Goal: Task Accomplishment & Management: Complete application form

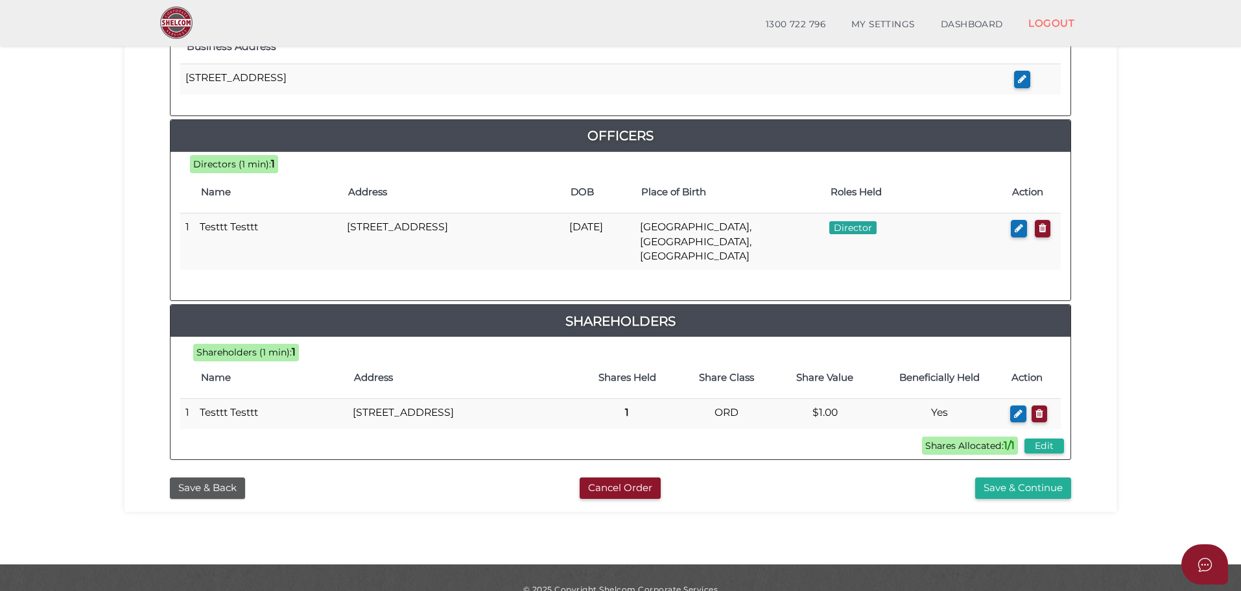
scroll to position [557, 0]
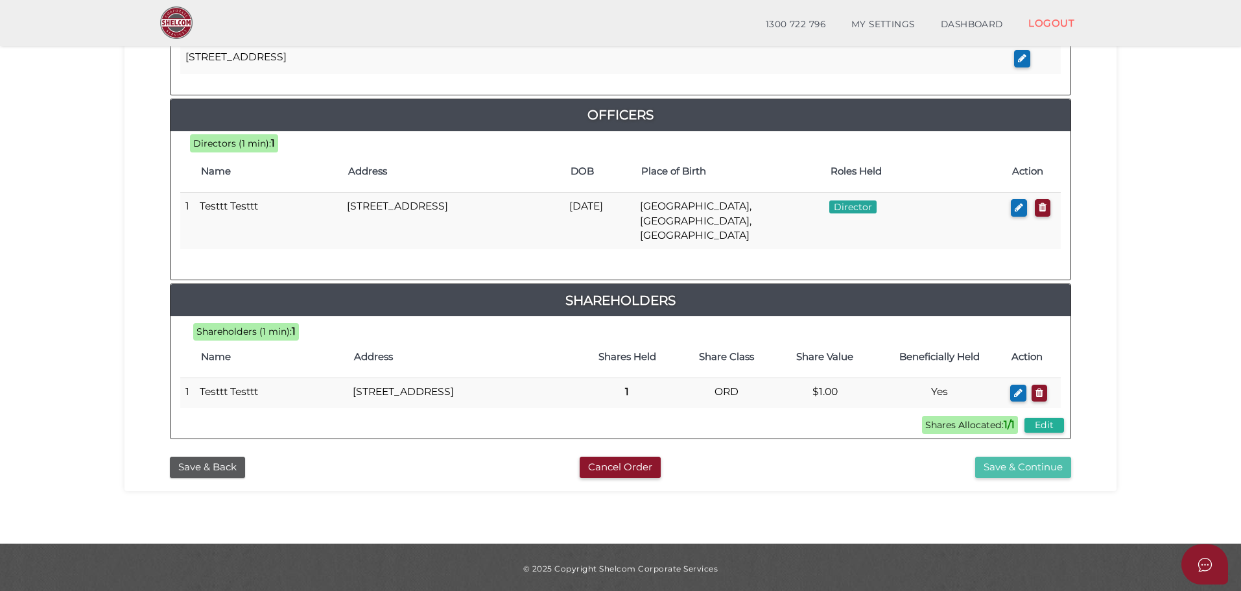
click at [1032, 466] on button "Save & Continue" at bounding box center [1023, 467] width 96 height 21
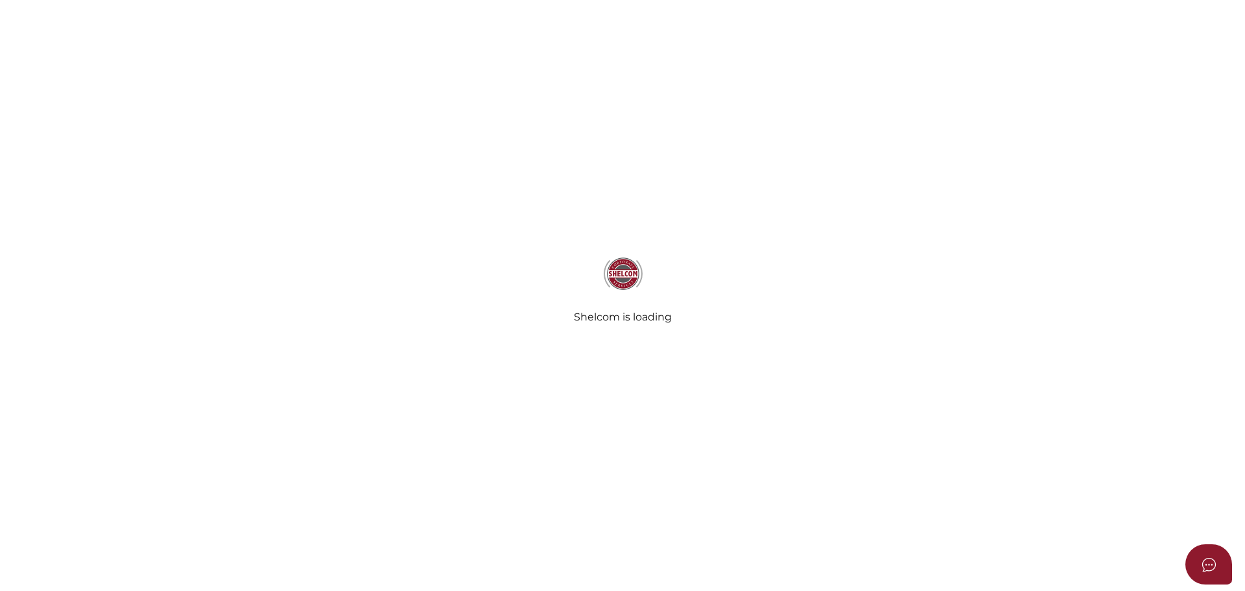
select select
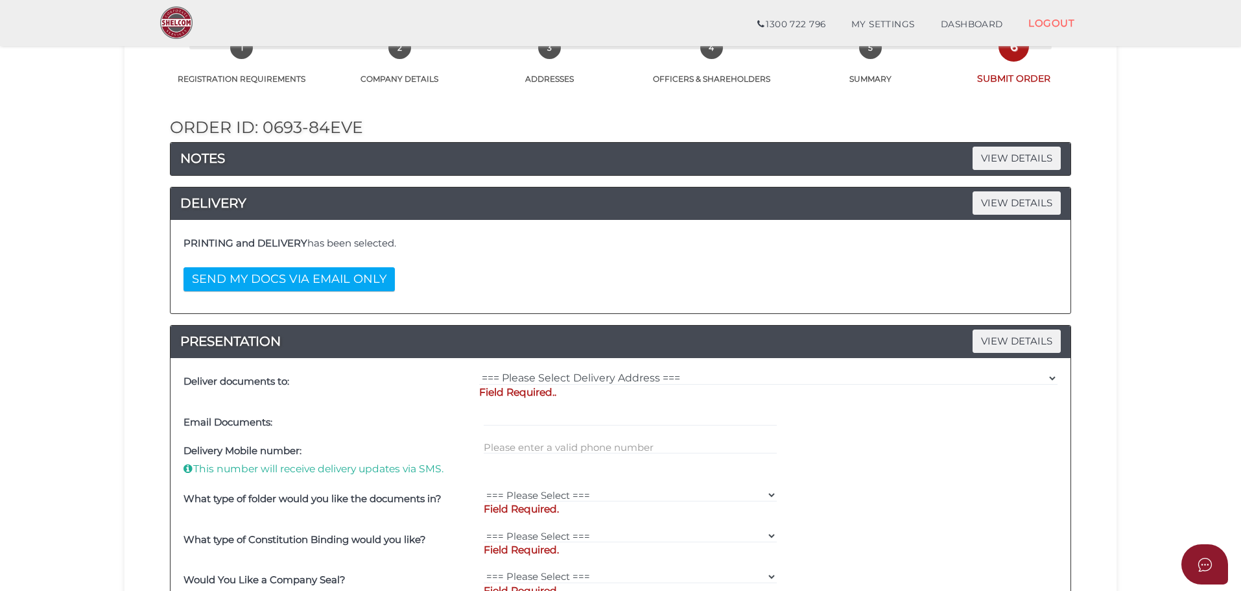
scroll to position [86, 0]
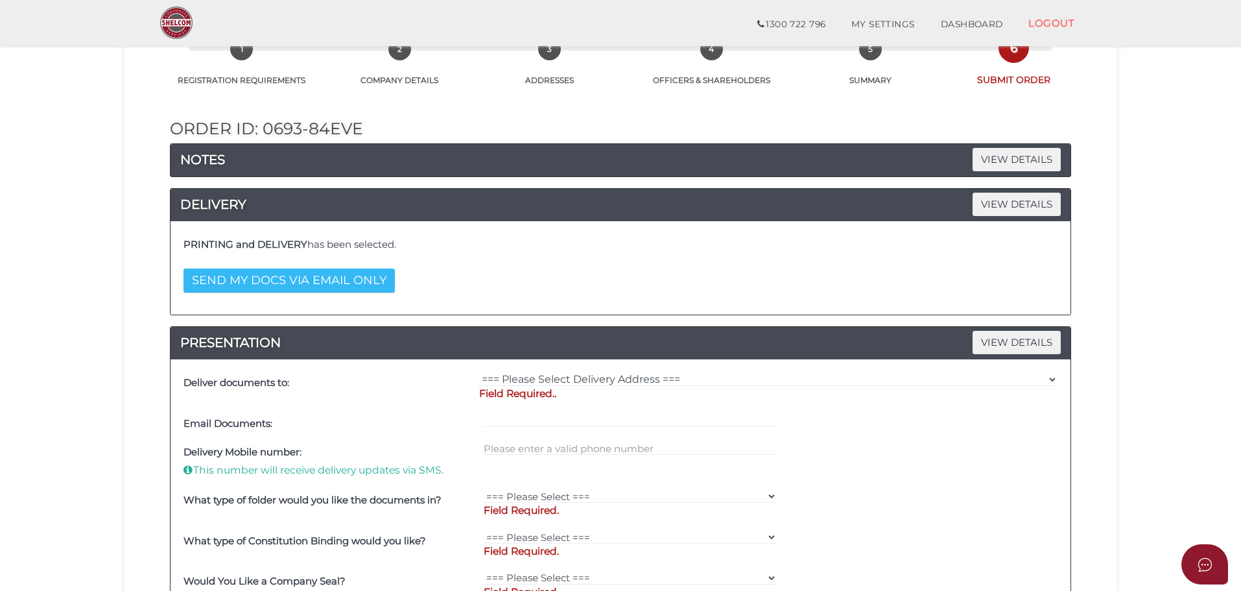
click at [316, 281] on button "SEND MY DOCS VIA EMAIL ONLY" at bounding box center [289, 280] width 211 height 24
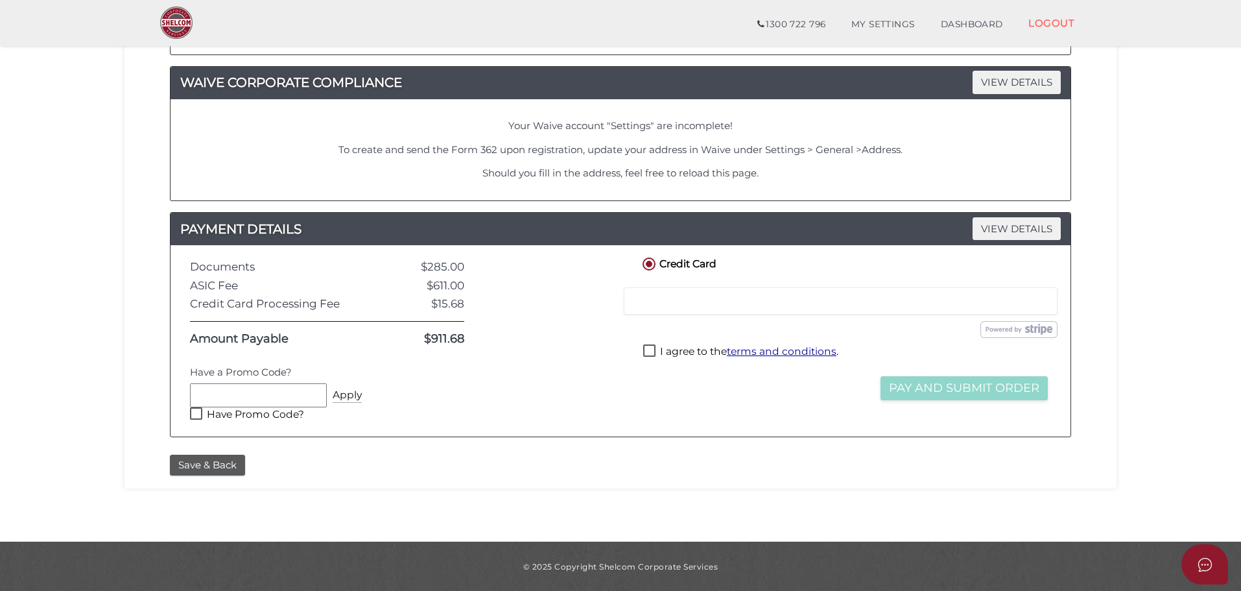
scroll to position [346, 0]
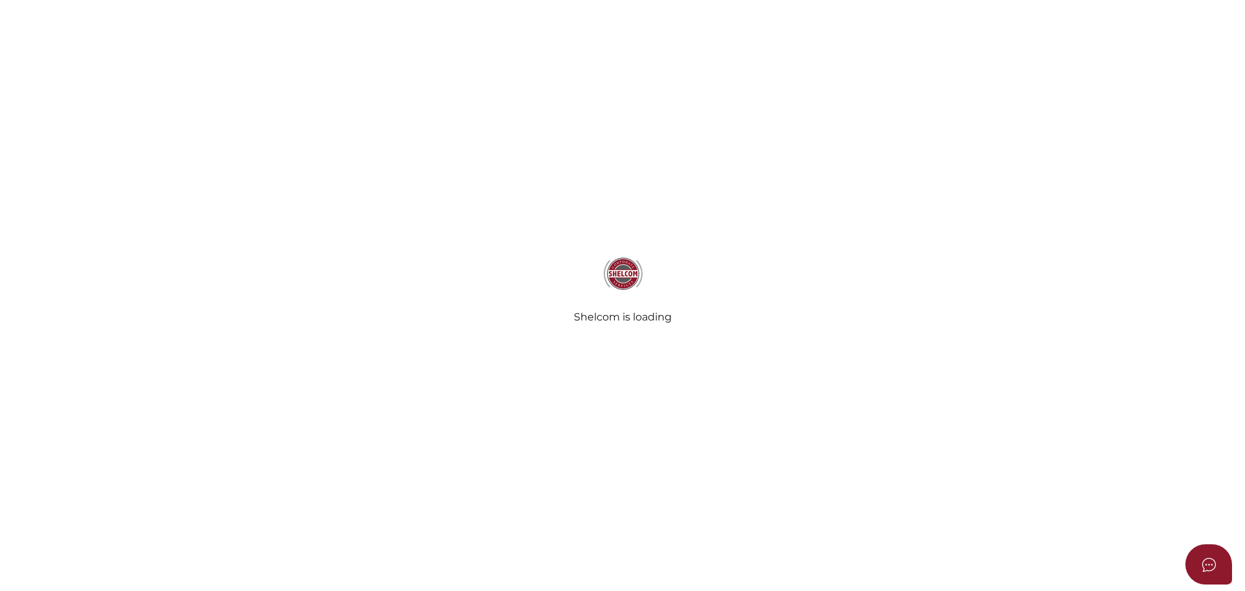
select select
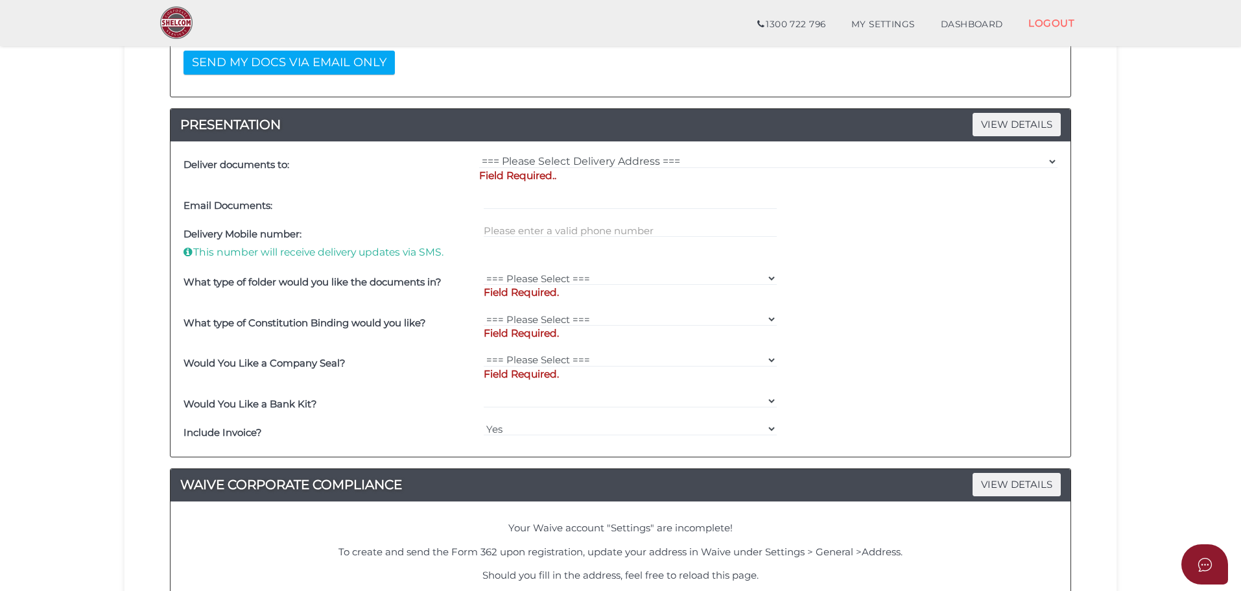
scroll to position [282, 0]
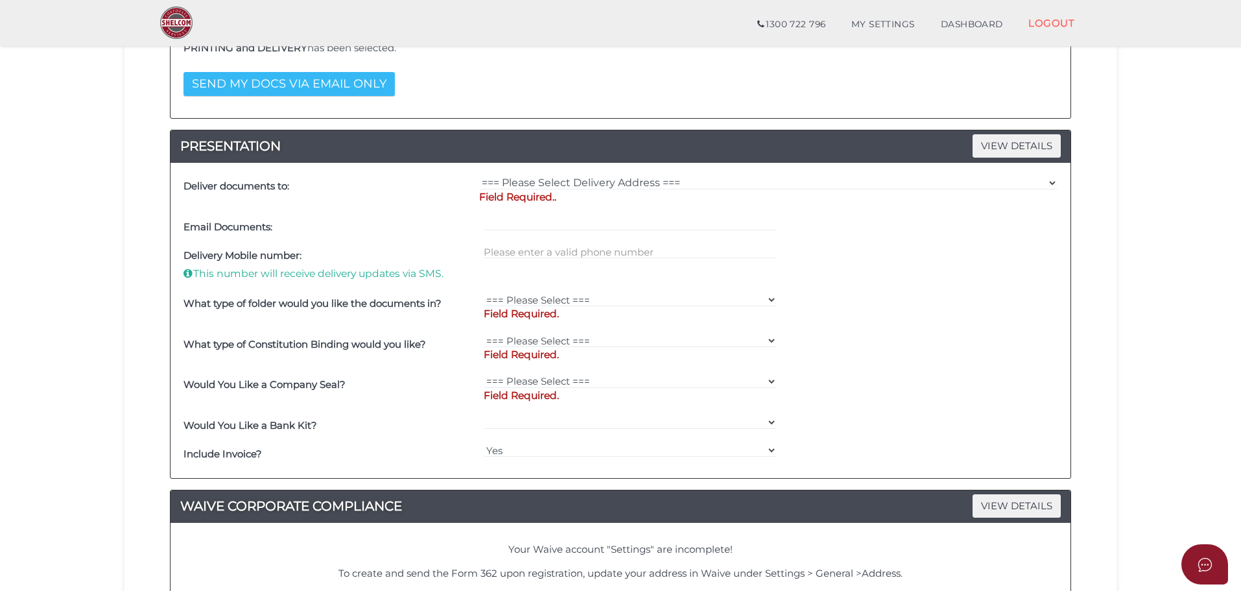
click at [316, 76] on button "SEND MY DOCS VIA EMAIL ONLY" at bounding box center [289, 84] width 211 height 24
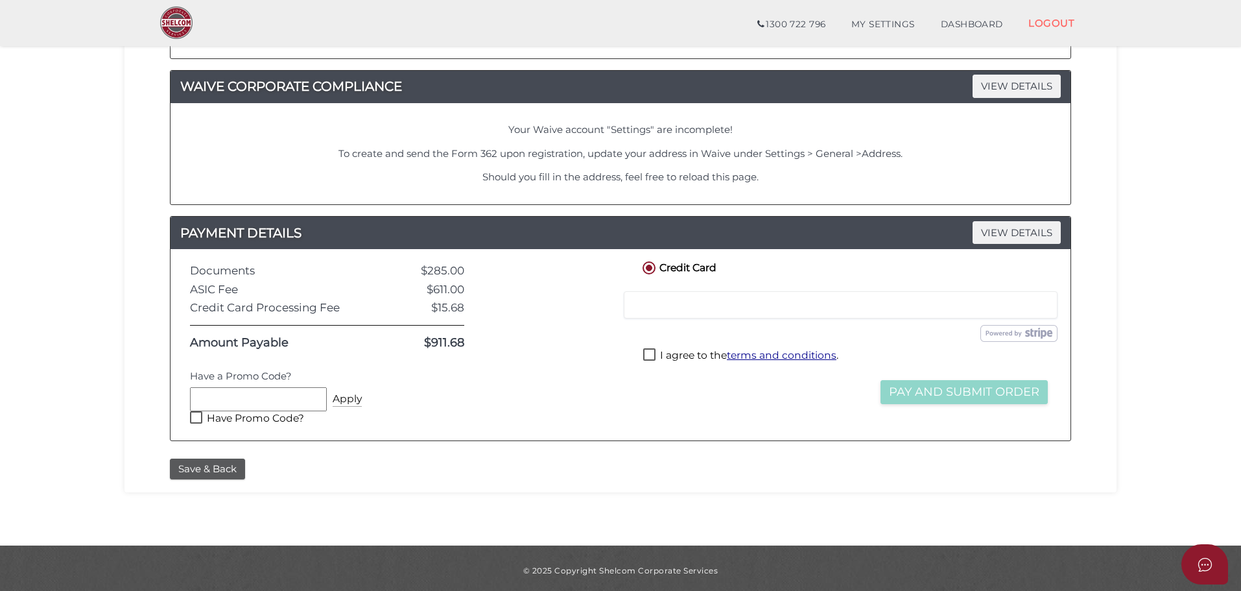
scroll to position [346, 0]
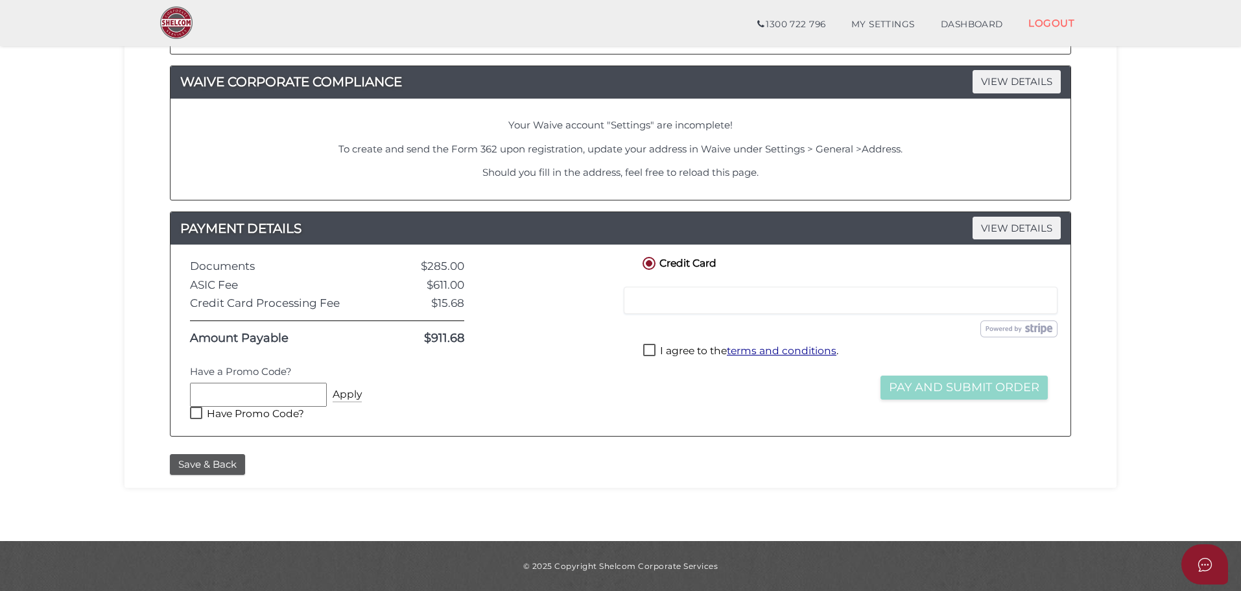
click at [261, 412] on label "Have Promo Code?" at bounding box center [247, 415] width 114 height 16
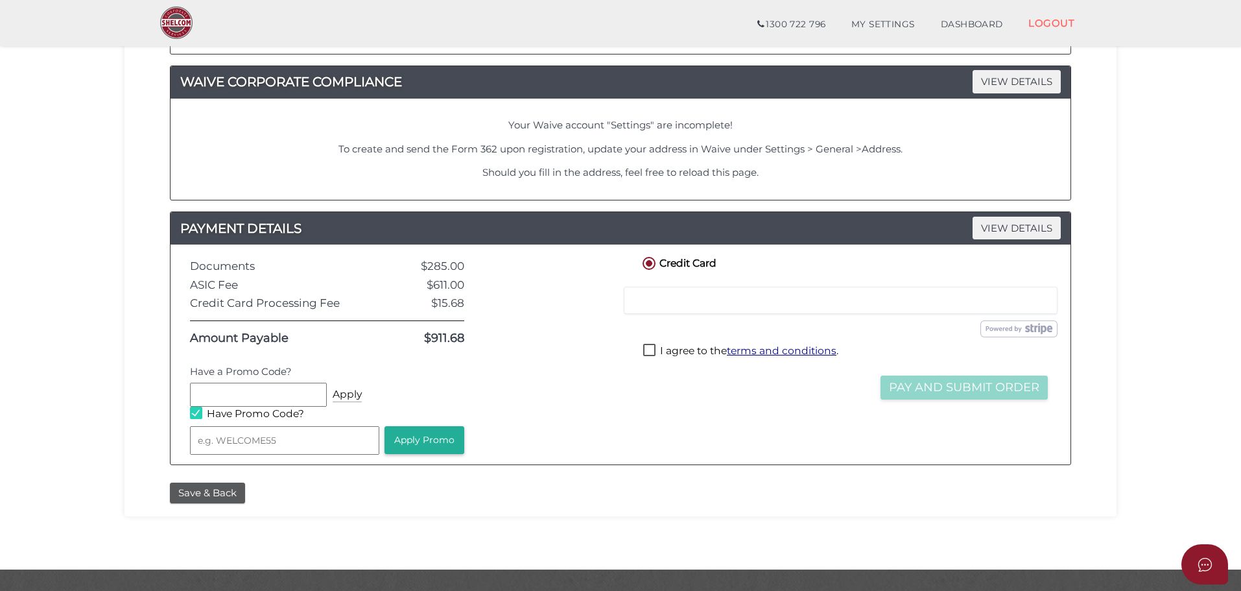
click at [292, 433] on input "text" at bounding box center [284, 440] width 189 height 29
click at [267, 414] on label "Have Promo Code?" at bounding box center [247, 415] width 114 height 16
checkbox input "false"
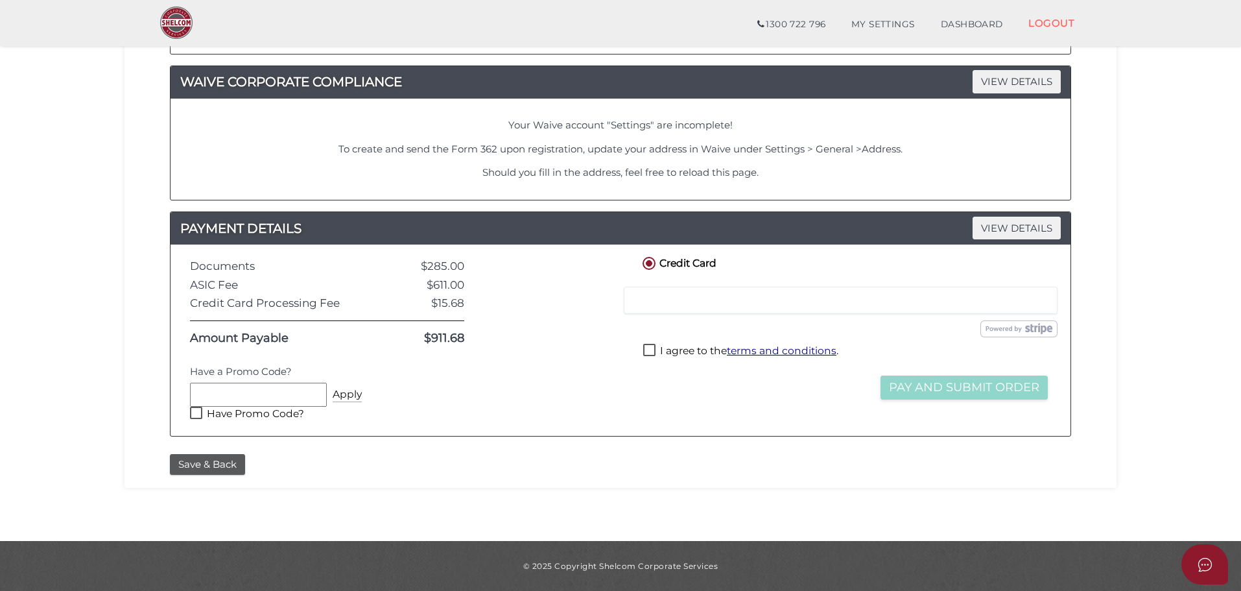
click at [260, 390] on input "text" at bounding box center [258, 394] width 137 height 23
click at [58, 369] on section "Company Registration ad1330810d4ef7b957a46c268dd0bc17 1 REGISTRATION REQUIREMEN…" at bounding box center [620, 114] width 1241 height 853
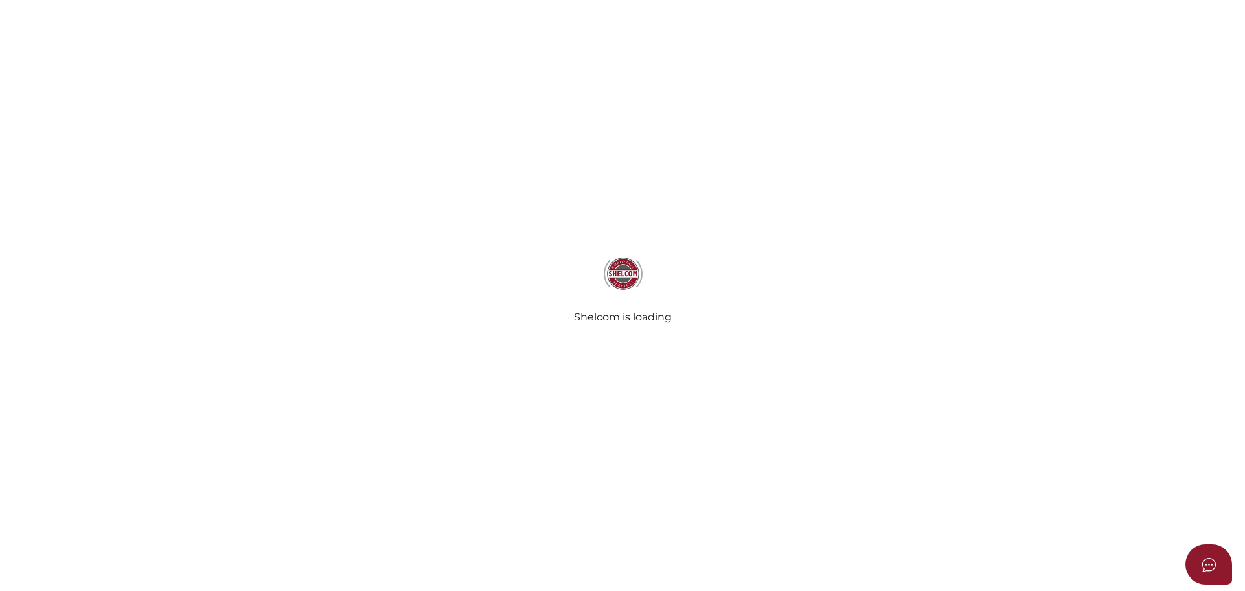
select select
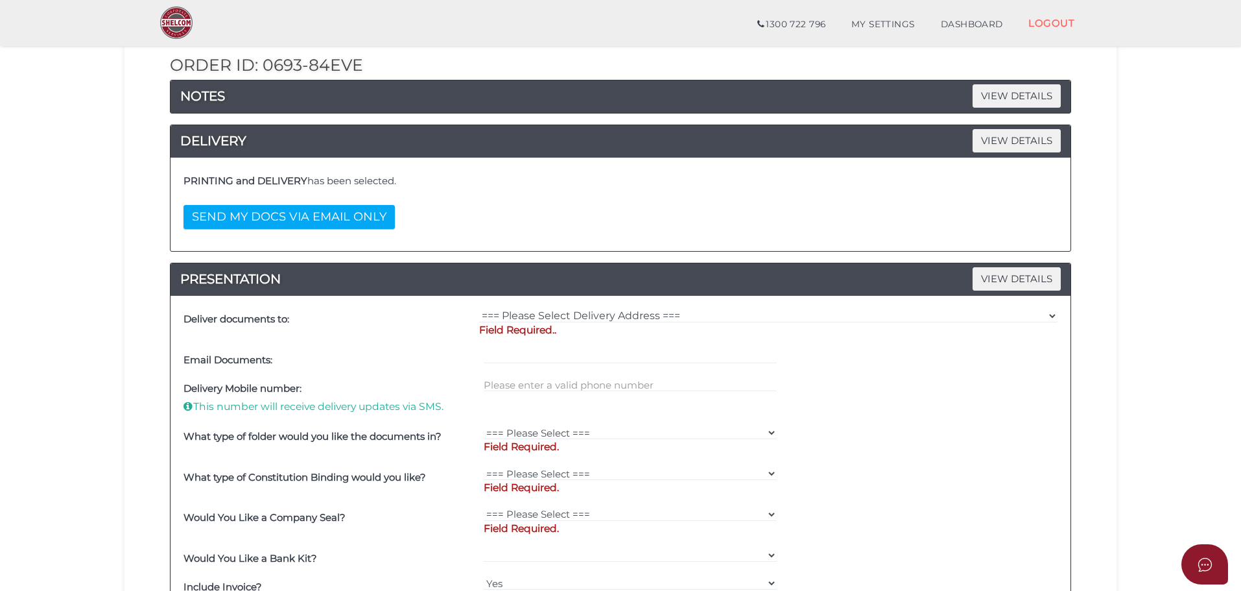
scroll to position [149, 0]
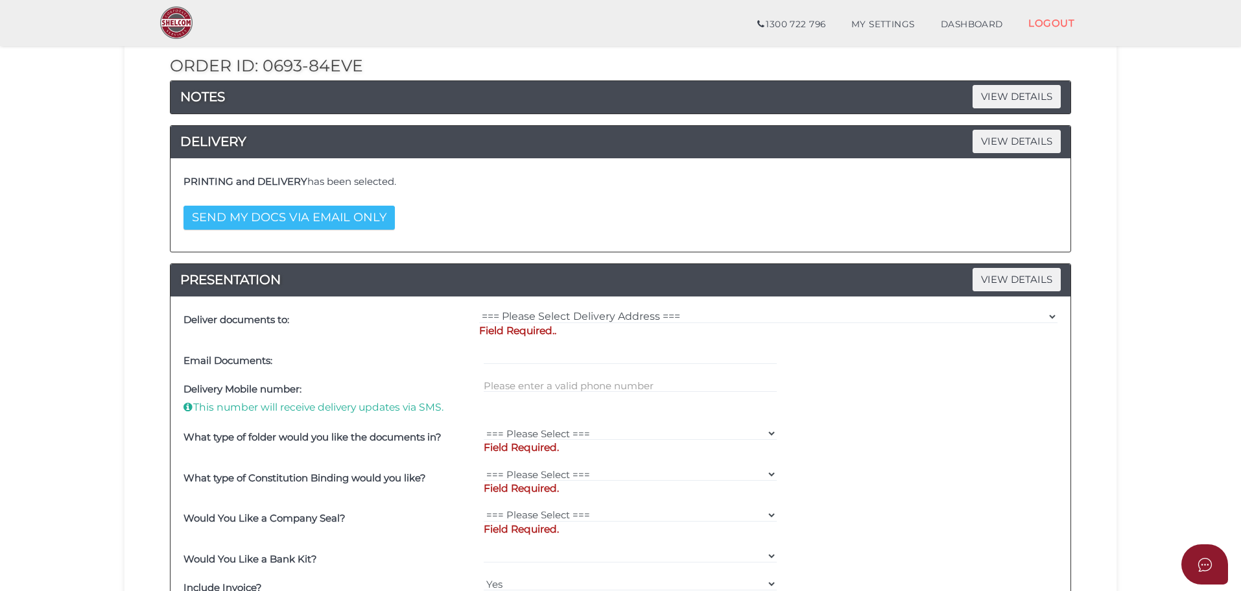
click at [324, 218] on button "SEND MY DOCS VIA EMAIL ONLY" at bounding box center [289, 218] width 211 height 24
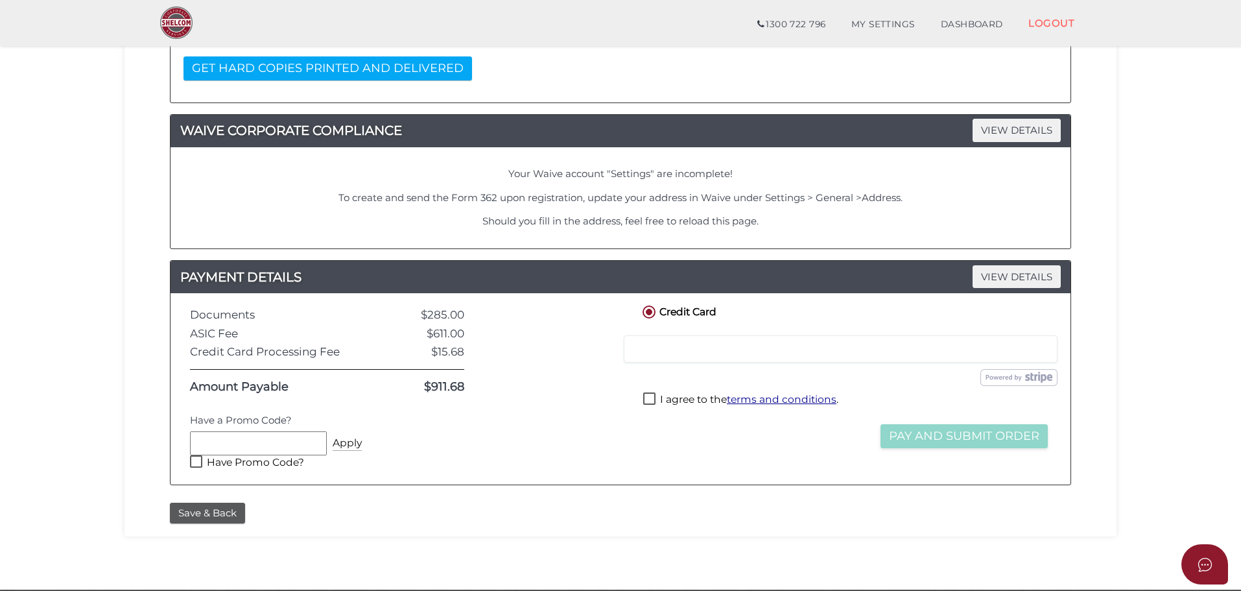
scroll to position [346, 0]
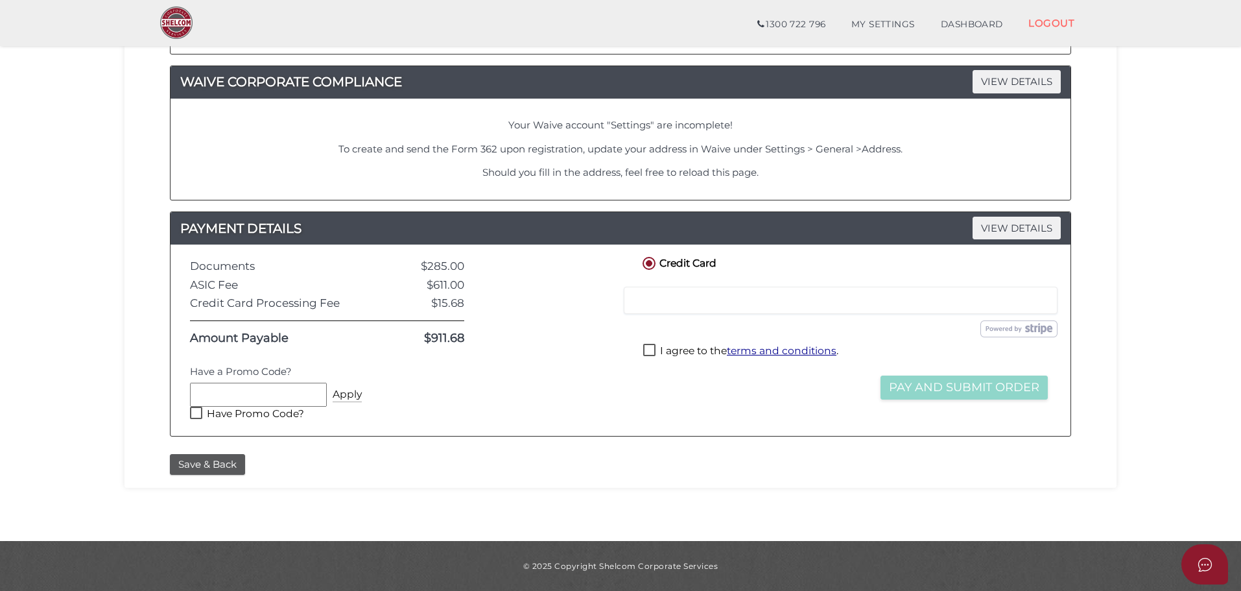
click at [233, 415] on label "Have Promo Code?" at bounding box center [247, 415] width 114 height 16
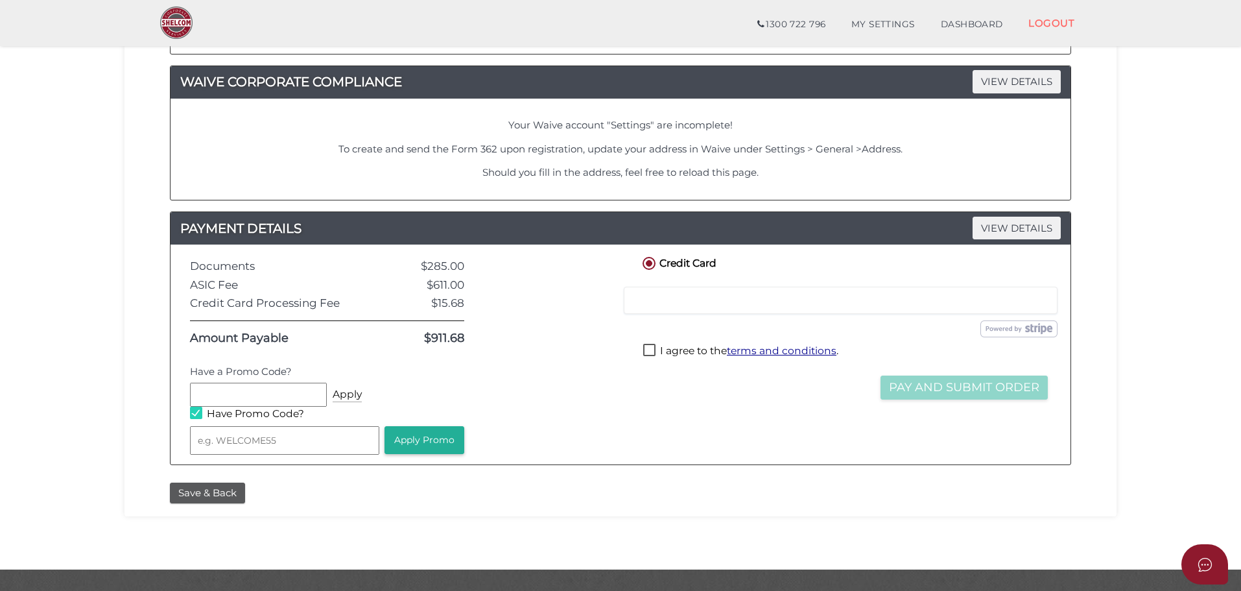
click at [241, 413] on label "Have Promo Code?" at bounding box center [247, 415] width 114 height 16
checkbox input "false"
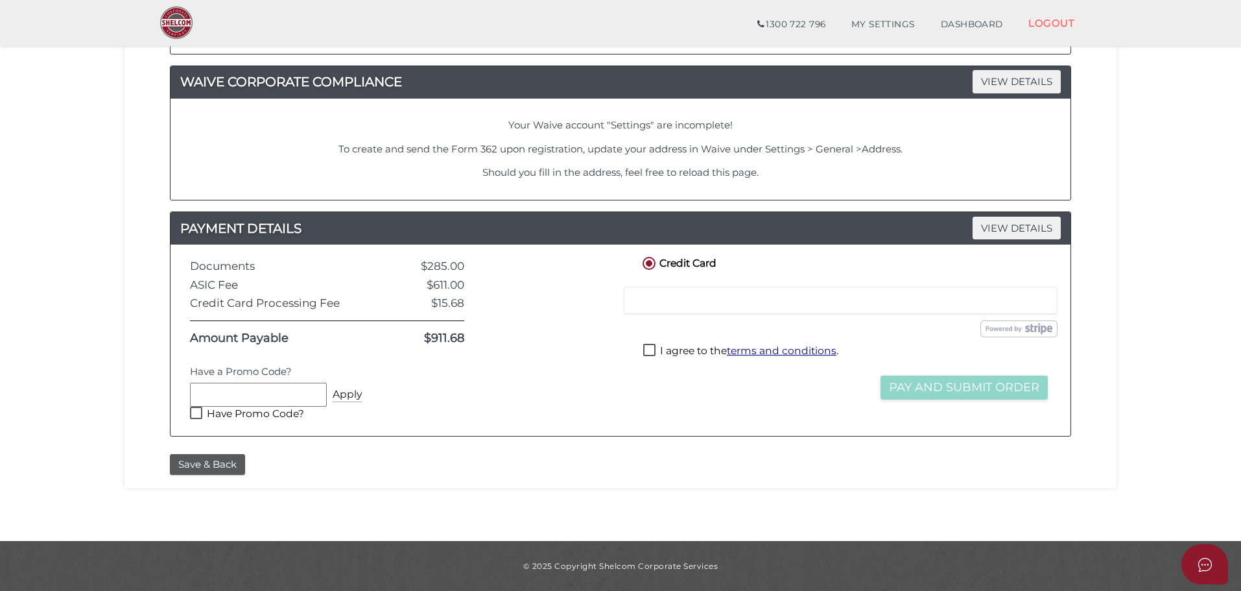
click at [57, 381] on section "Company Registration ad1330810d4ef7b957a46c268dd0bc17 1 REGISTRATION REQUIREMEN…" at bounding box center [620, 114] width 1241 height 853
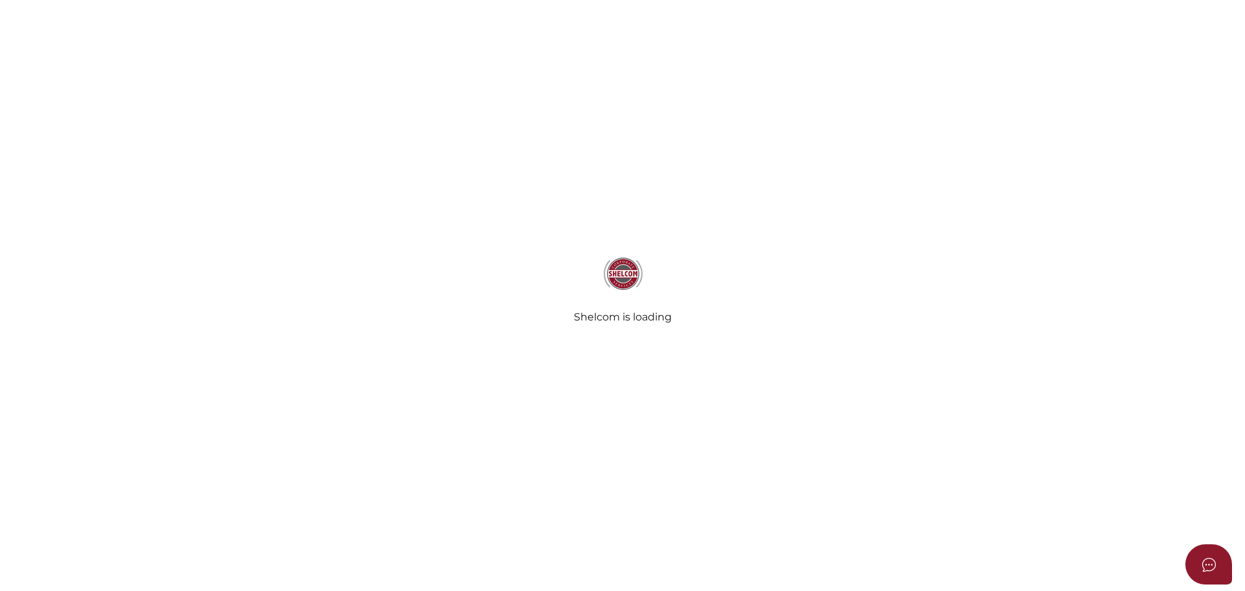
select select
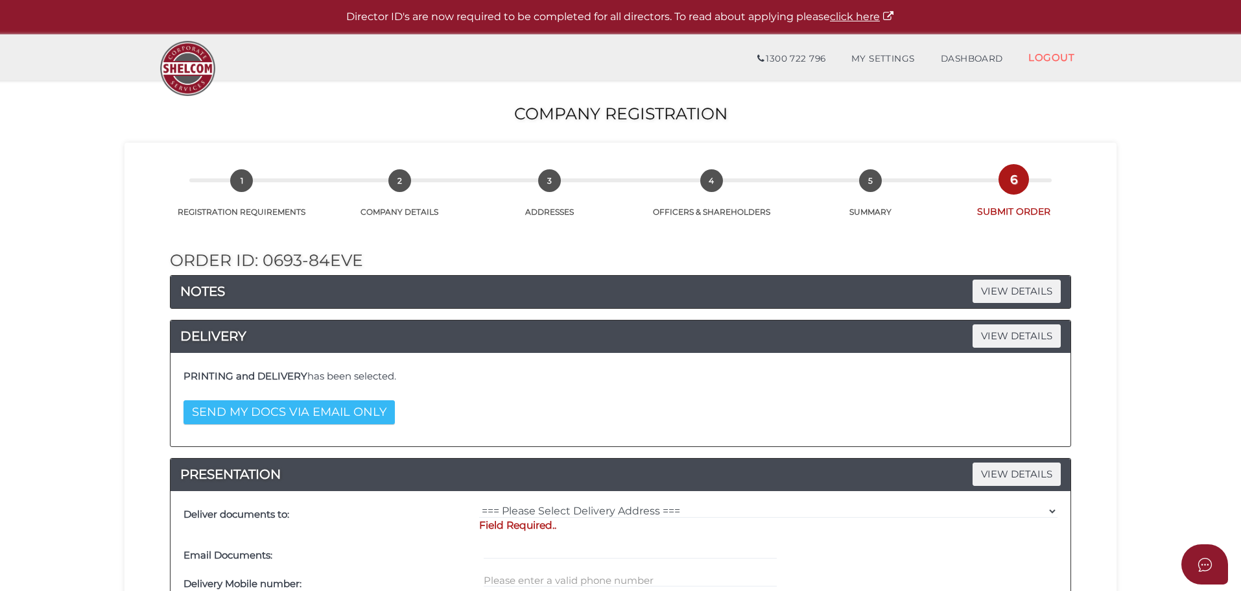
click at [313, 404] on button "SEND MY DOCS VIA EMAIL ONLY" at bounding box center [289, 412] width 211 height 24
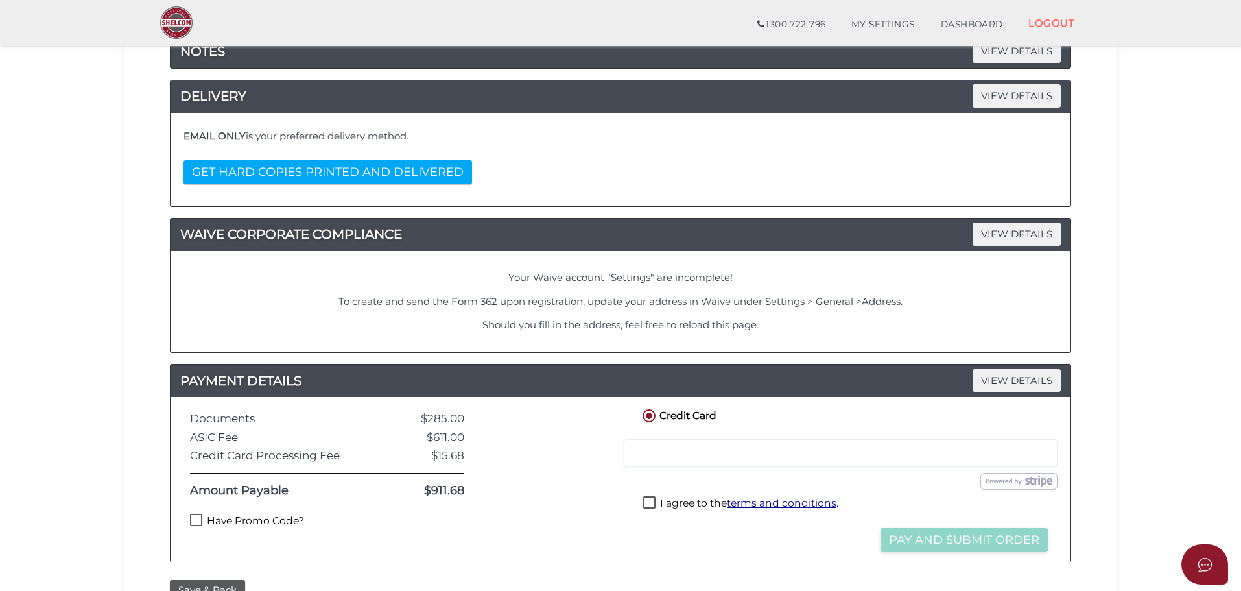
scroll to position [320, 0]
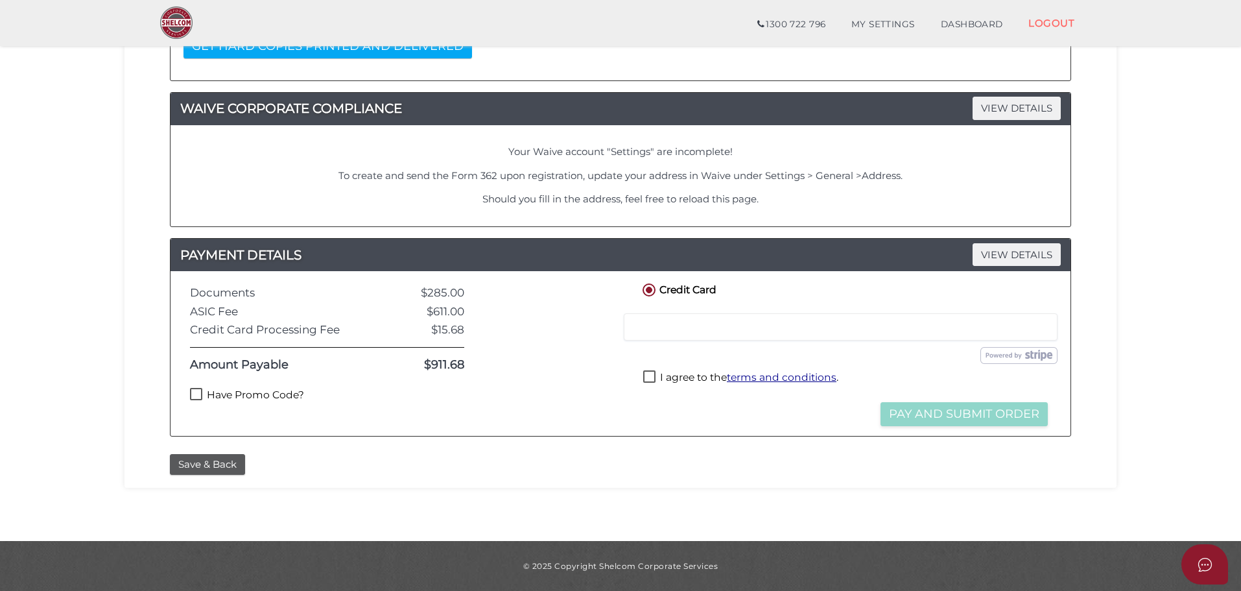
click at [264, 396] on label "Have Promo Code?" at bounding box center [247, 396] width 114 height 16
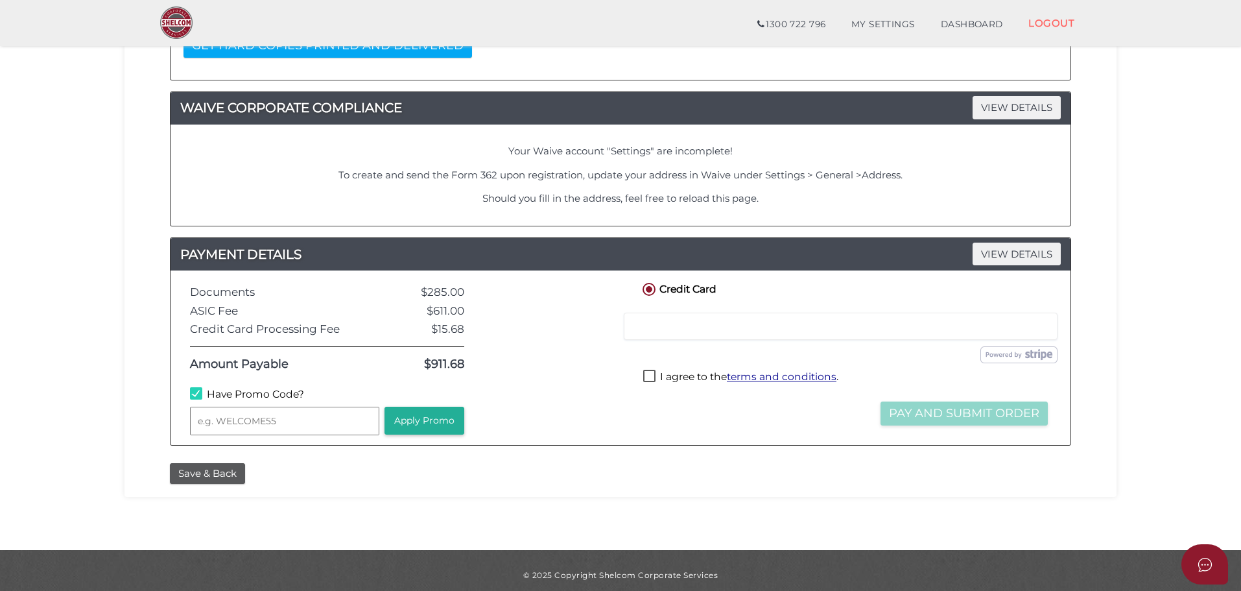
scroll to position [321, 0]
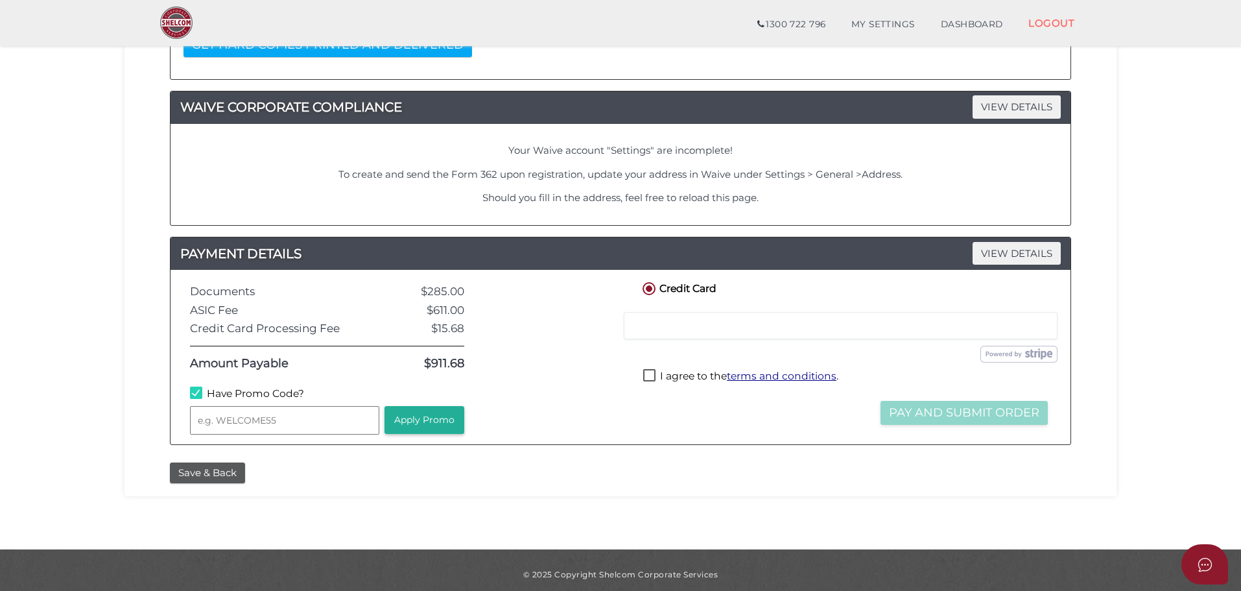
click at [272, 392] on label "Have Promo Code?" at bounding box center [247, 394] width 114 height 16
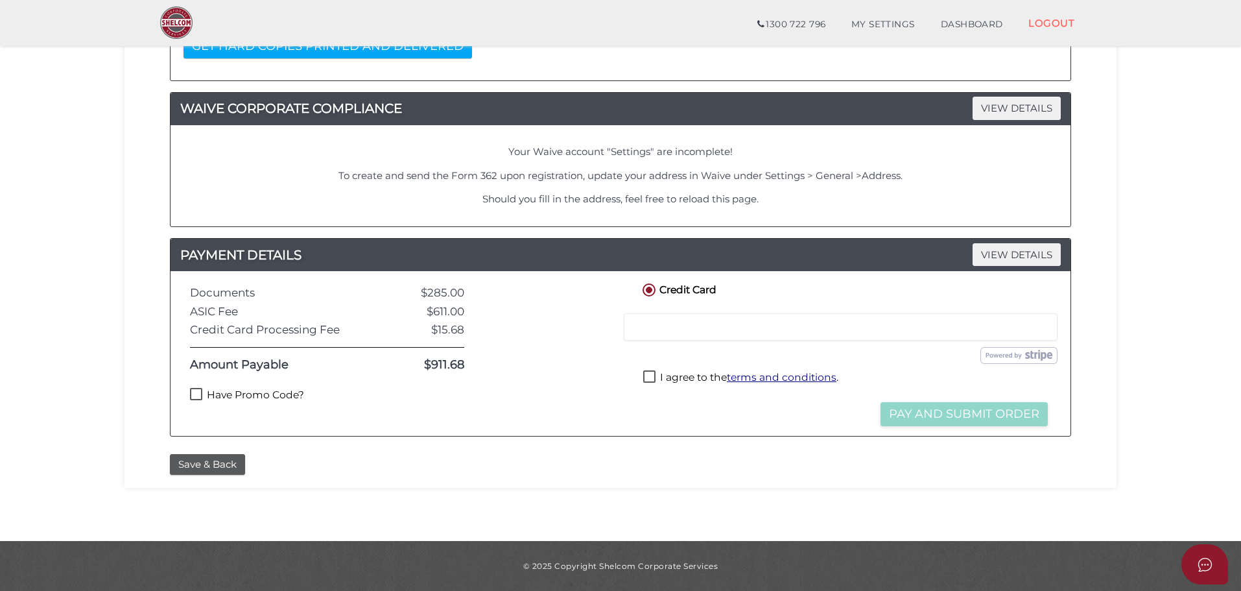
scroll to position [320, 0]
click at [272, 394] on label "Have Promo Code?" at bounding box center [247, 396] width 114 height 16
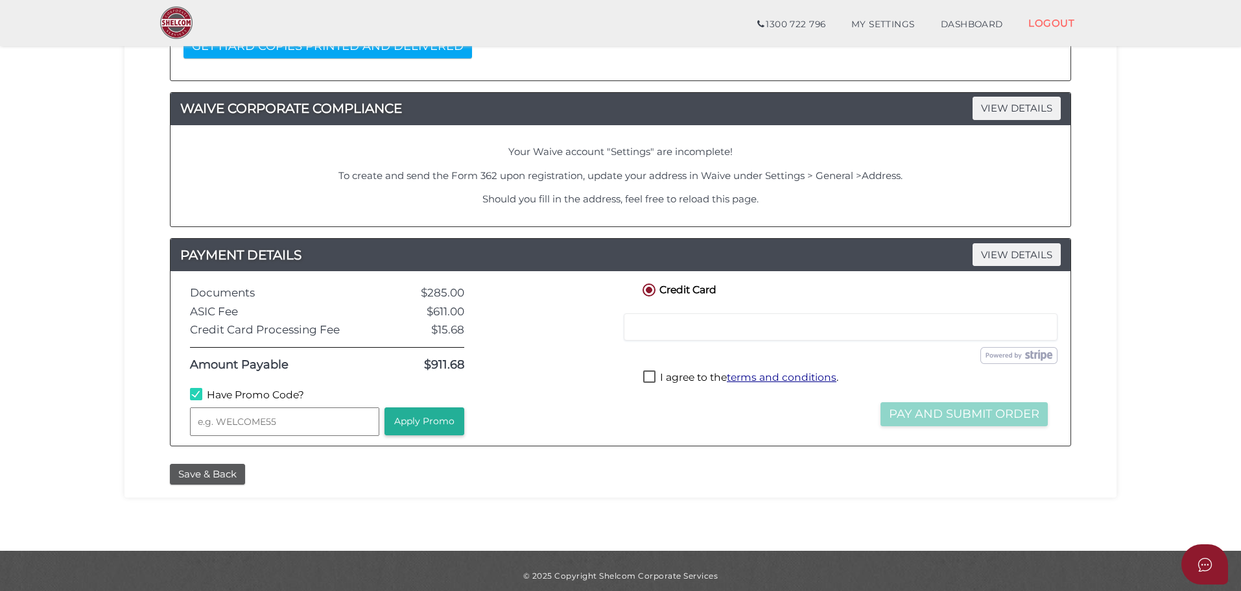
click at [267, 396] on label "Have Promo Code?" at bounding box center [247, 396] width 114 height 16
checkbox input "false"
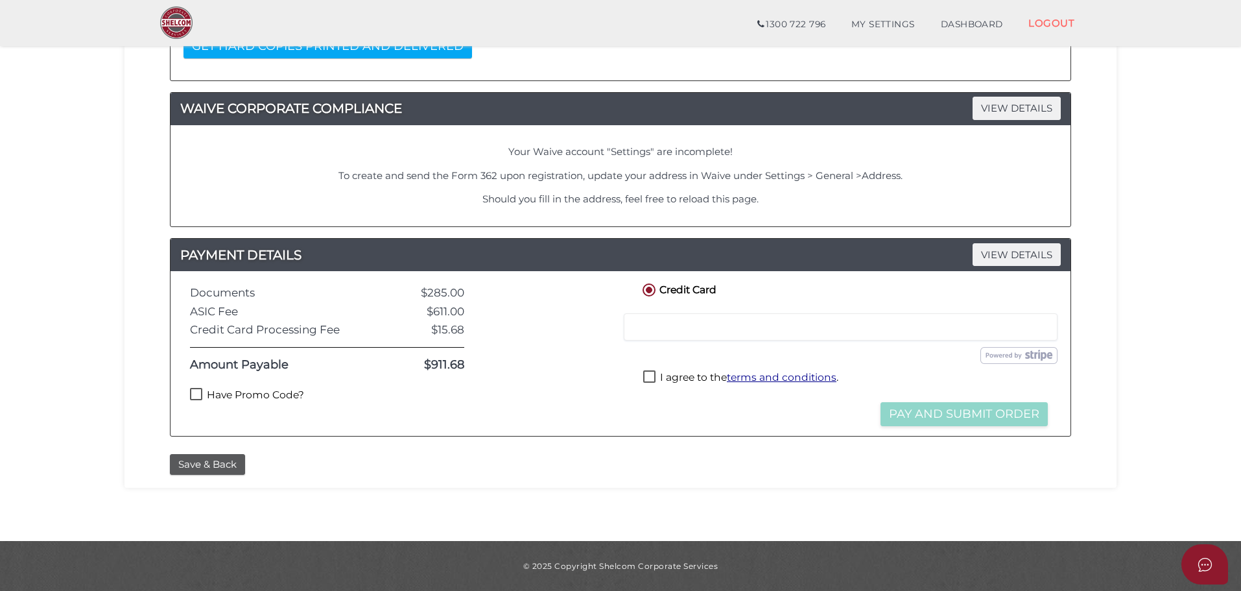
click at [46, 436] on section "Company Registration ad1330810d4ef7b957a46c268dd0bc17 1 REGISTRATION REQUIREMEN…" at bounding box center [620, 128] width 1241 height 826
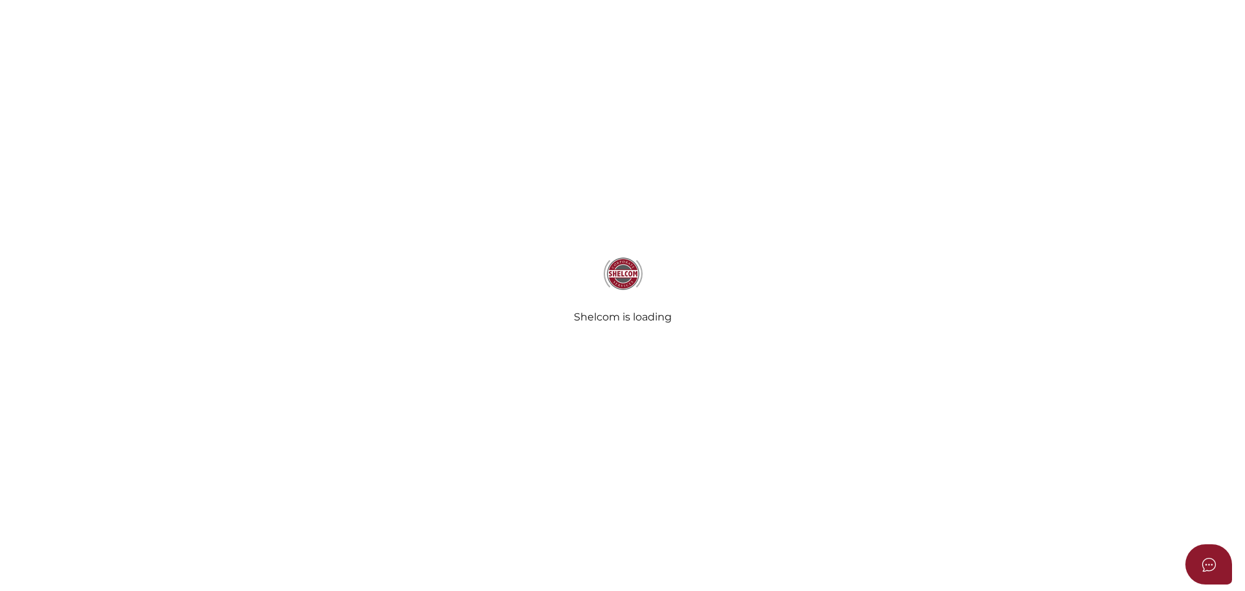
select select
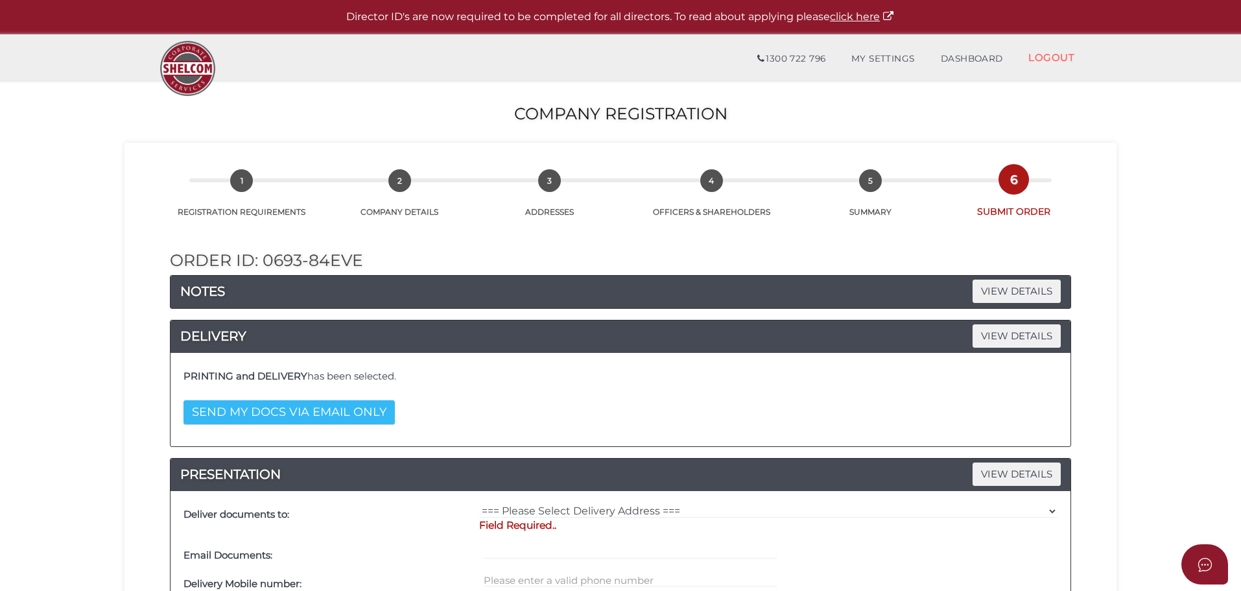
click at [344, 414] on button "SEND MY DOCS VIA EMAIL ONLY" at bounding box center [289, 412] width 211 height 24
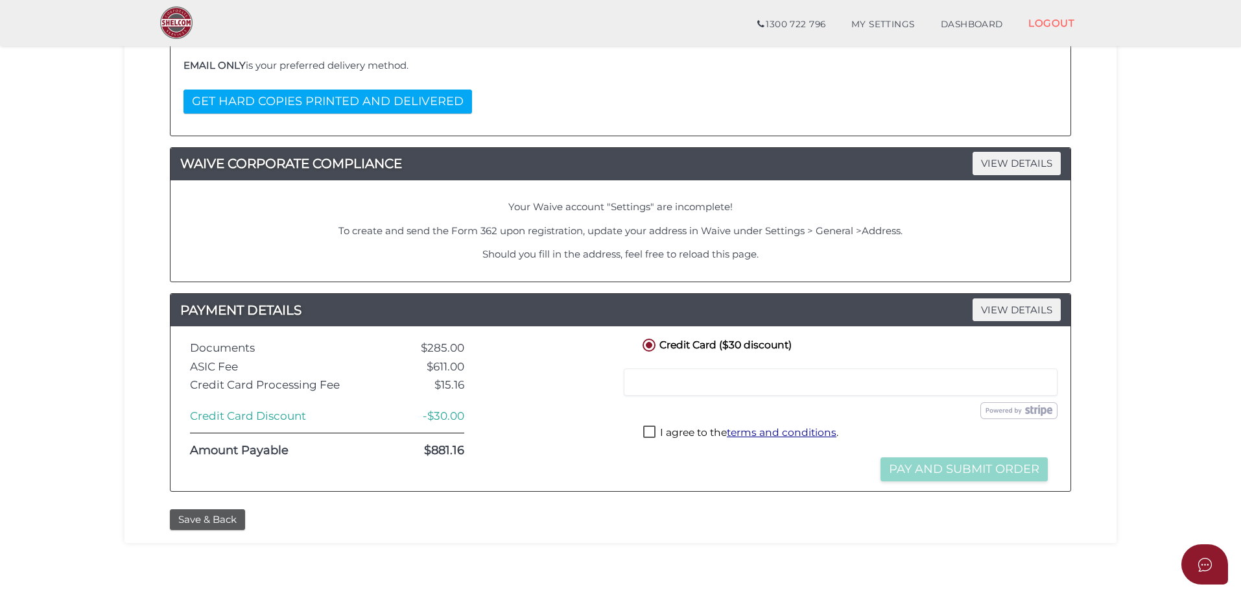
scroll to position [320, 0]
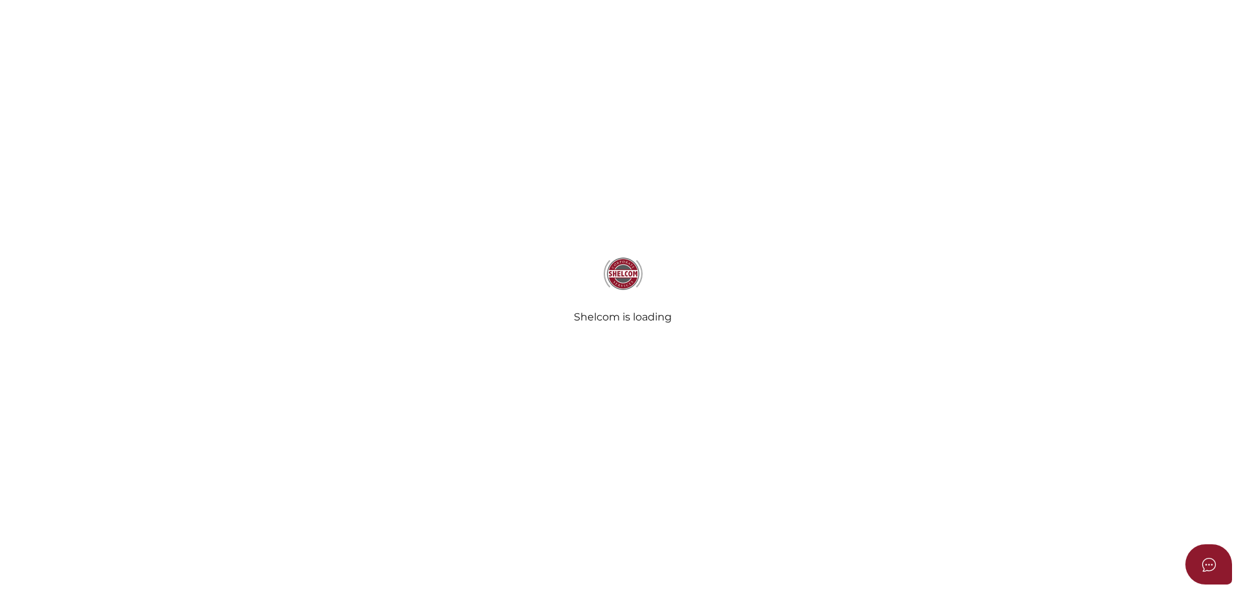
select select
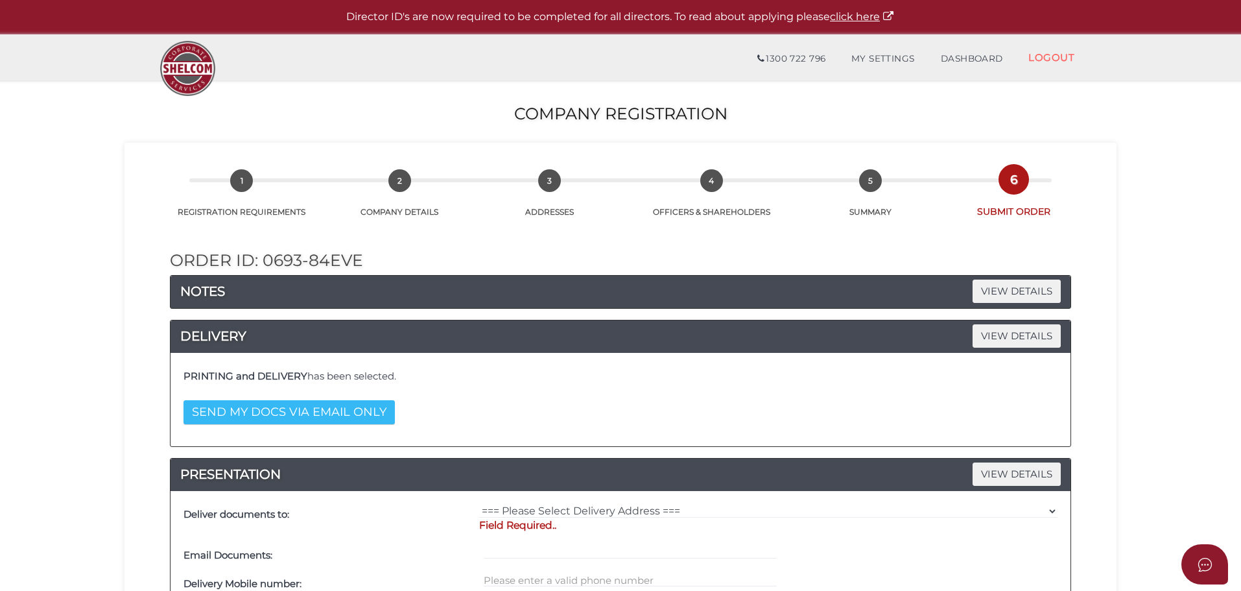
click at [300, 414] on button "SEND MY DOCS VIA EMAIL ONLY" at bounding box center [289, 412] width 211 height 24
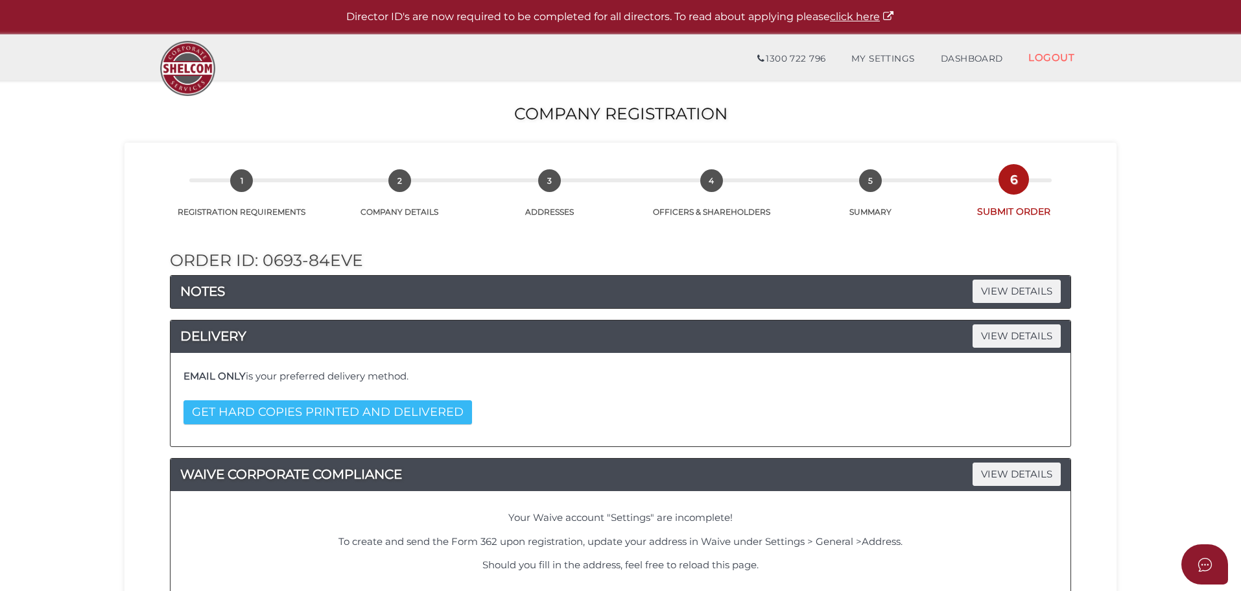
click at [311, 416] on button "GET HARD COPIES PRINTED AND DELIVERED" at bounding box center [328, 412] width 289 height 24
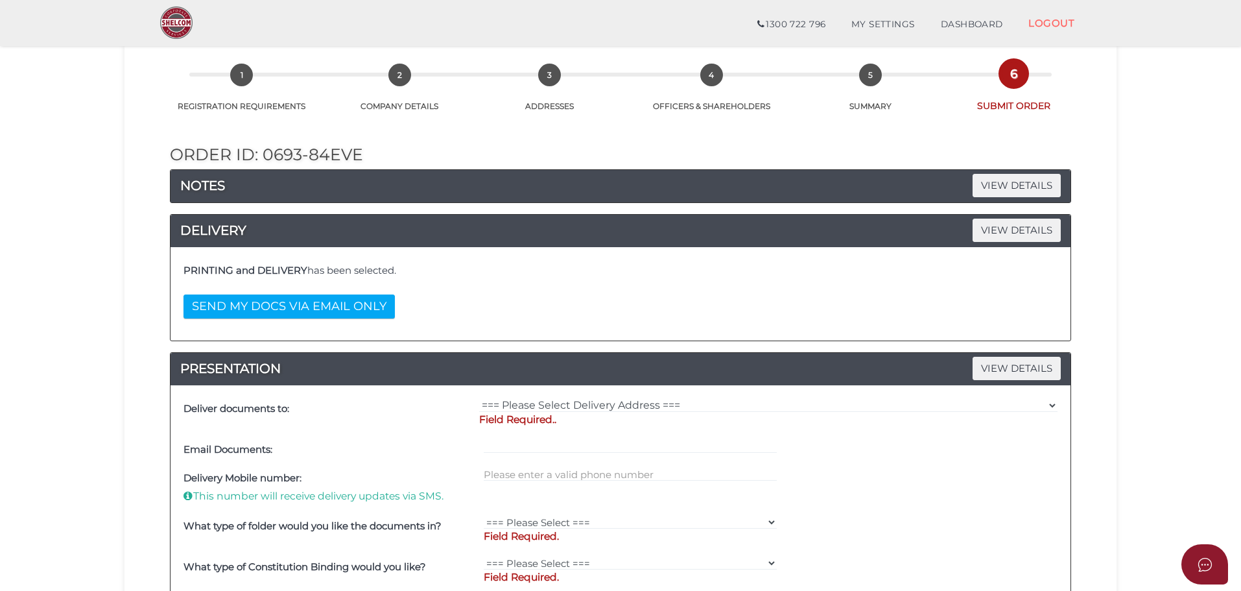
scroll to position [59, 0]
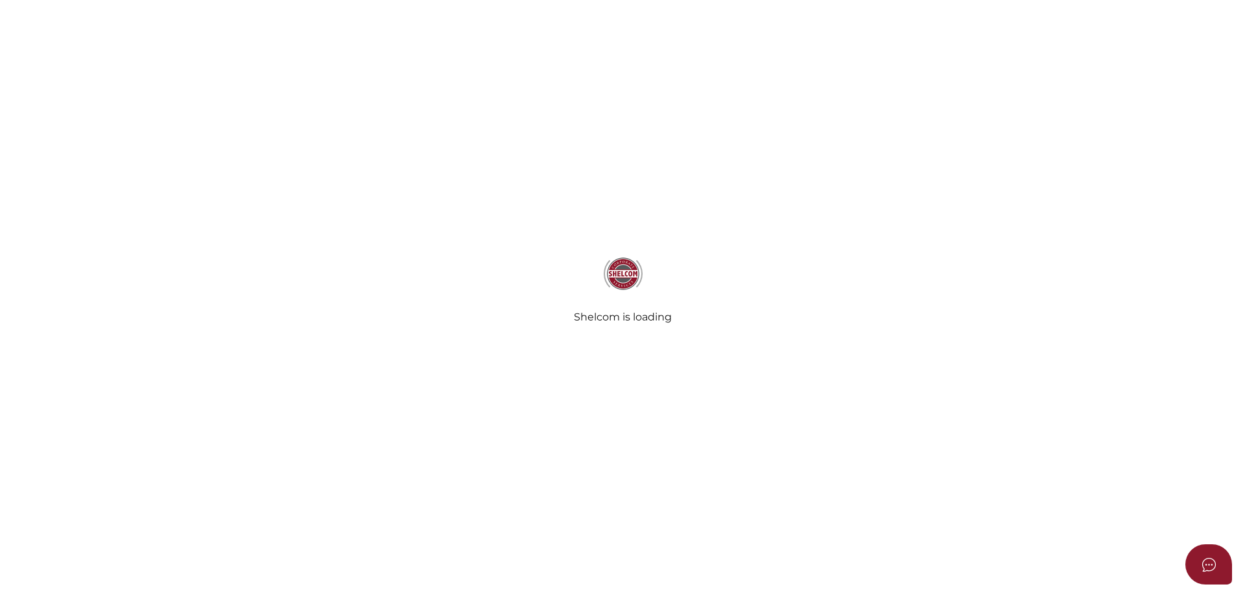
select select
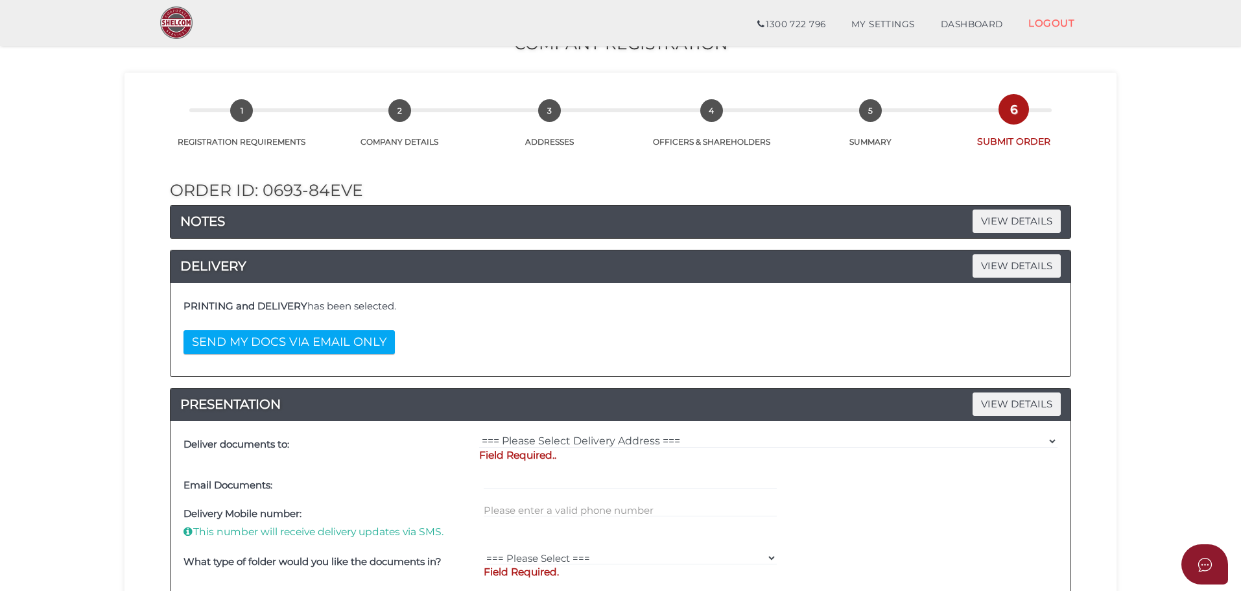
scroll to position [22, 0]
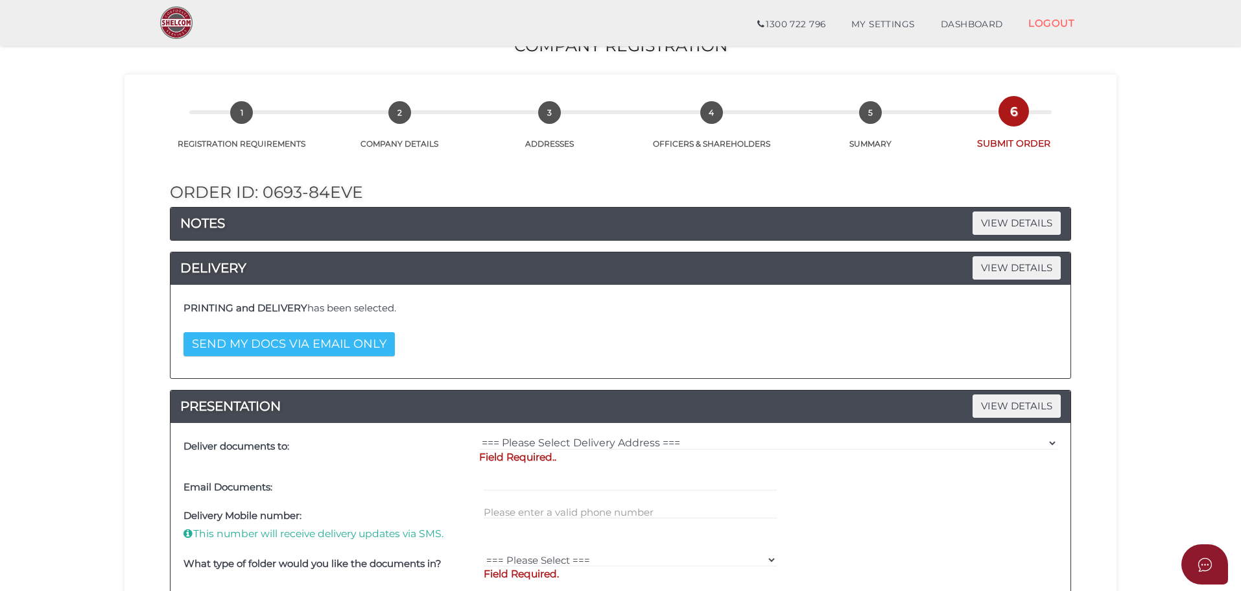
click at [226, 349] on button "SEND MY DOCS VIA EMAIL ONLY" at bounding box center [289, 344] width 211 height 24
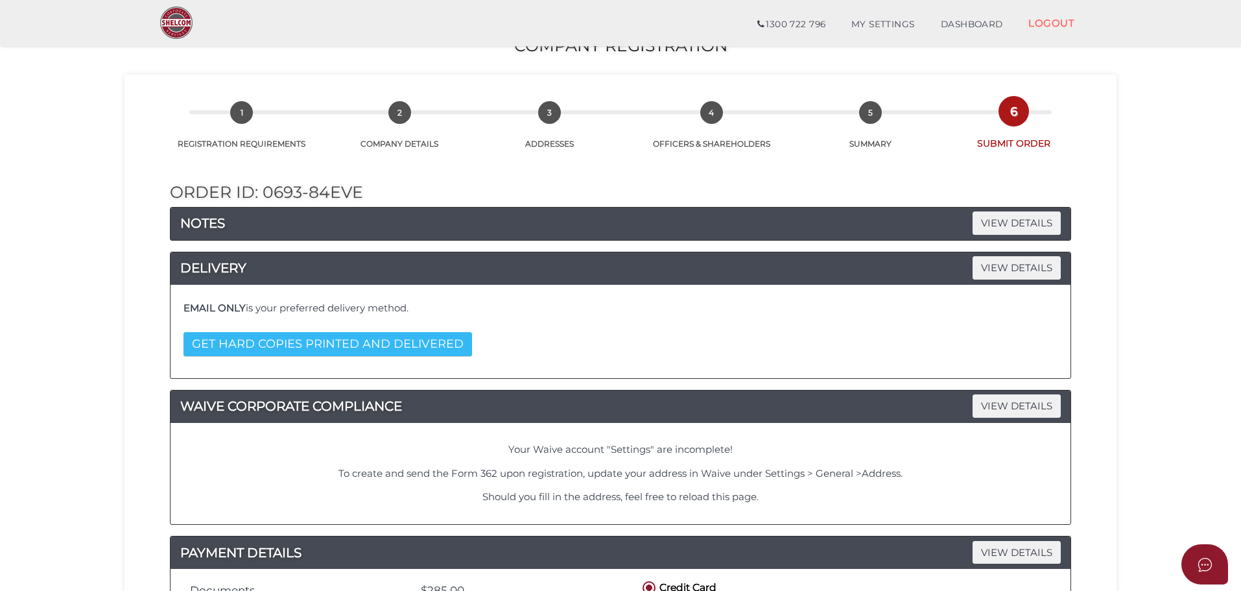
click at [247, 351] on button "GET HARD COPIES PRINTED AND DELIVERED" at bounding box center [328, 344] width 289 height 24
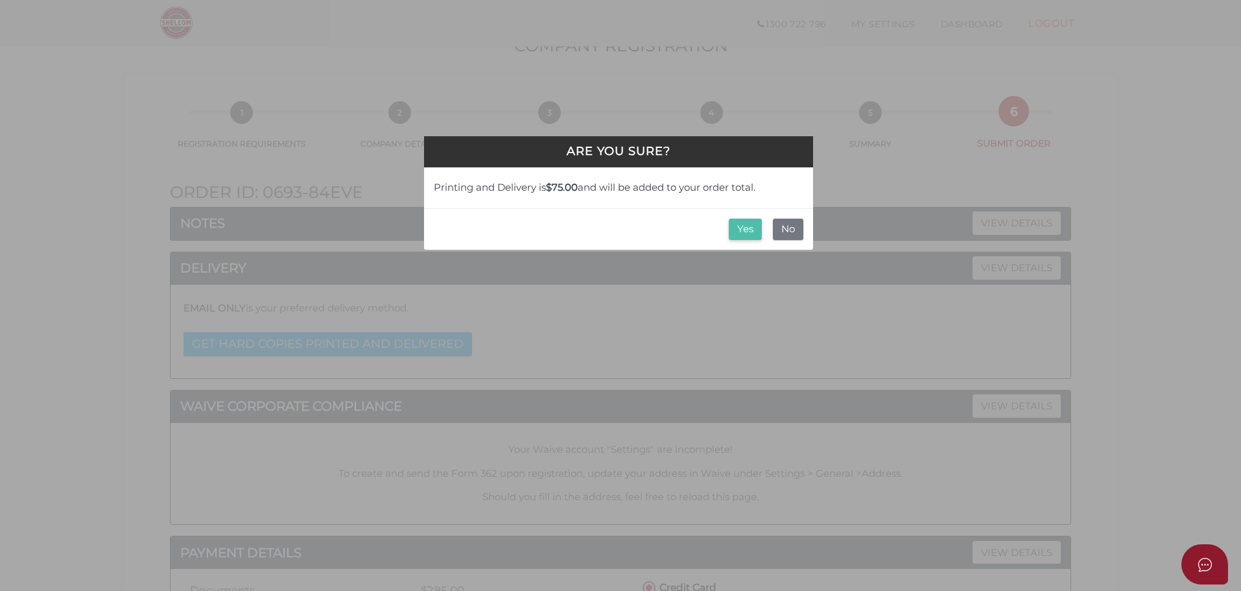
click at [734, 232] on button "Yes" at bounding box center [745, 229] width 33 height 21
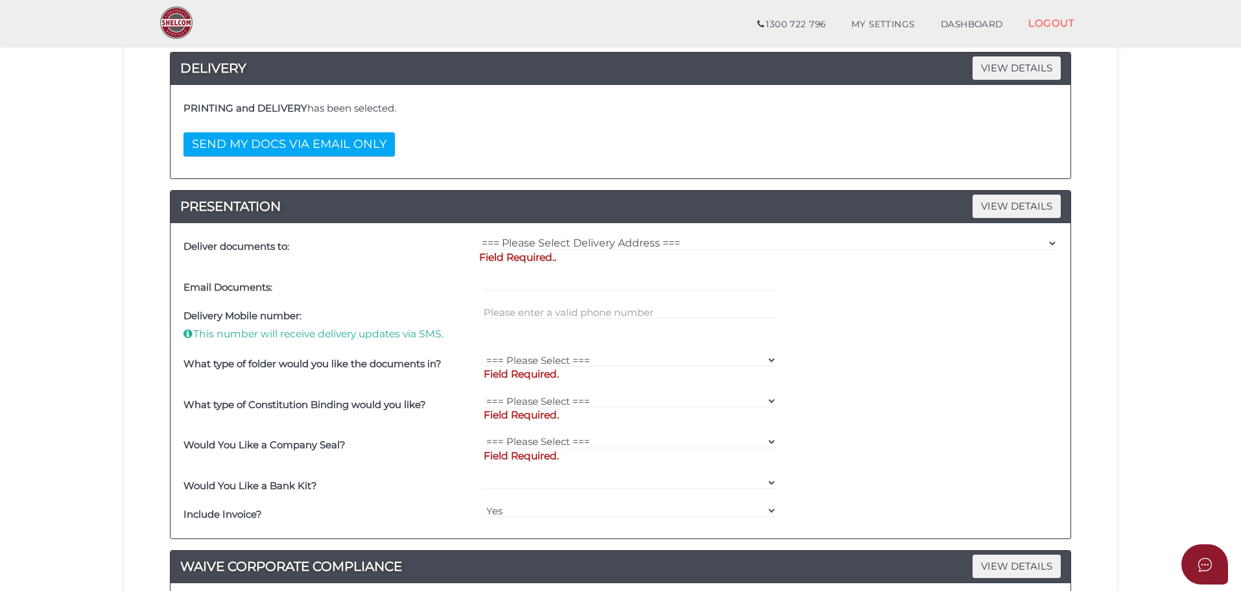
scroll to position [0, 0]
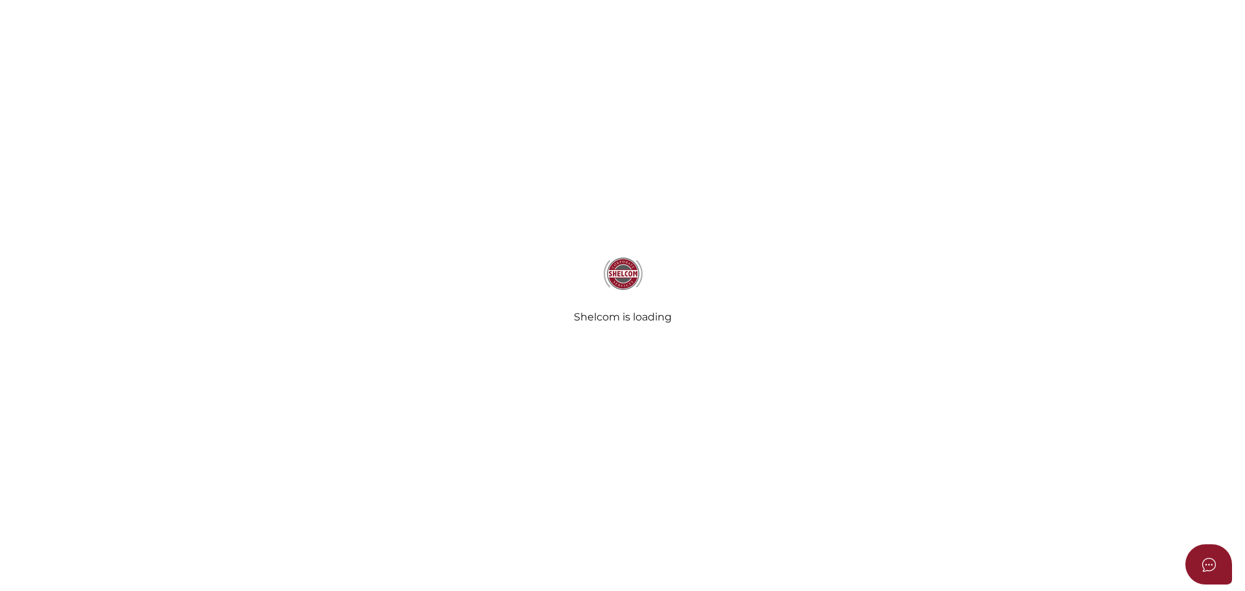
select select
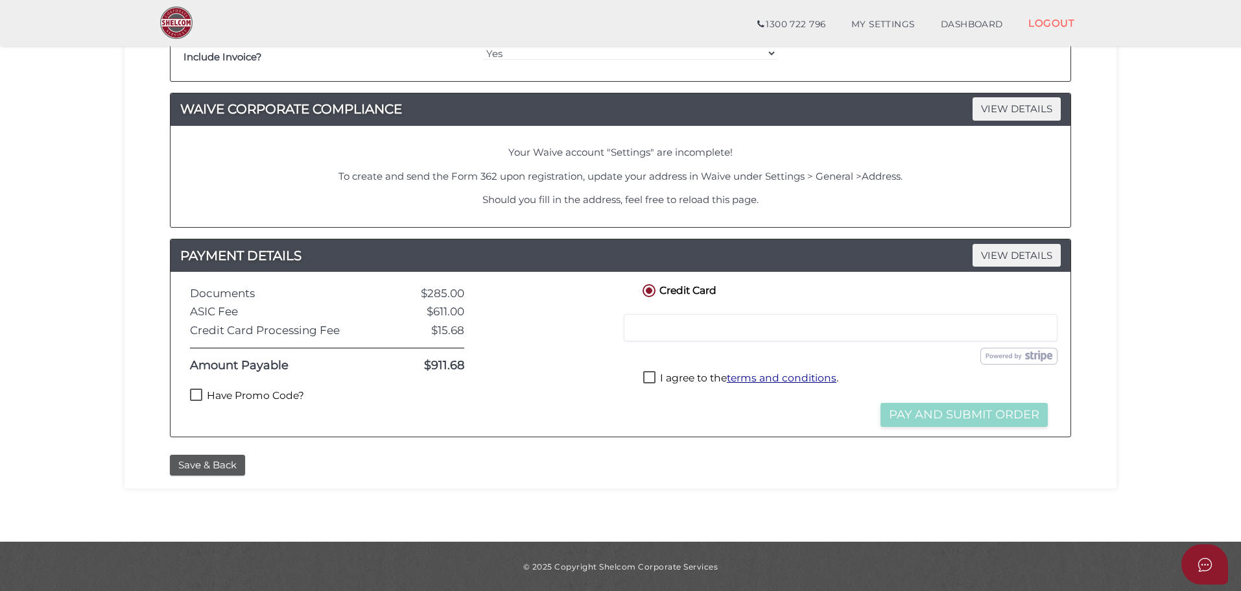
scroll to position [678, 0]
click at [875, 34] on link "MY SETTINGS" at bounding box center [882, 25] width 89 height 26
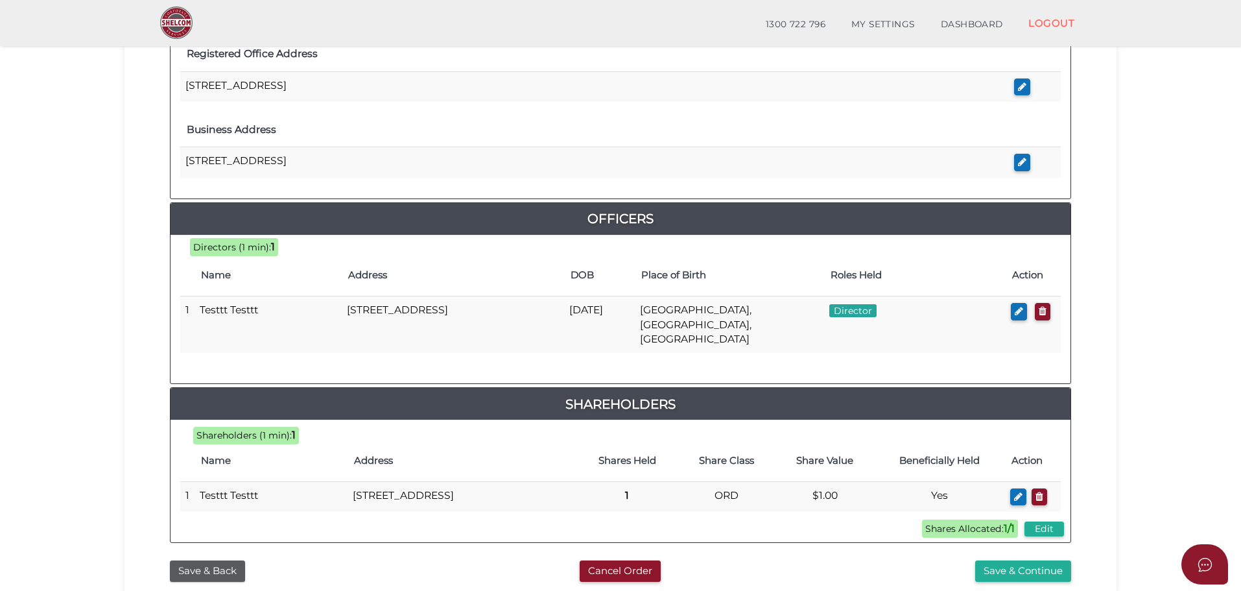
scroll to position [557, 0]
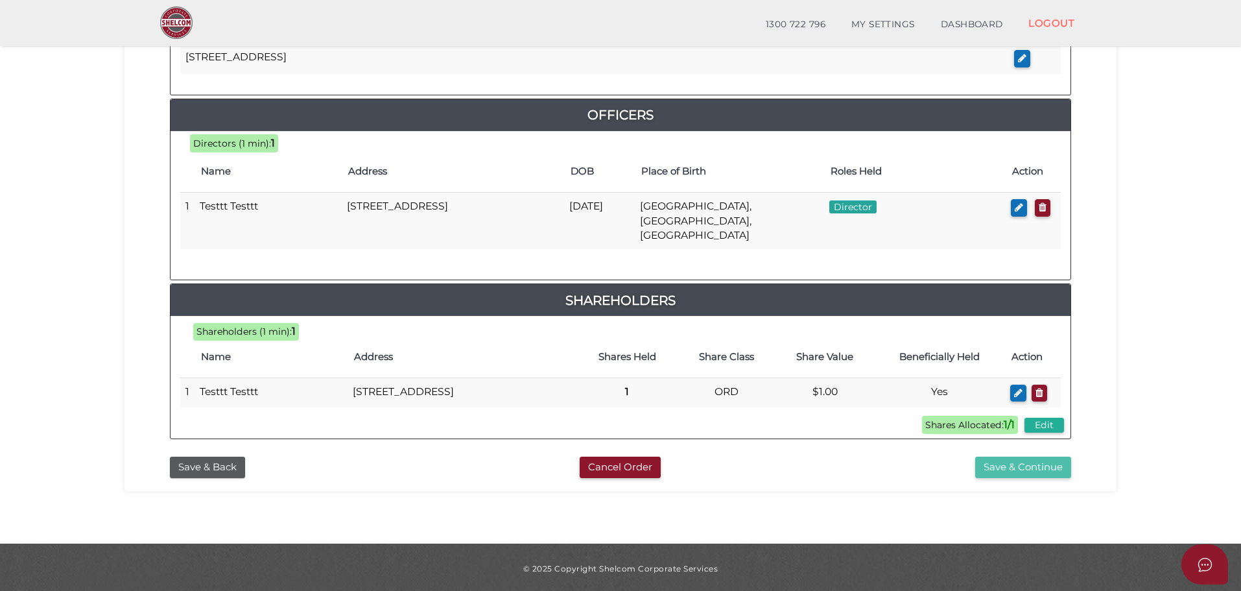
click at [997, 460] on button "Save & Continue" at bounding box center [1023, 467] width 96 height 21
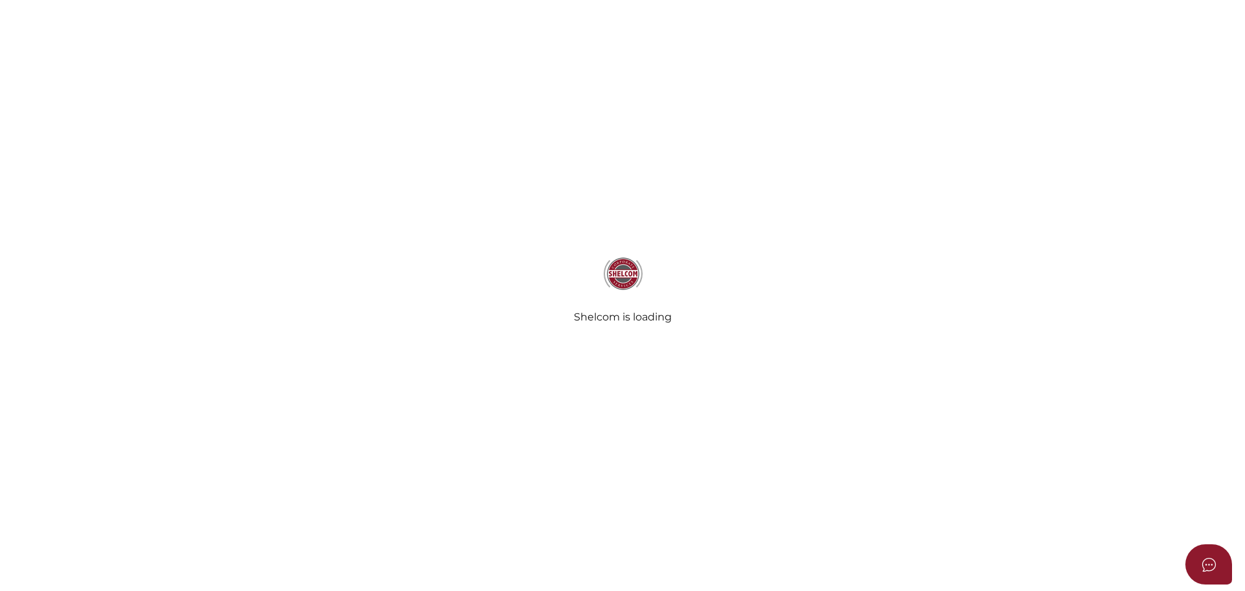
select select
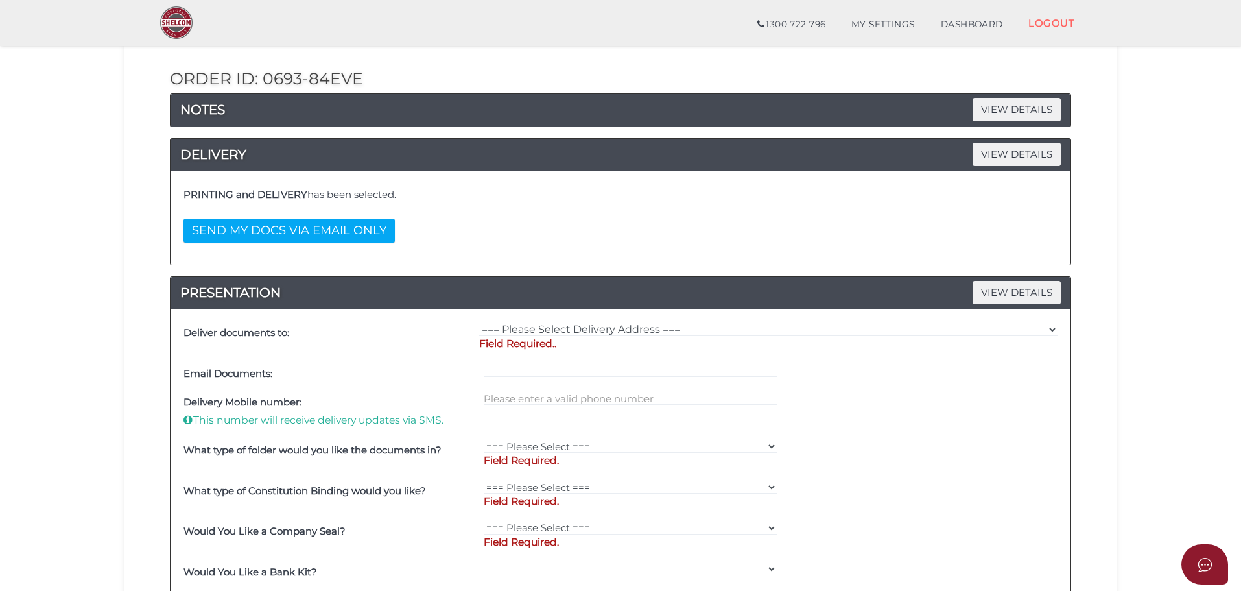
scroll to position [133, 0]
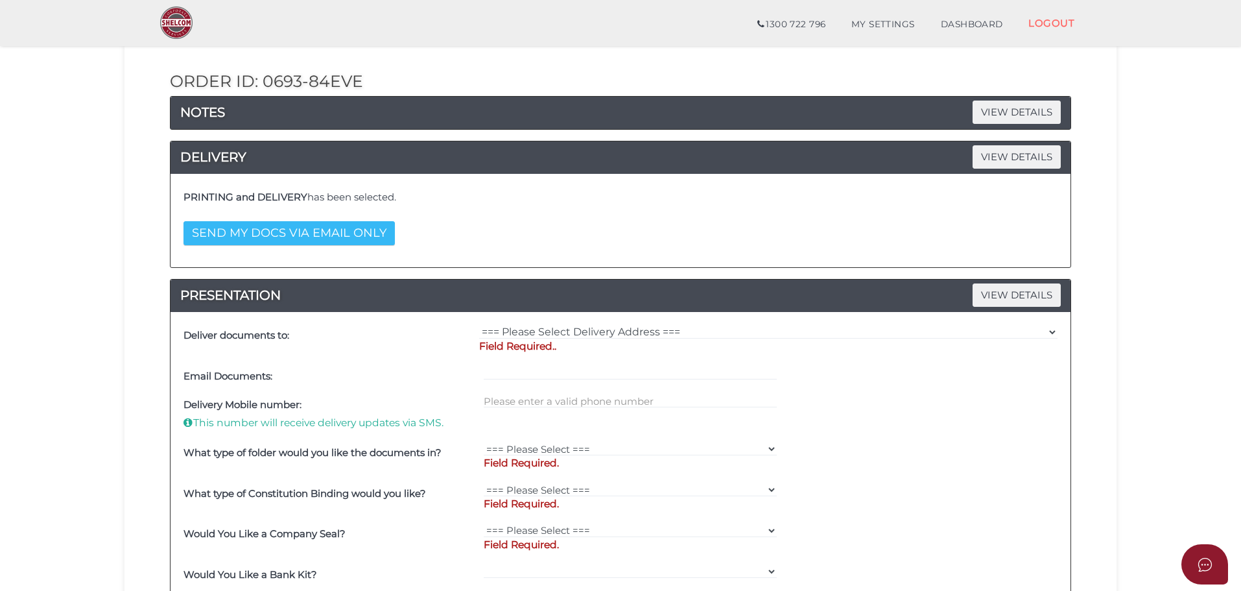
click at [309, 232] on button "SEND MY DOCS VIA EMAIL ONLY" at bounding box center [289, 233] width 211 height 24
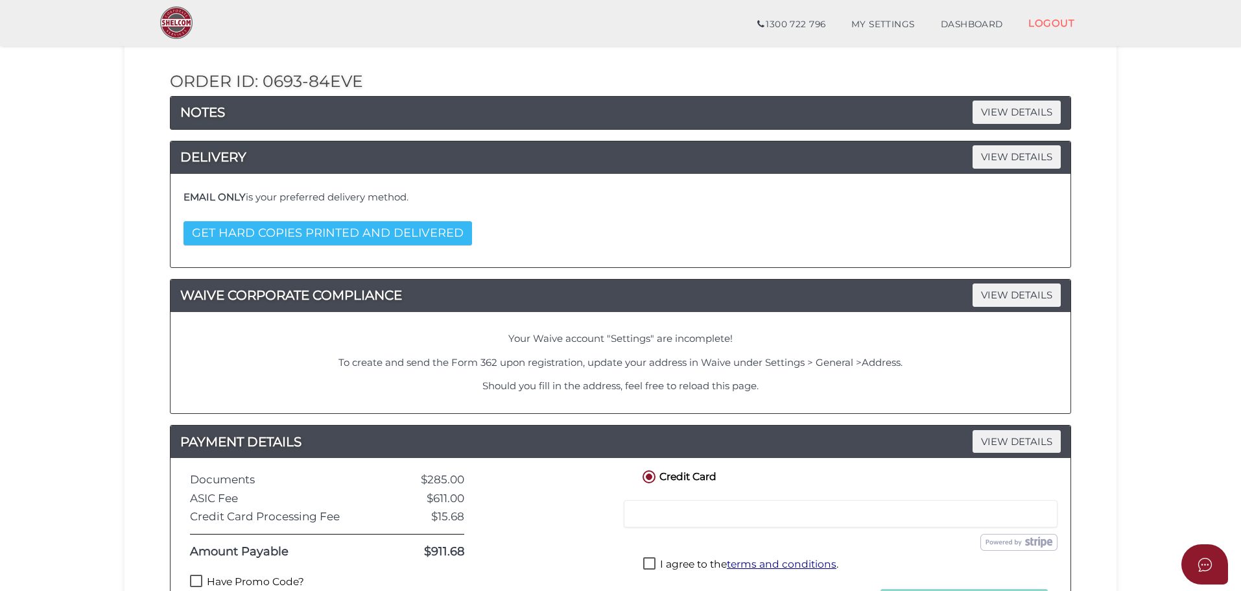
click at [351, 233] on button "GET HARD COPIES PRINTED AND DELIVERED" at bounding box center [328, 233] width 289 height 24
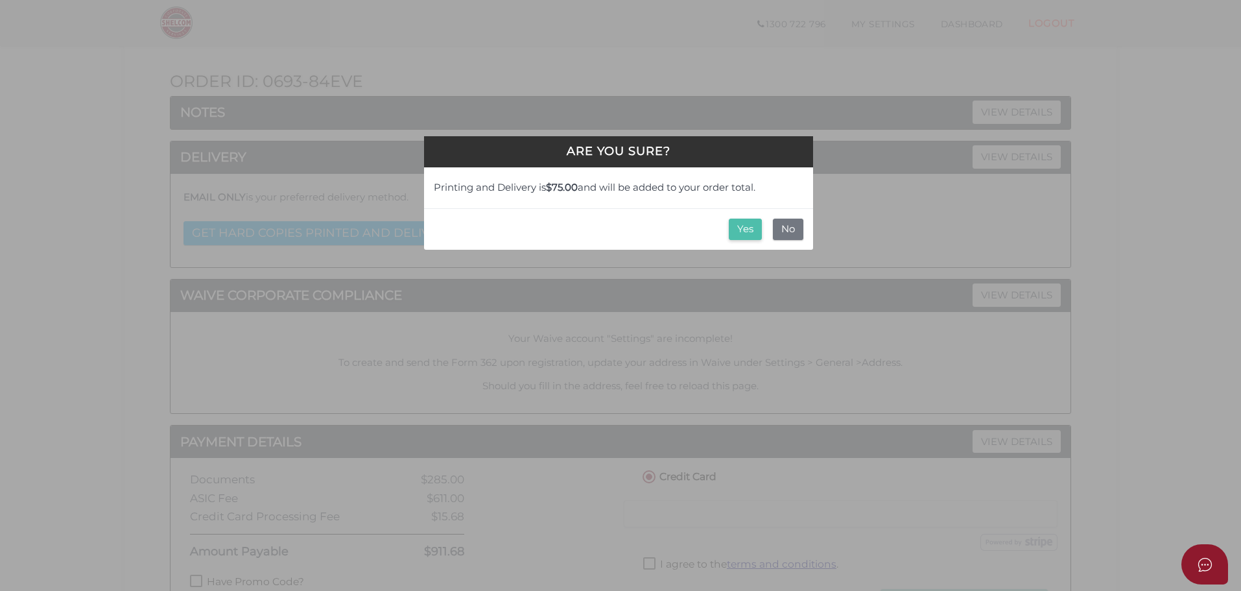
click at [741, 230] on button "Yes" at bounding box center [745, 229] width 33 height 21
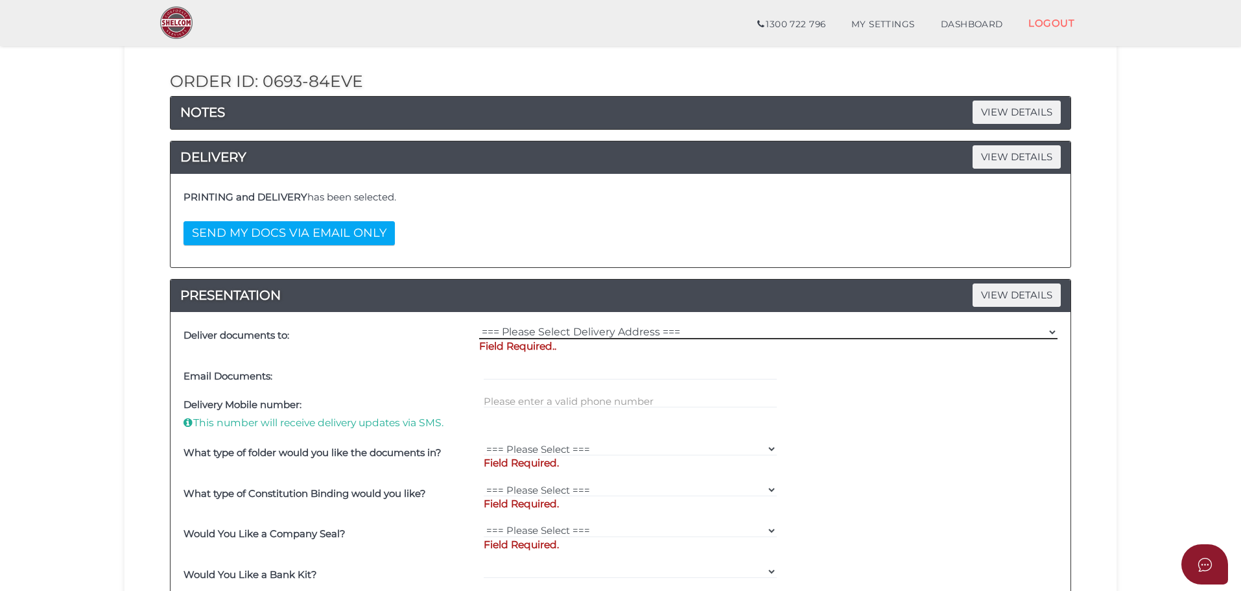
click at [548, 327] on select "=== Please Select Delivery Address === (User Address - ) Other" at bounding box center [768, 332] width 578 height 14
click at [398, 358] on div "Deliver documents to:" at bounding box center [328, 342] width 296 height 41
click at [552, 333] on select "=== Please Select Delivery Address === (User Address - ) Other" at bounding box center [768, 332] width 578 height 14
click at [479, 325] on select "=== Please Select Delivery Address === (User Address - ) Other" at bounding box center [768, 332] width 578 height 14
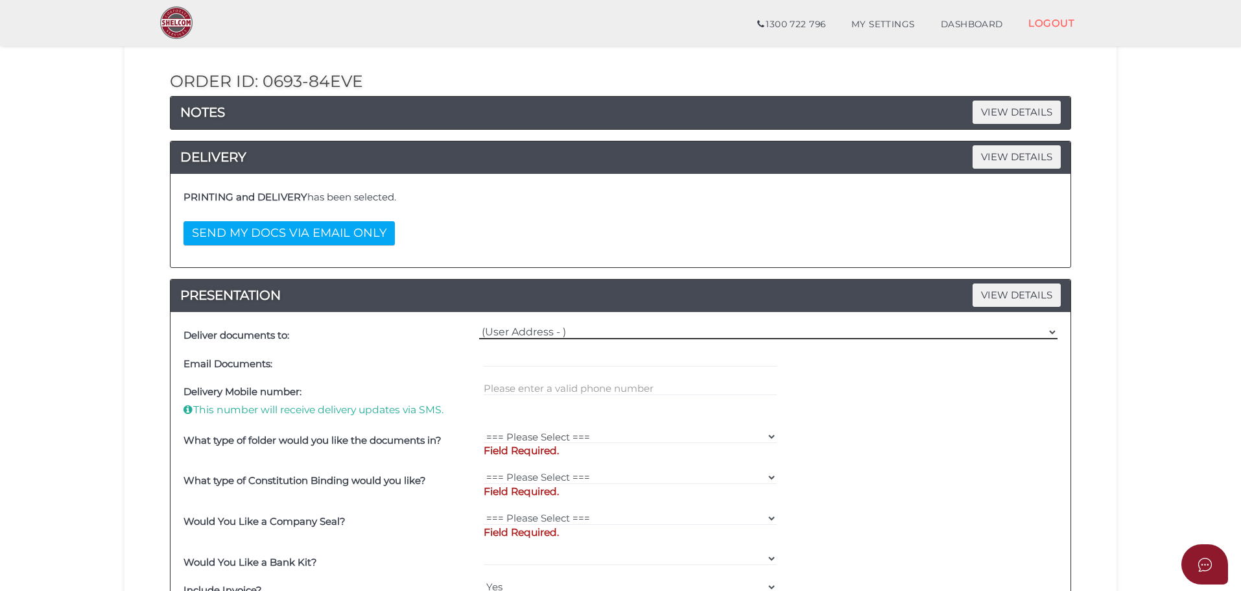
click at [527, 334] on select "=== Please Select Delivery Address === (User Address - ) Other" at bounding box center [768, 332] width 578 height 14
select select "Other"
click at [479, 325] on select "=== Please Select Delivery Address === (User Address - ) Other" at bounding box center [768, 332] width 578 height 14
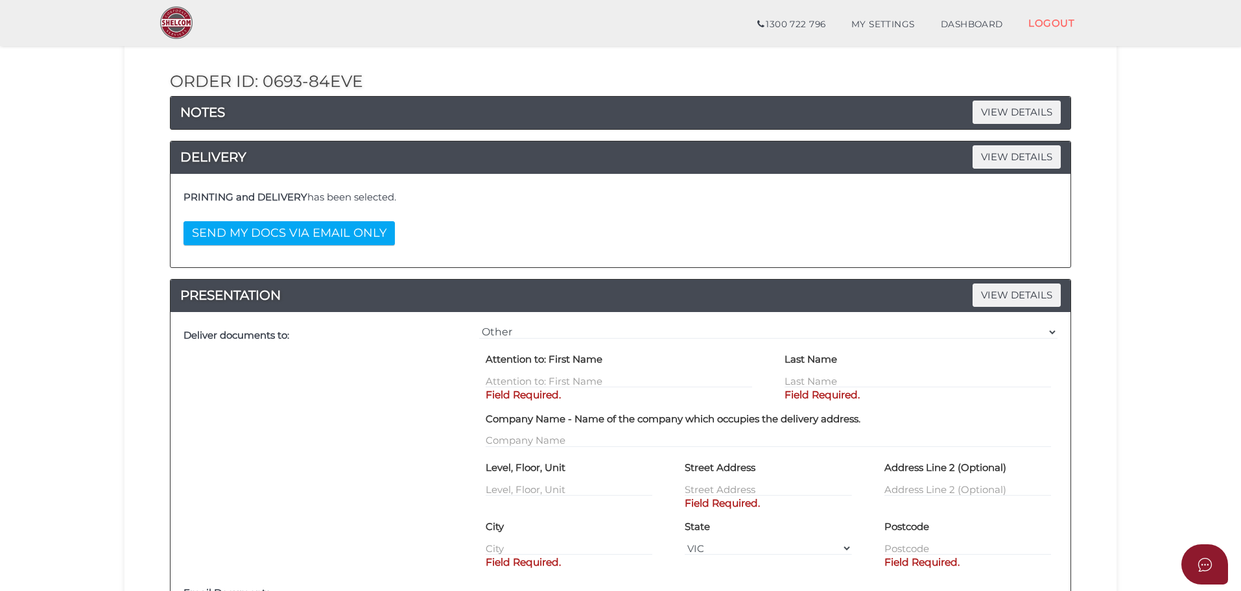
click at [517, 388] on p "Field Required." at bounding box center [619, 395] width 267 height 14
click at [517, 384] on input "text" at bounding box center [619, 381] width 267 height 14
type input "test"
click at [804, 379] on input "text" at bounding box center [918, 381] width 267 height 14
type input "person"
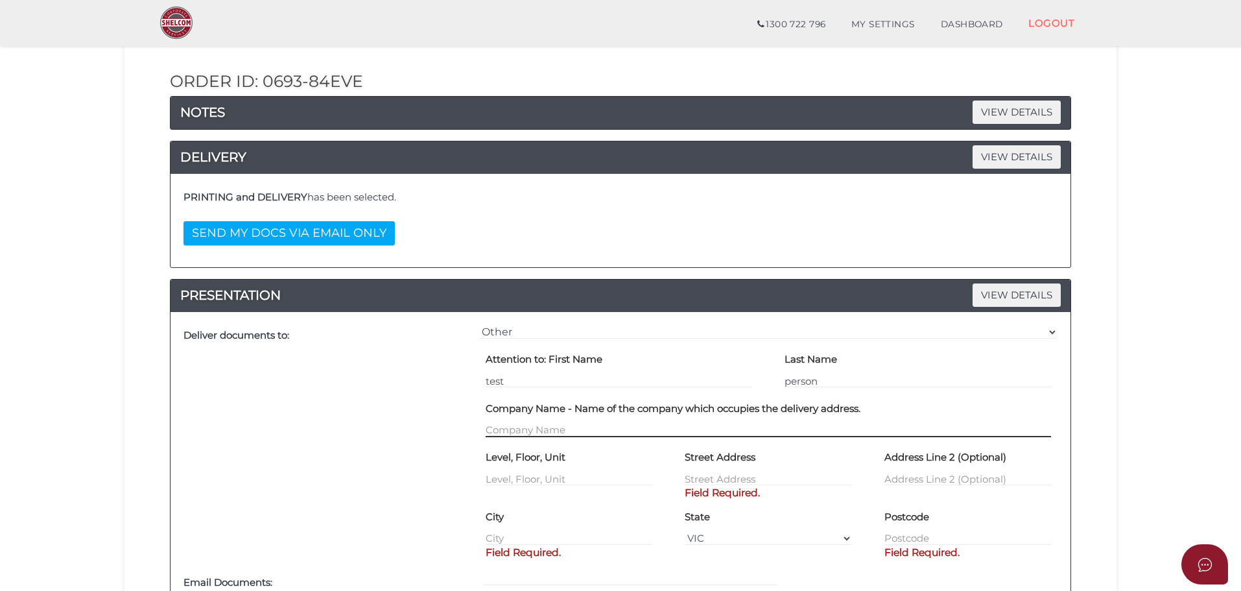
click at [665, 436] on input "text" at bounding box center [768, 430] width 565 height 14
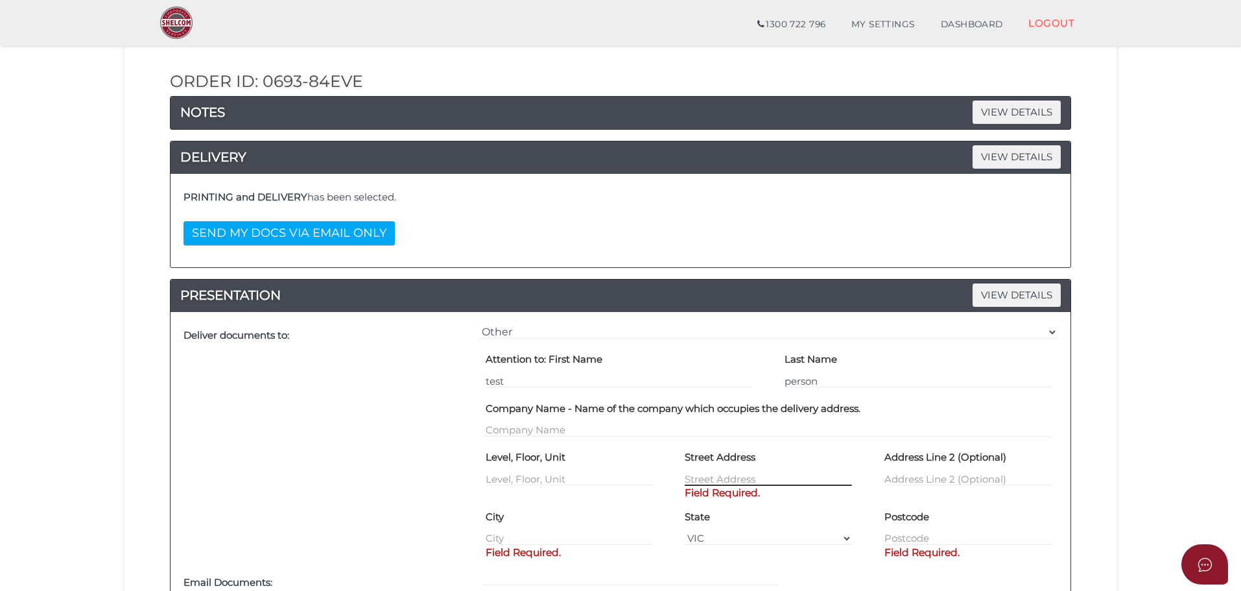
click at [717, 479] on input "text" at bounding box center [768, 478] width 167 height 14
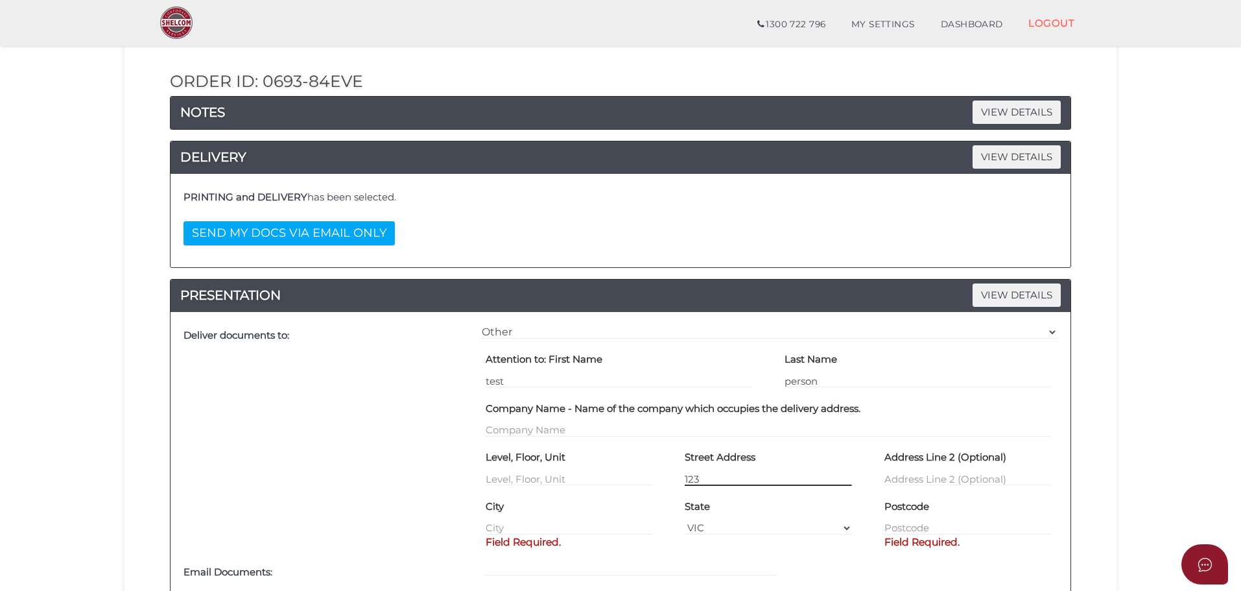
click at [747, 482] on input "123" at bounding box center [768, 478] width 167 height 14
click at [778, 506] on div "State VIC ACT NSW NT QLD TAS WA SA" at bounding box center [768, 515] width 167 height 40
click at [749, 479] on input "123" at bounding box center [768, 478] width 167 height 14
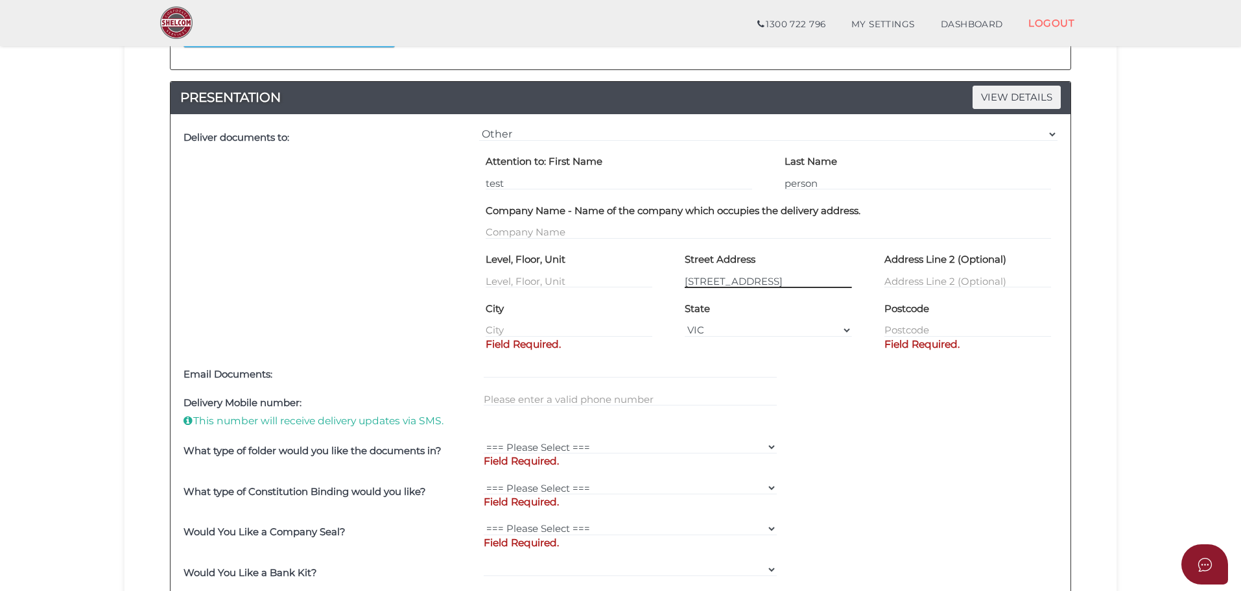
scroll to position [331, 0]
type input "123 test street"
click at [543, 324] on input "text" at bounding box center [569, 329] width 167 height 14
click at [539, 329] on input "text" at bounding box center [569, 329] width 167 height 14
type input "Melbourne"
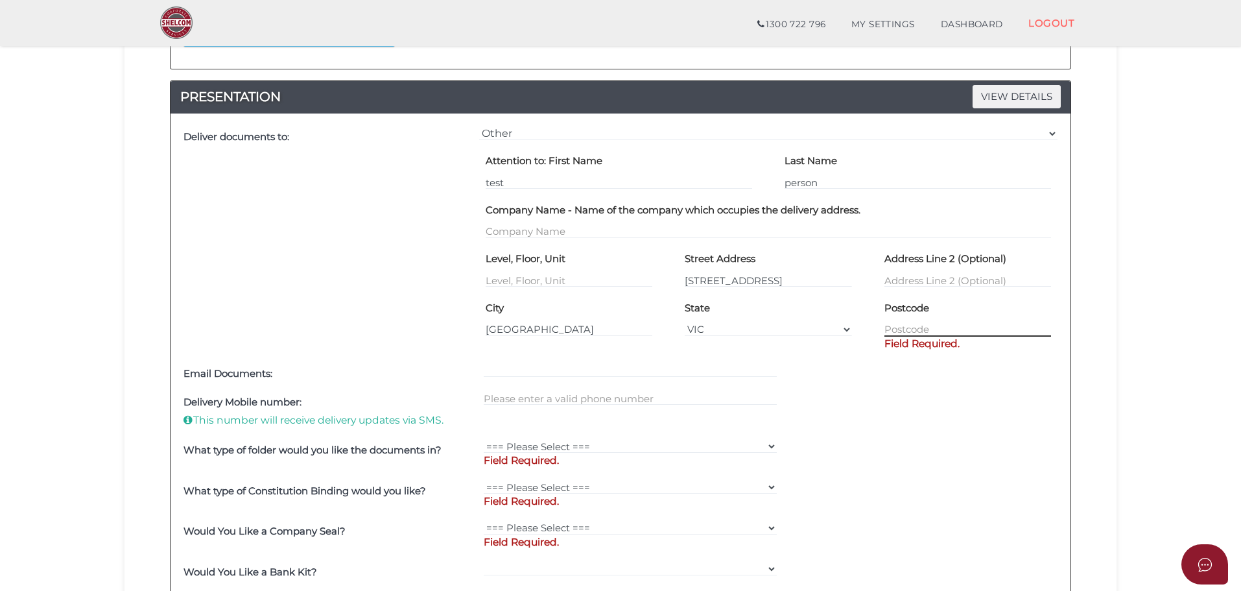
click at [916, 325] on input "text" at bounding box center [968, 329] width 167 height 14
type input "3000"
click at [899, 426] on div "Deliver documents to: === Please Select Delivery Address === (User Address - ) …" at bounding box center [621, 368] width 900 height 511
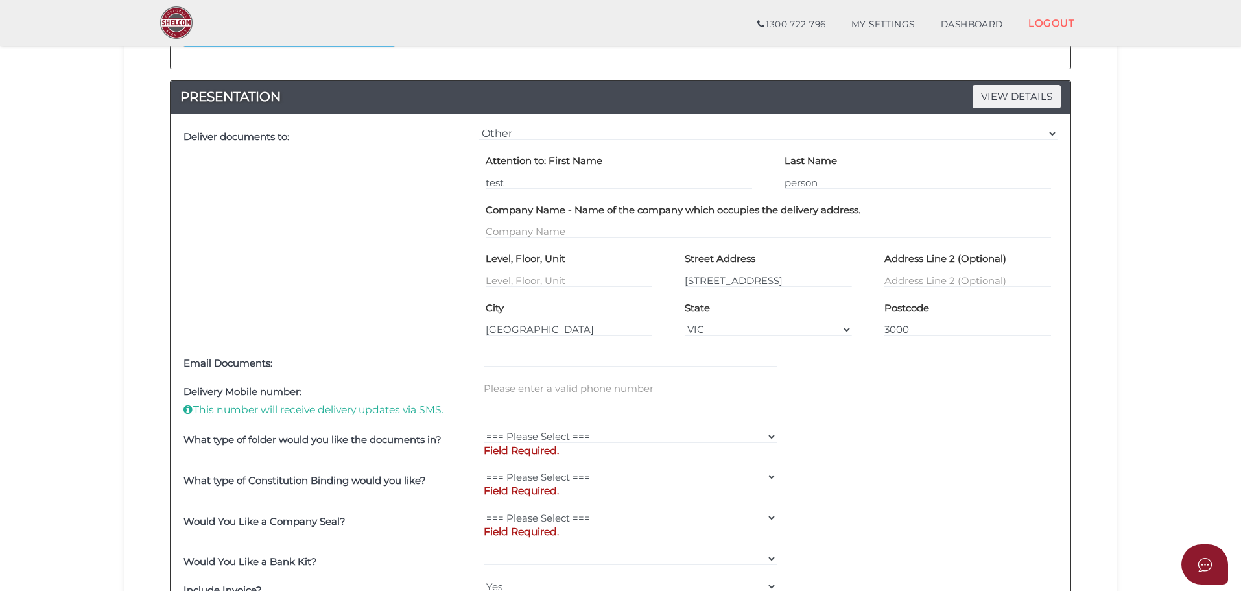
click at [593, 428] on div "Shelcom Folder === Please Select === Shelcom Folder Client Supplied Folder No F…" at bounding box center [631, 446] width 300 height 41
click at [590, 434] on select "Shelcom Folder === Please Select === Shelcom Folder Client Supplied Folder No F…" at bounding box center [631, 436] width 294 height 14
select select "Shelcom Folder"
click at [484, 429] on select "Shelcom Folder === Please Select === Shelcom Folder Client Supplied Folder No F…" at bounding box center [631, 436] width 294 height 14
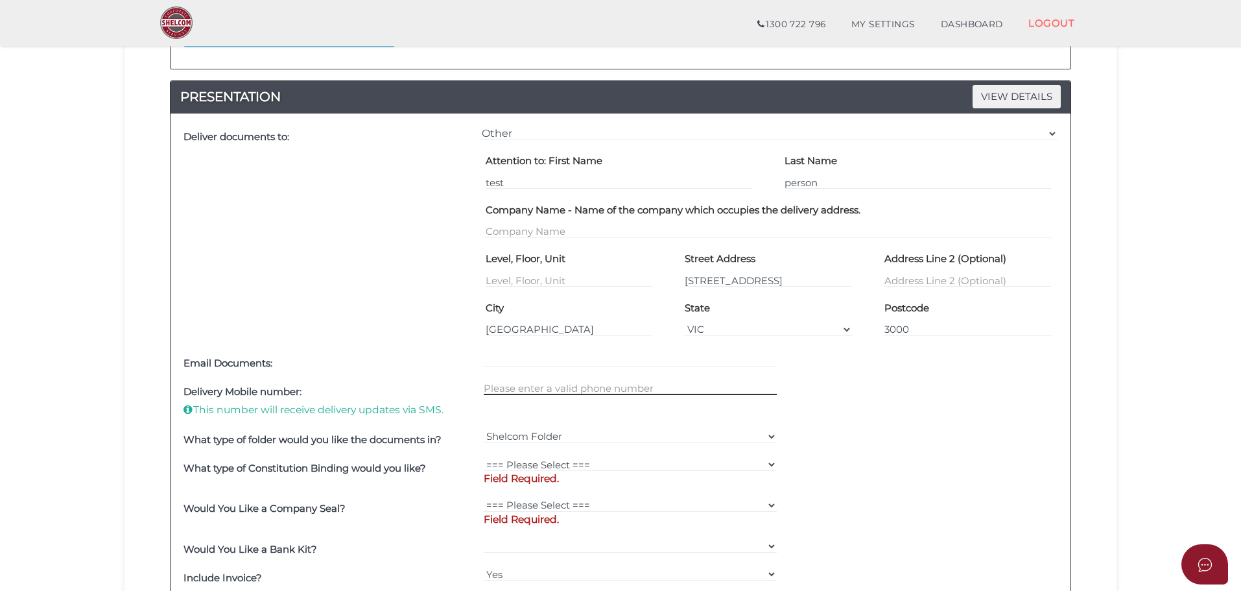
click at [576, 388] on input "text" at bounding box center [631, 388] width 294 height 14
type input "0465789456"
click at [554, 463] on select "=== Please Select === Comb Binding No Binding" at bounding box center [631, 464] width 294 height 14
select select "No Binding"
click at [484, 457] on select "=== Please Select === Comb Binding No Binding" at bounding box center [631, 464] width 294 height 14
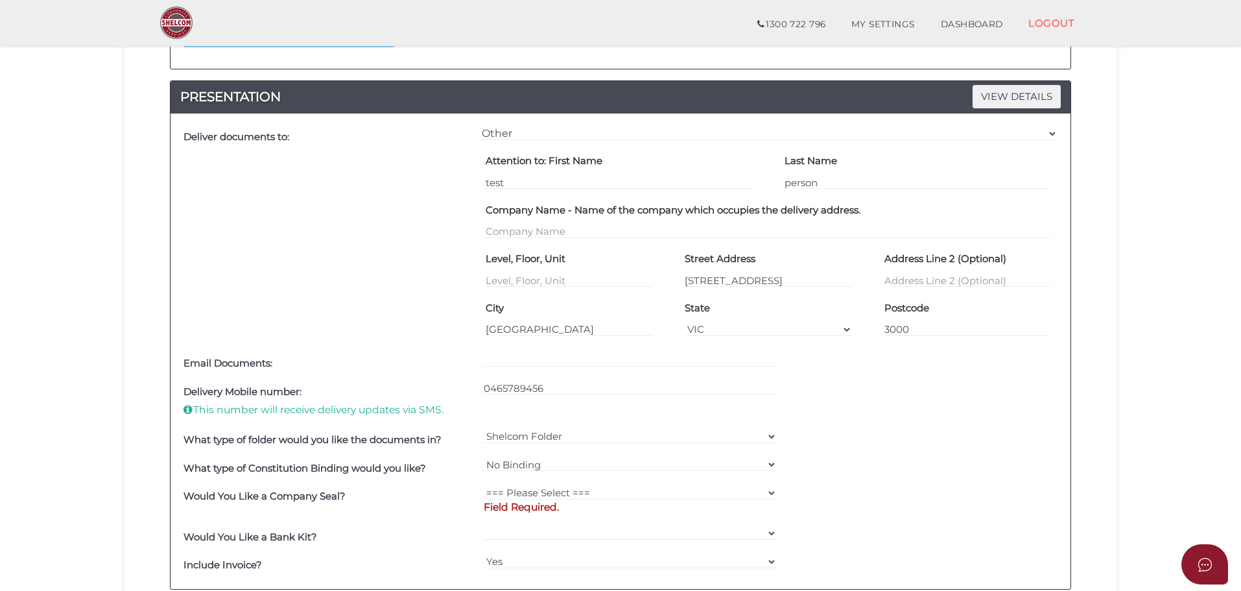
click at [553, 484] on div "=== Please Select === Fold Seal $50 No Seal Field Required." at bounding box center [631, 502] width 300 height 41
click at [553, 495] on select "=== Please Select === Fold Seal $50 No Seal" at bounding box center [631, 493] width 294 height 14
select select "50"
click at [484, 486] on select "=== Please Select === Fold Seal $50 No Seal" at bounding box center [631, 493] width 294 height 14
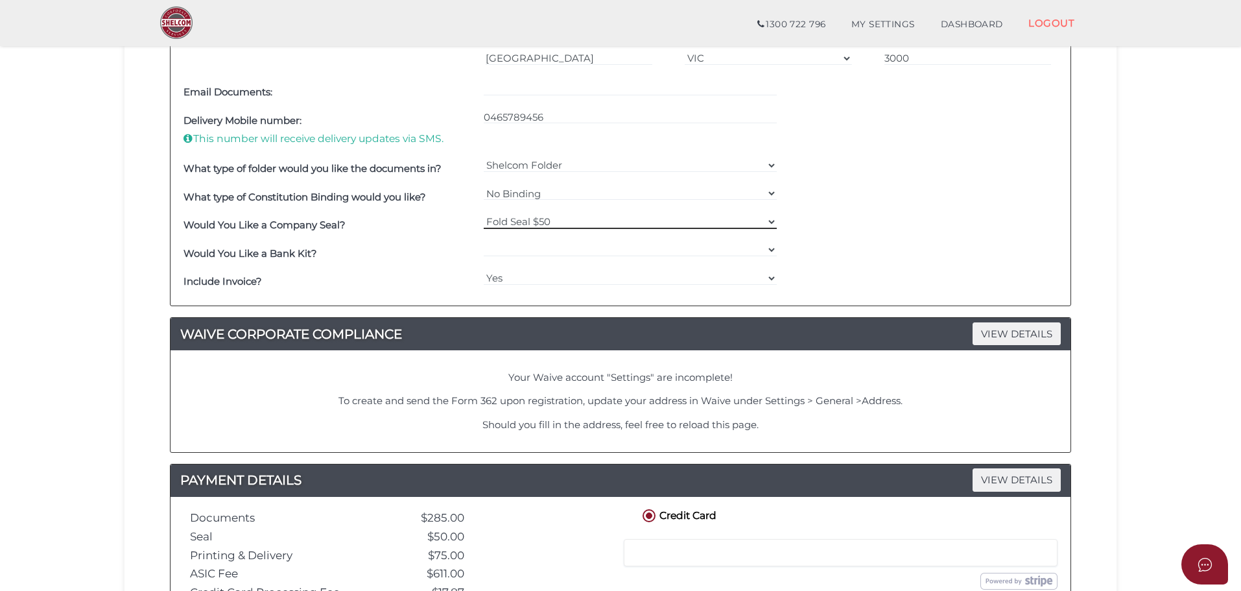
scroll to position [684, 0]
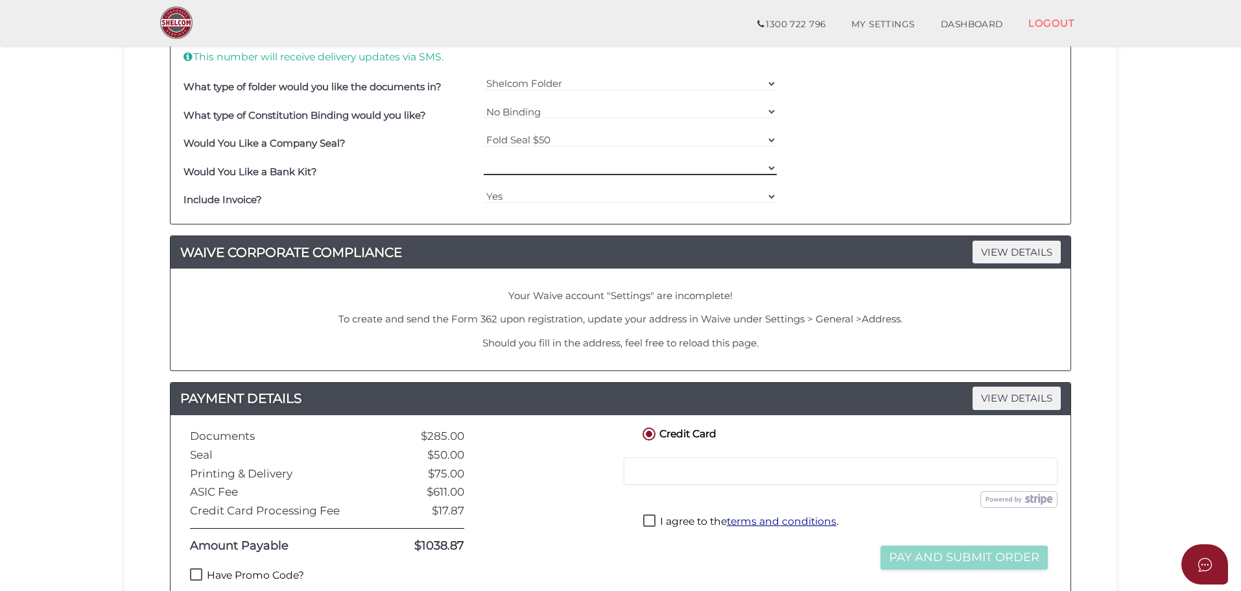
click at [538, 172] on select "Yes No" at bounding box center [631, 168] width 294 height 14
select select "Yes"
click at [484, 161] on select "Yes No" at bounding box center [631, 168] width 294 height 14
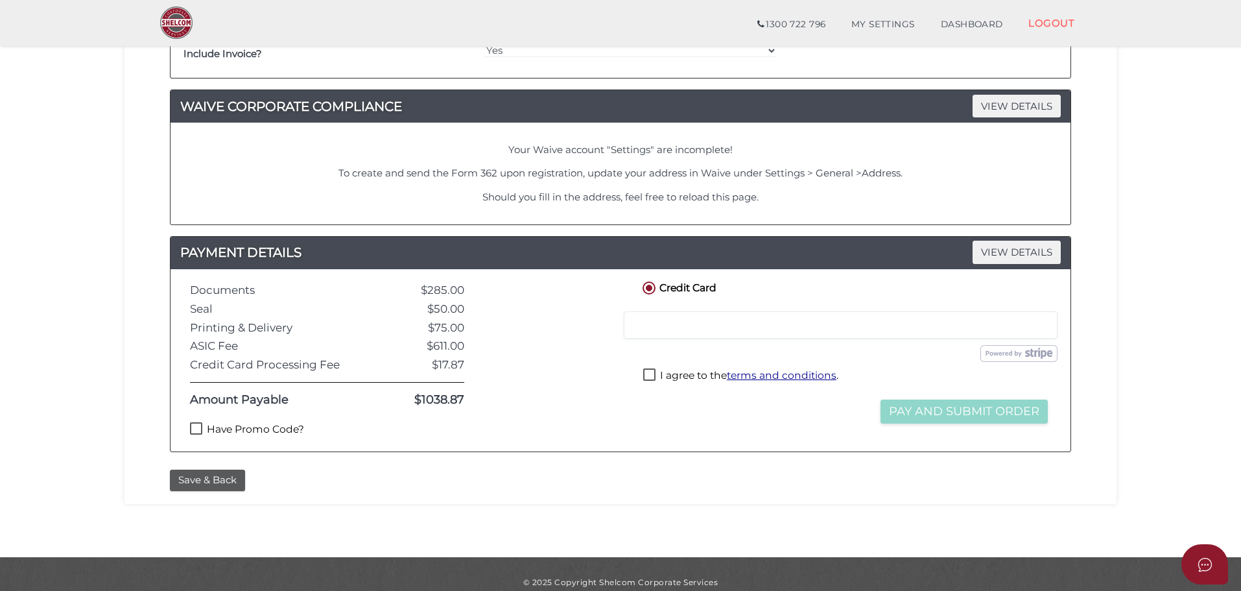
scroll to position [831, 0]
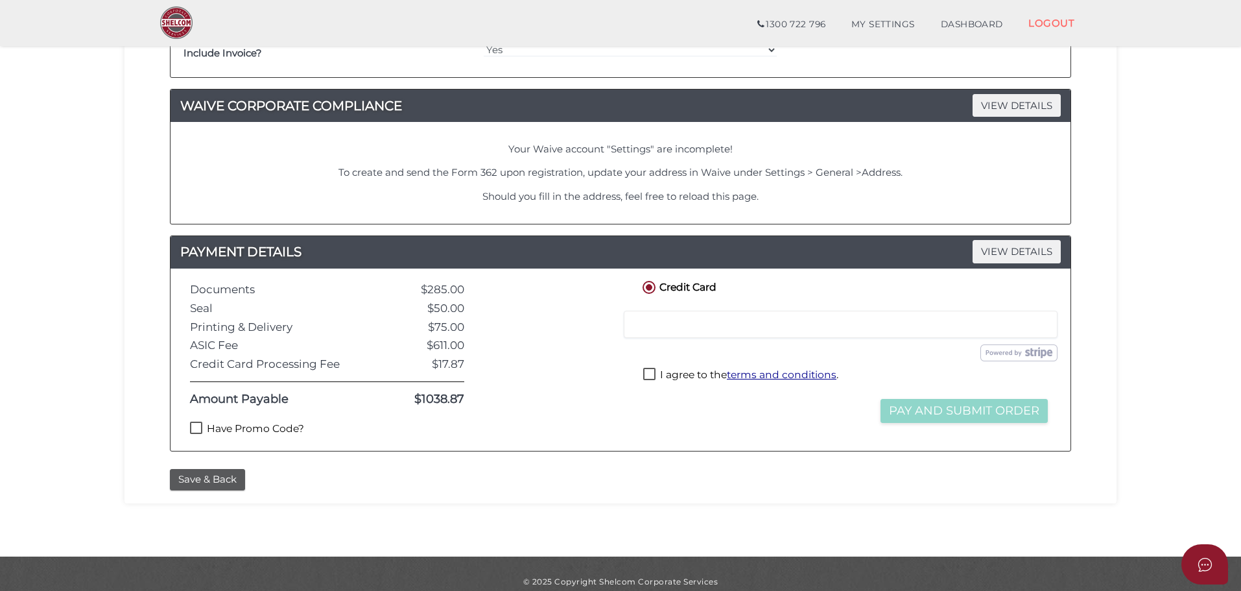
click at [263, 426] on label "Have Promo Code?" at bounding box center [247, 430] width 114 height 16
checkbox input "true"
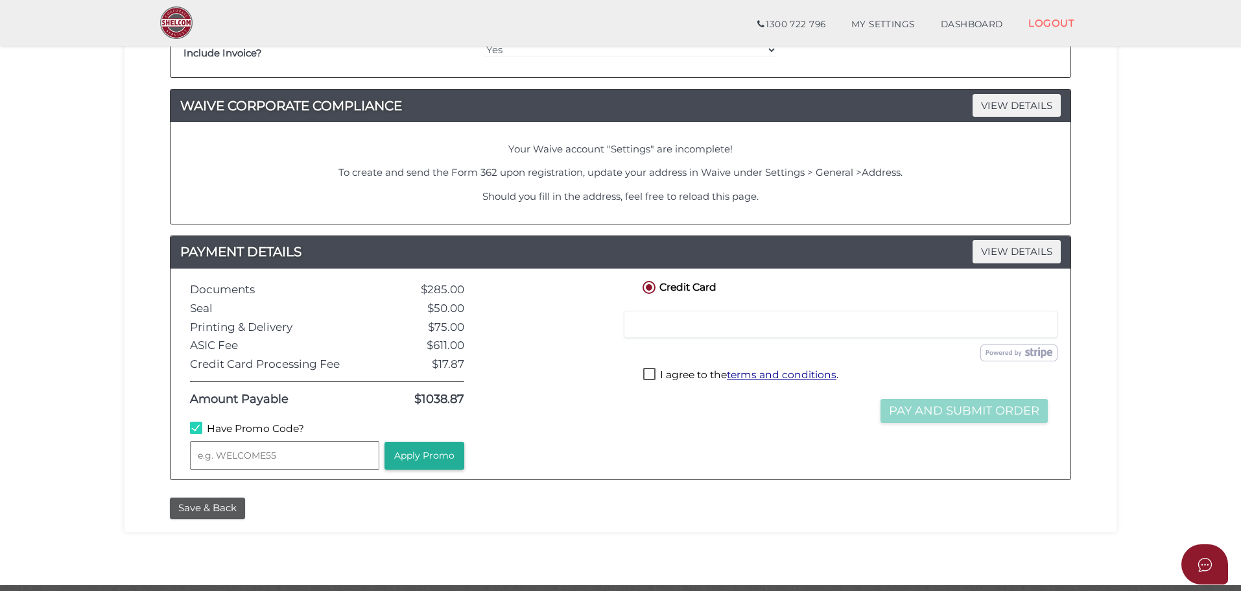
click at [260, 451] on input "text" at bounding box center [284, 455] width 189 height 29
type input "WELCOME55"
click at [409, 449] on button "Apply Promo" at bounding box center [425, 456] width 80 height 28
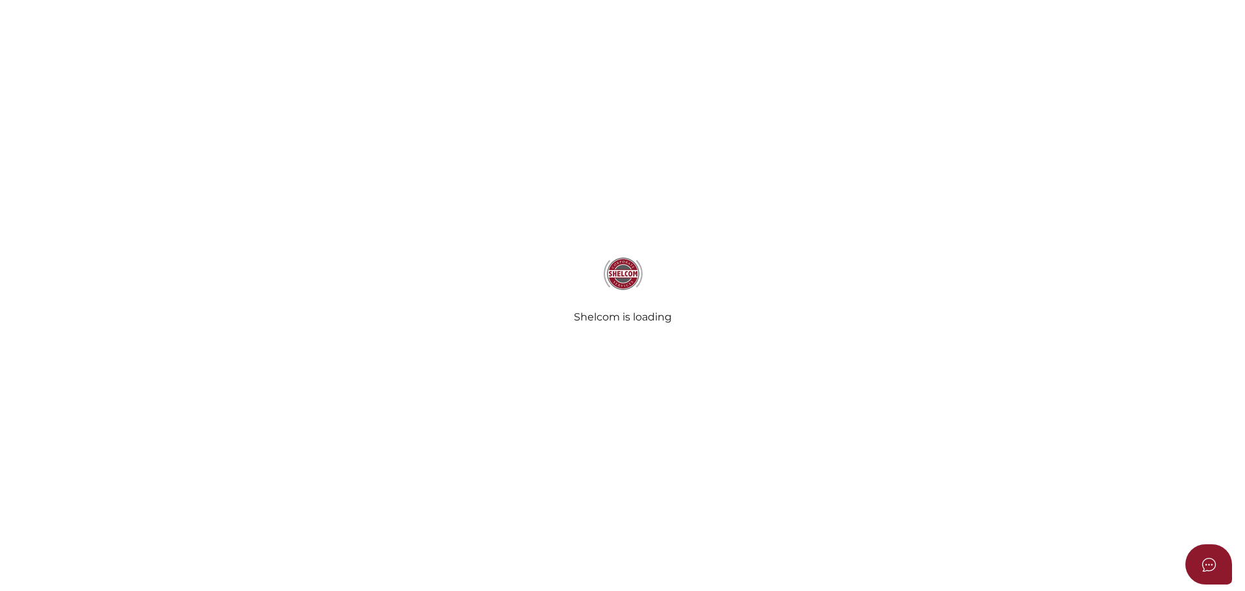
select select
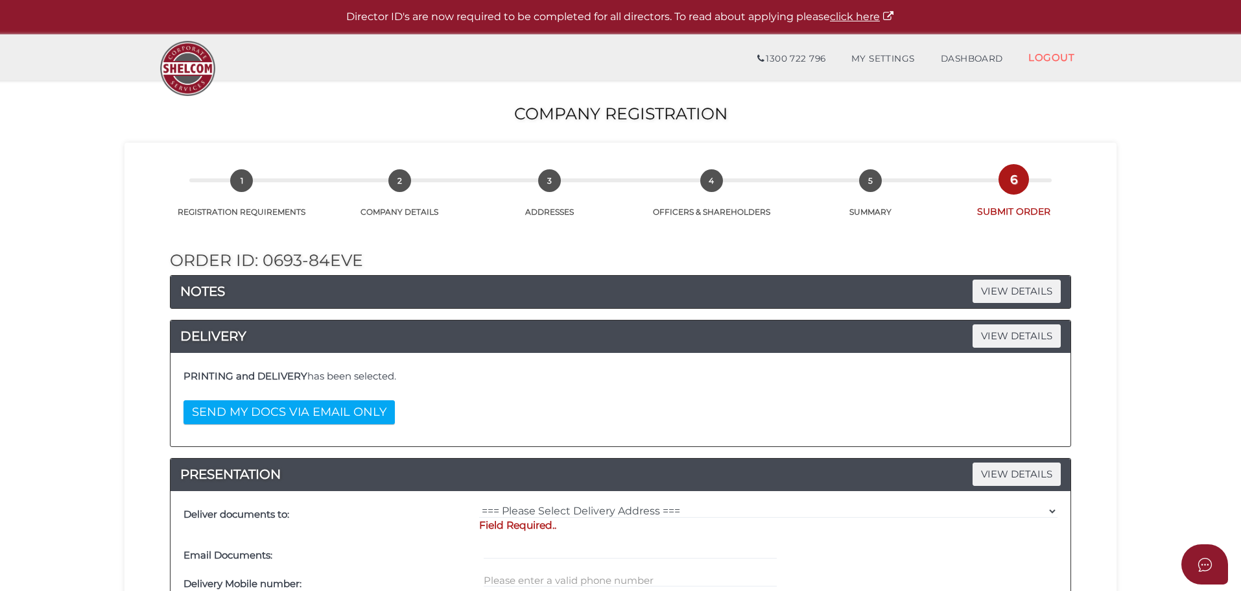
scroll to position [680, 0]
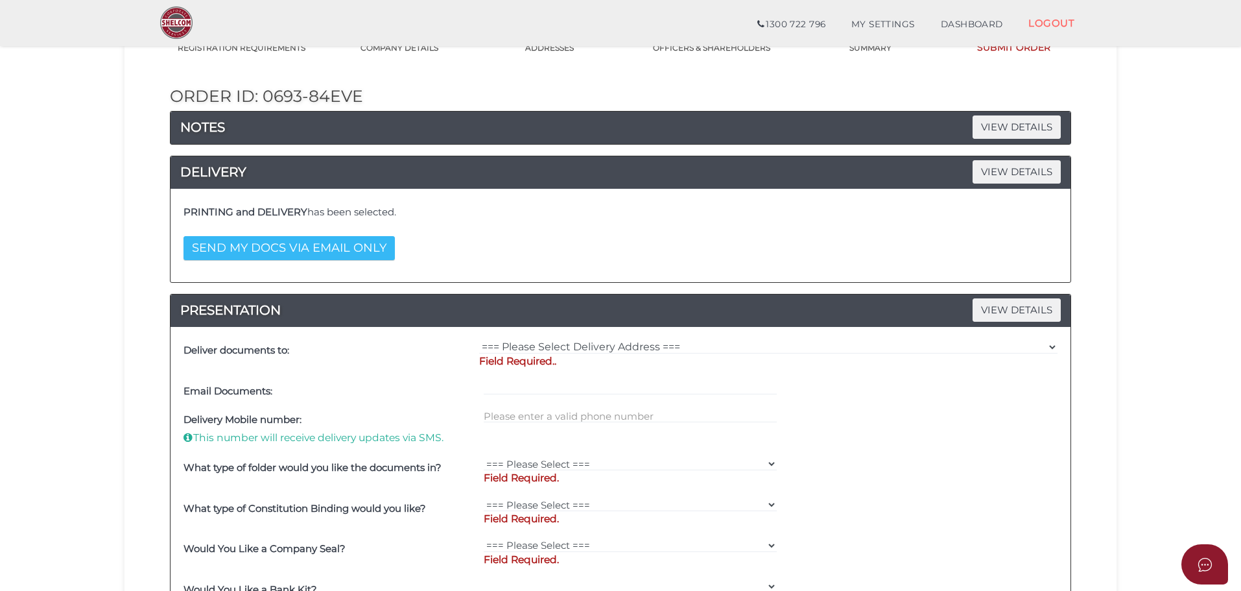
click at [326, 238] on button "SEND MY DOCS VIA EMAIL ONLY" at bounding box center [289, 248] width 211 height 24
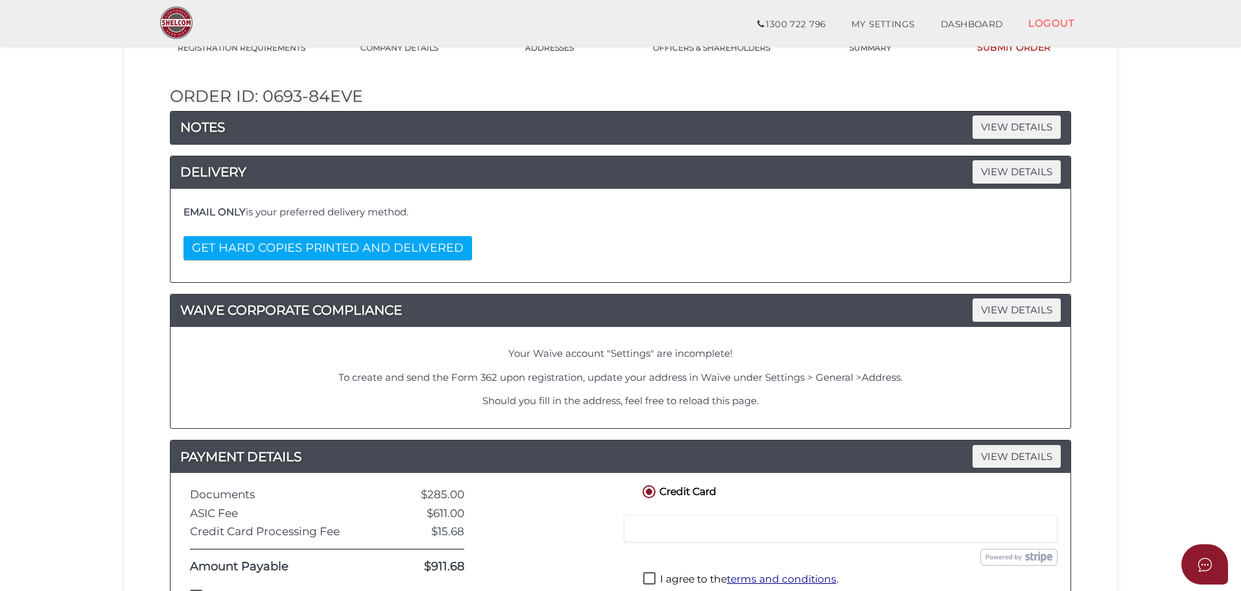
scroll to position [320, 0]
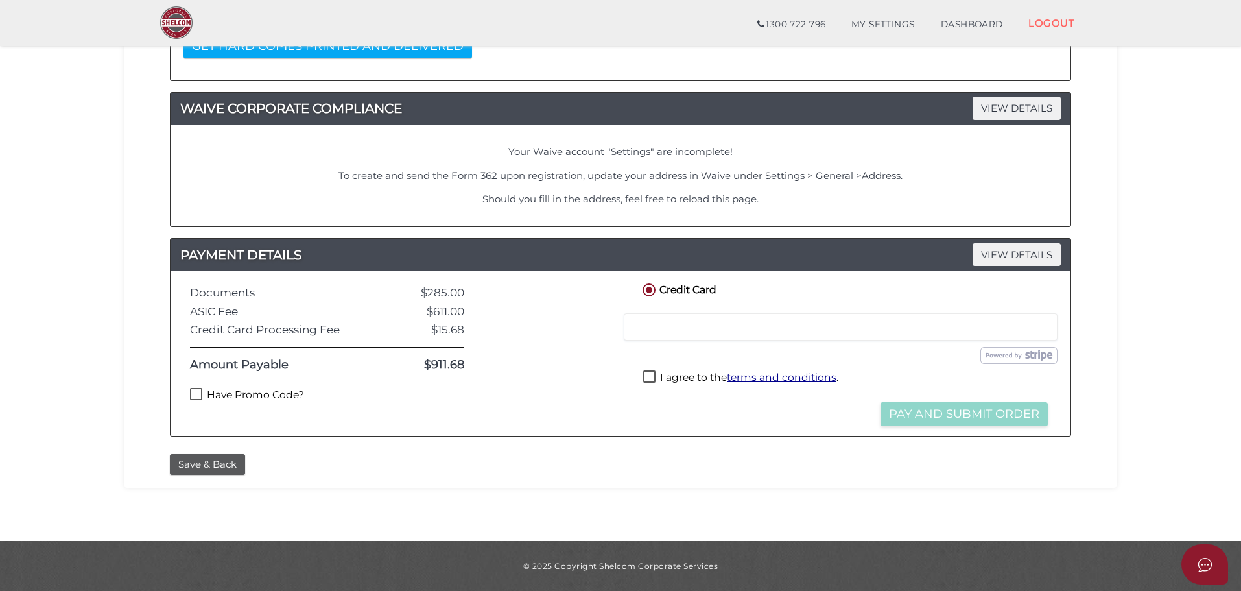
click at [241, 392] on label "Have Promo Code?" at bounding box center [247, 396] width 114 height 16
checkbox input "true"
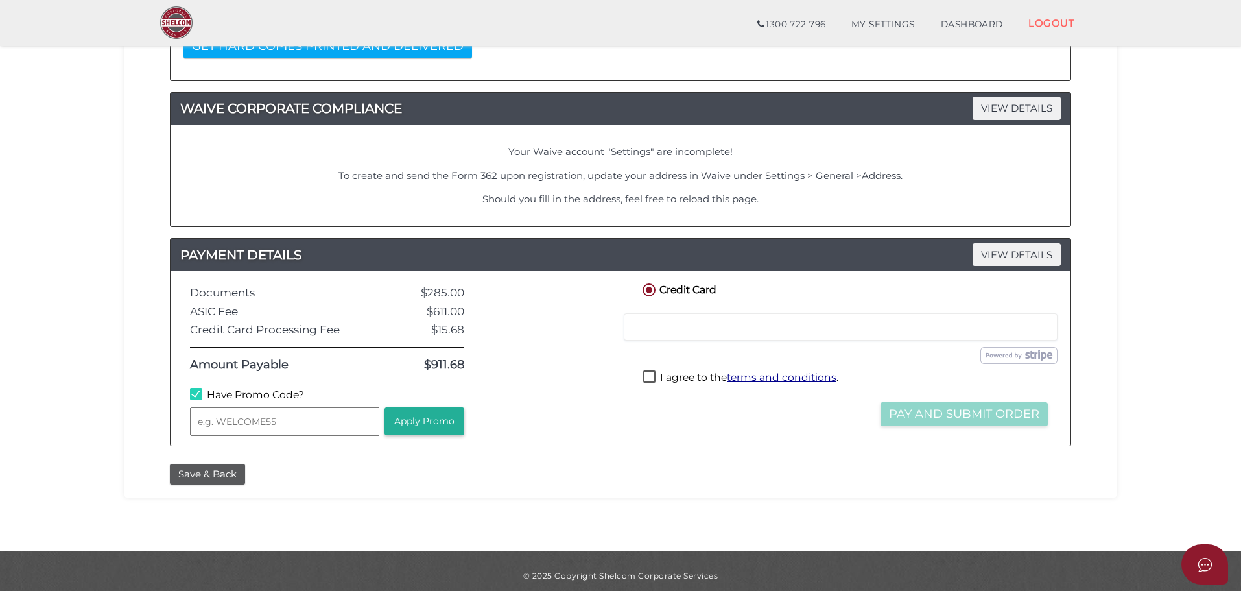
click at [241, 421] on input "text" at bounding box center [284, 421] width 189 height 29
type input "WELCOME55"
click at [438, 420] on button "Apply Promo" at bounding box center [425, 421] width 80 height 28
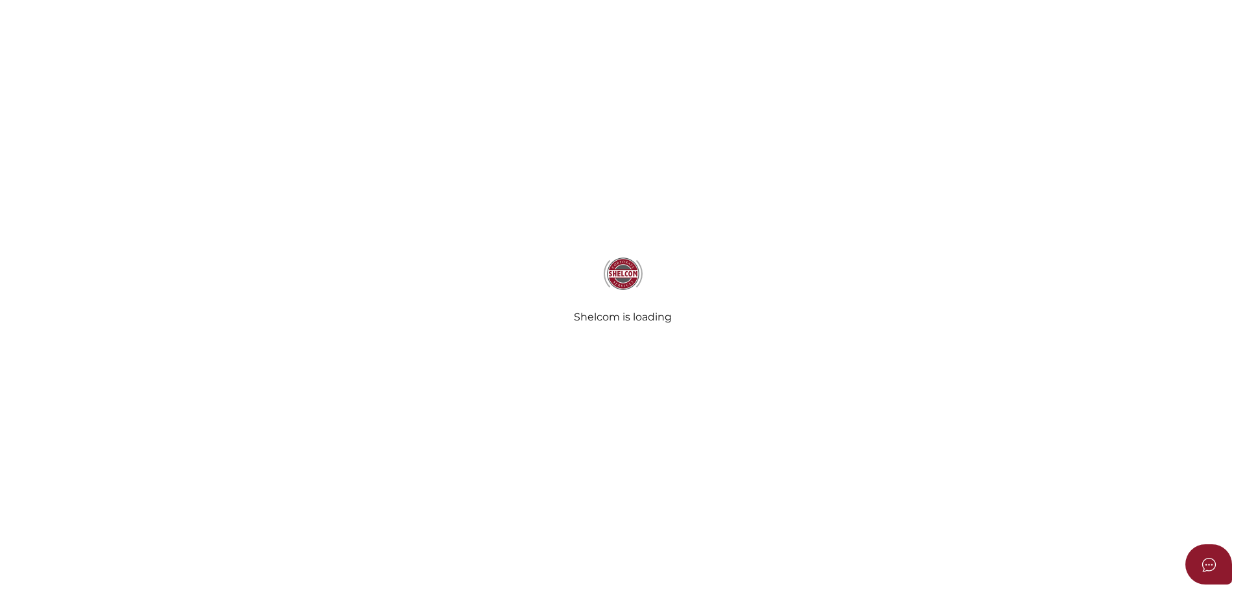
select select
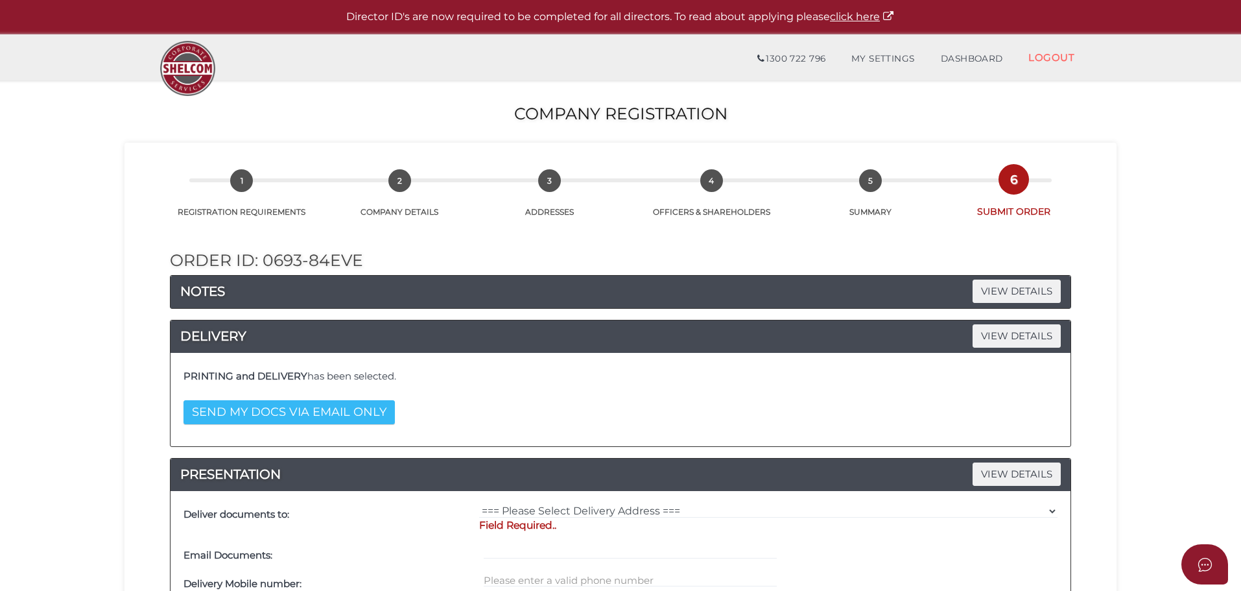
click at [269, 420] on button "SEND MY DOCS VIA EMAIL ONLY" at bounding box center [289, 412] width 211 height 24
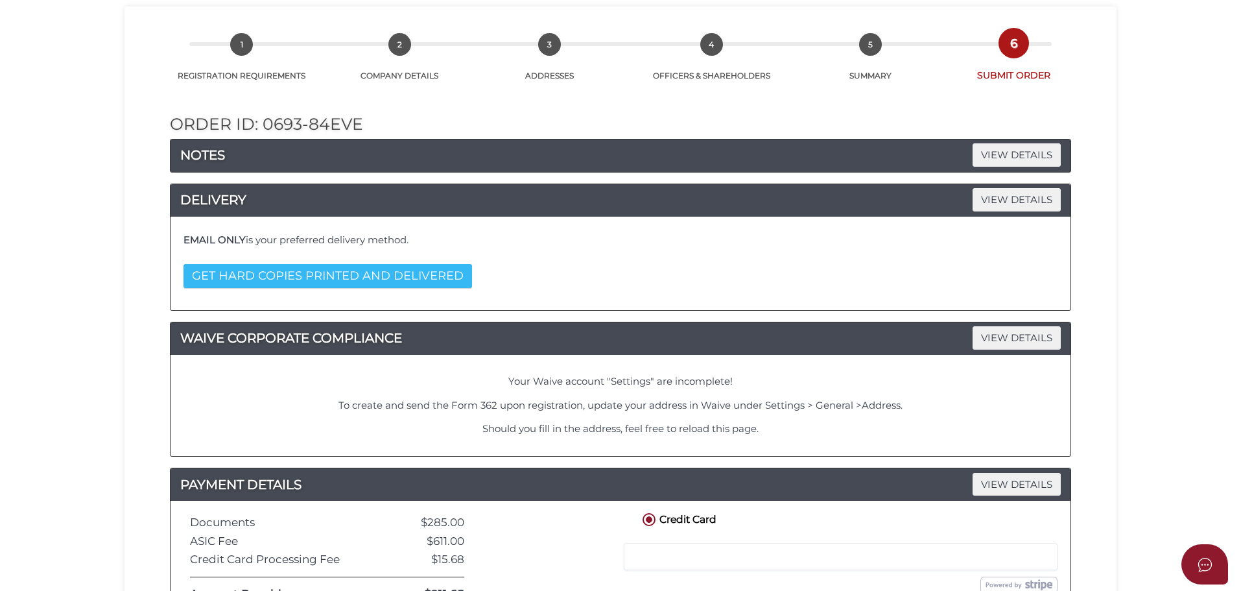
scroll to position [320, 0]
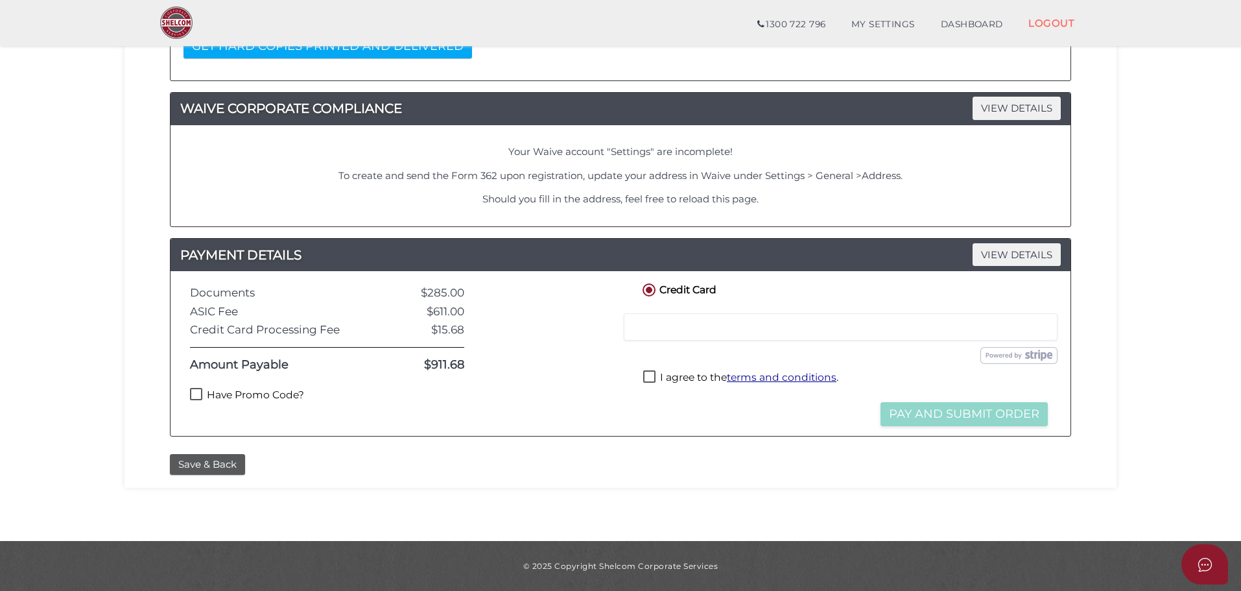
click at [268, 394] on label "Have Promo Code?" at bounding box center [247, 396] width 114 height 16
checkbox input "true"
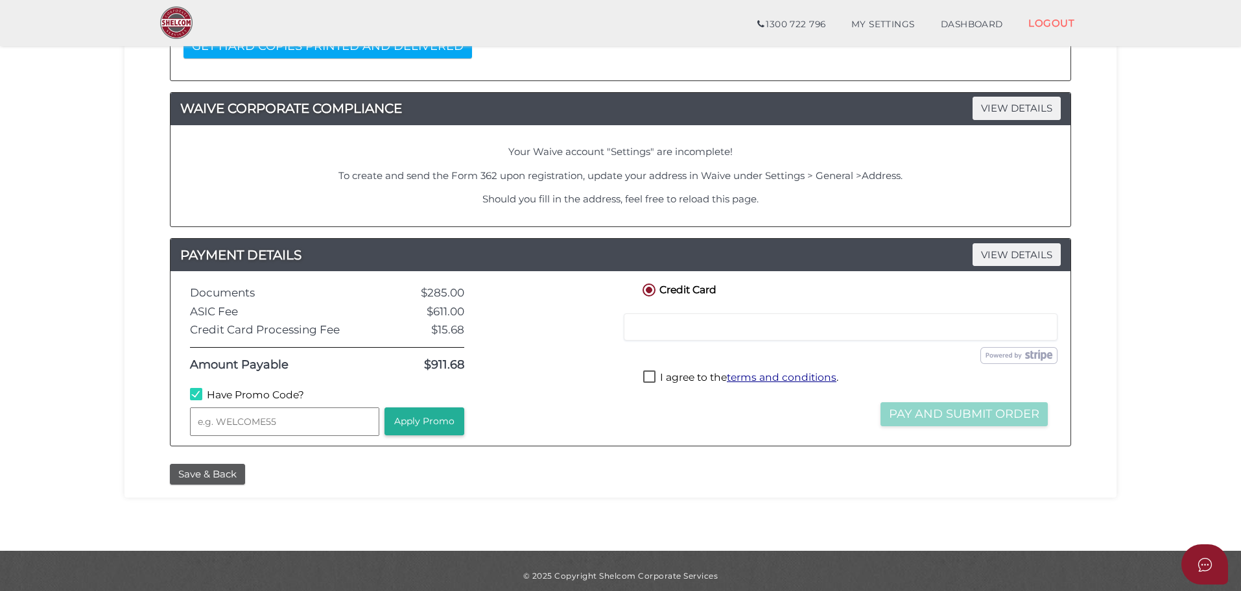
click at [287, 422] on input "text" at bounding box center [284, 421] width 189 height 29
type input "WELCOME55"
click at [447, 415] on button "Apply Promo" at bounding box center [425, 421] width 80 height 28
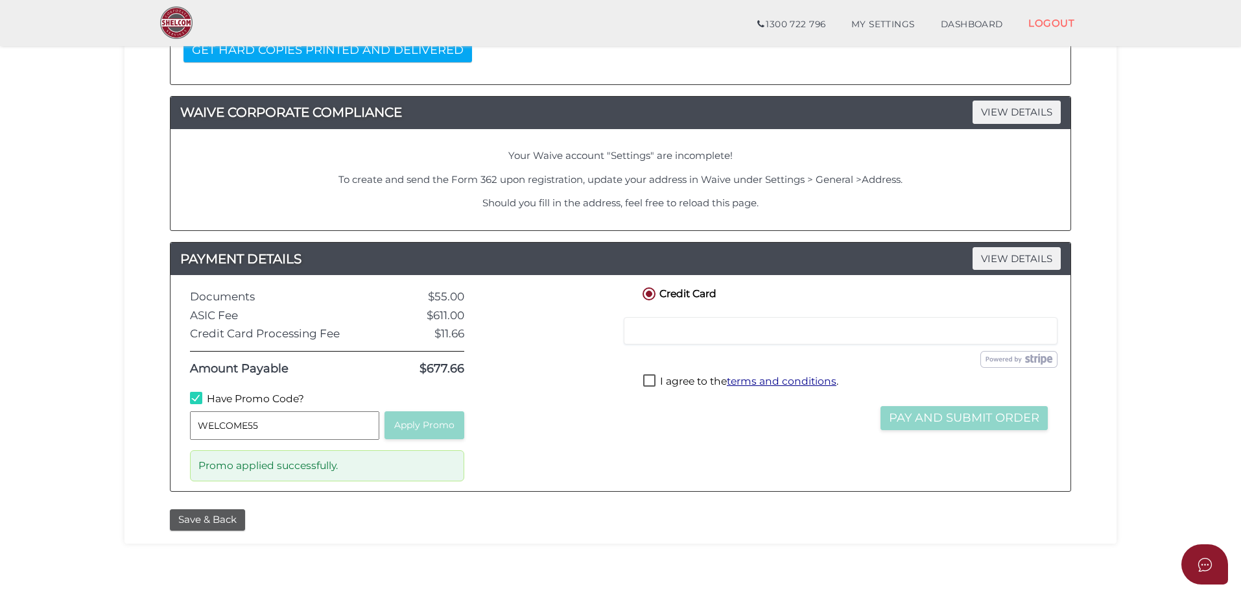
scroll to position [315, 0]
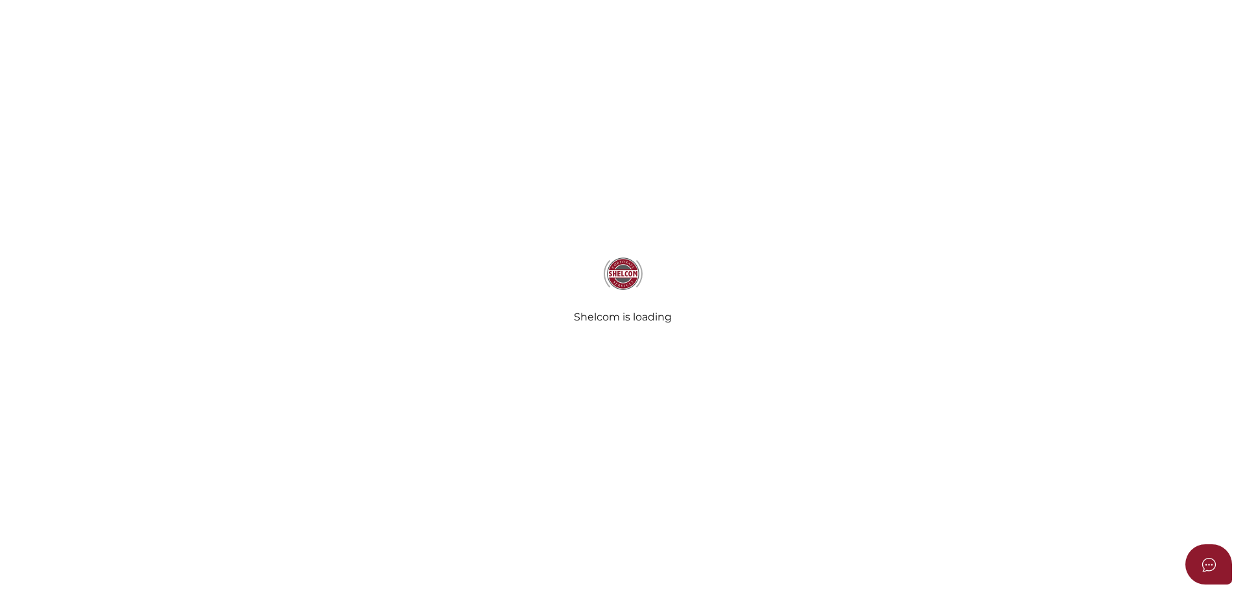
select select
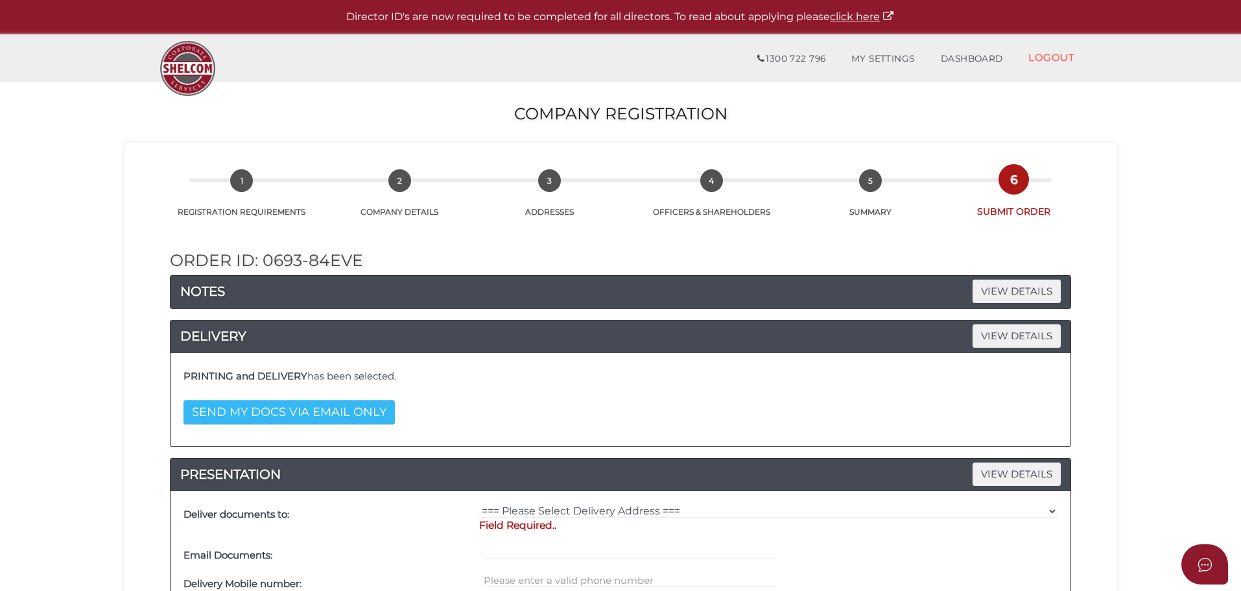
click at [324, 410] on button "SEND MY DOCS VIA EMAIL ONLY" at bounding box center [289, 412] width 211 height 24
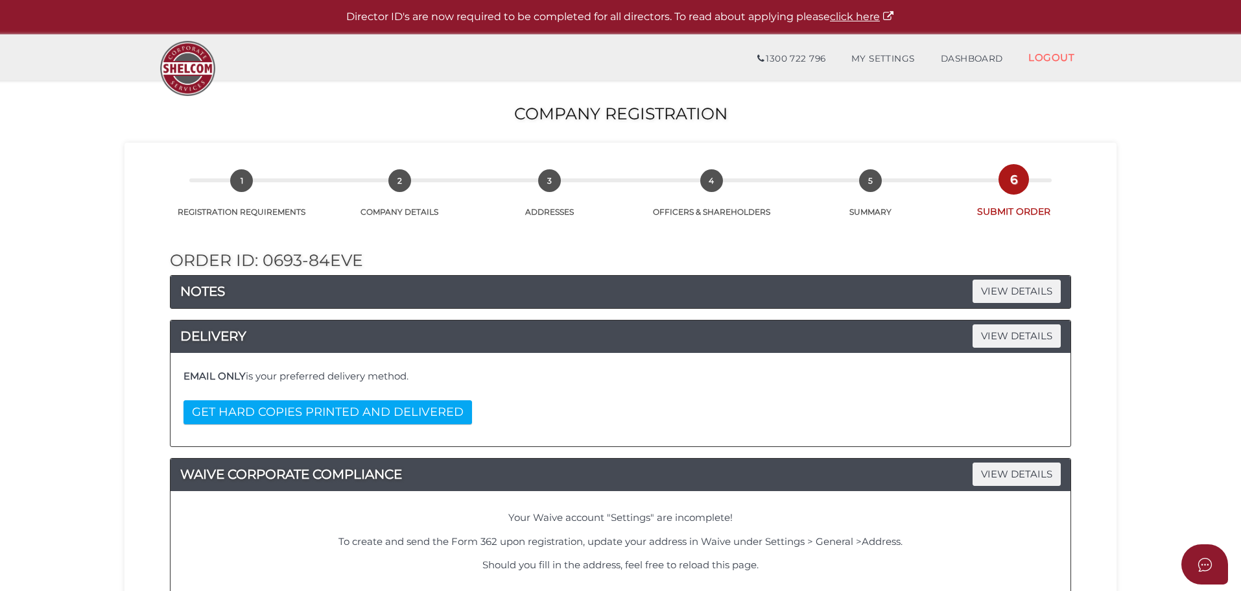
click at [324, 410] on button "GET HARD COPIES PRINTED AND DELIVERED" at bounding box center [328, 412] width 289 height 24
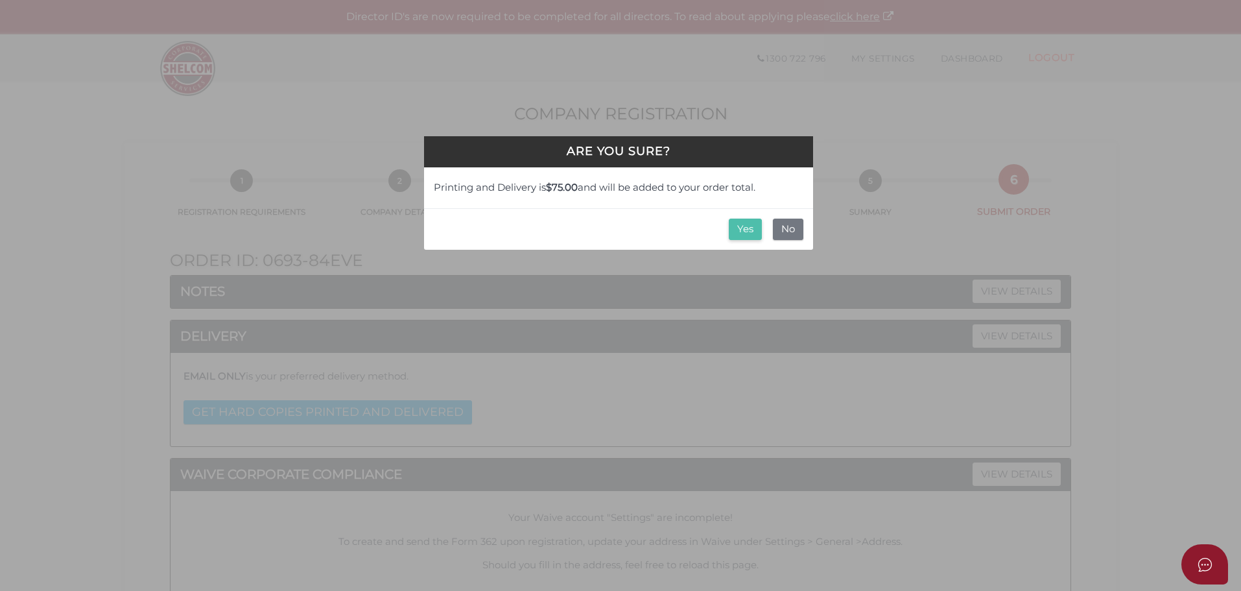
click at [733, 232] on button "Yes" at bounding box center [745, 229] width 33 height 21
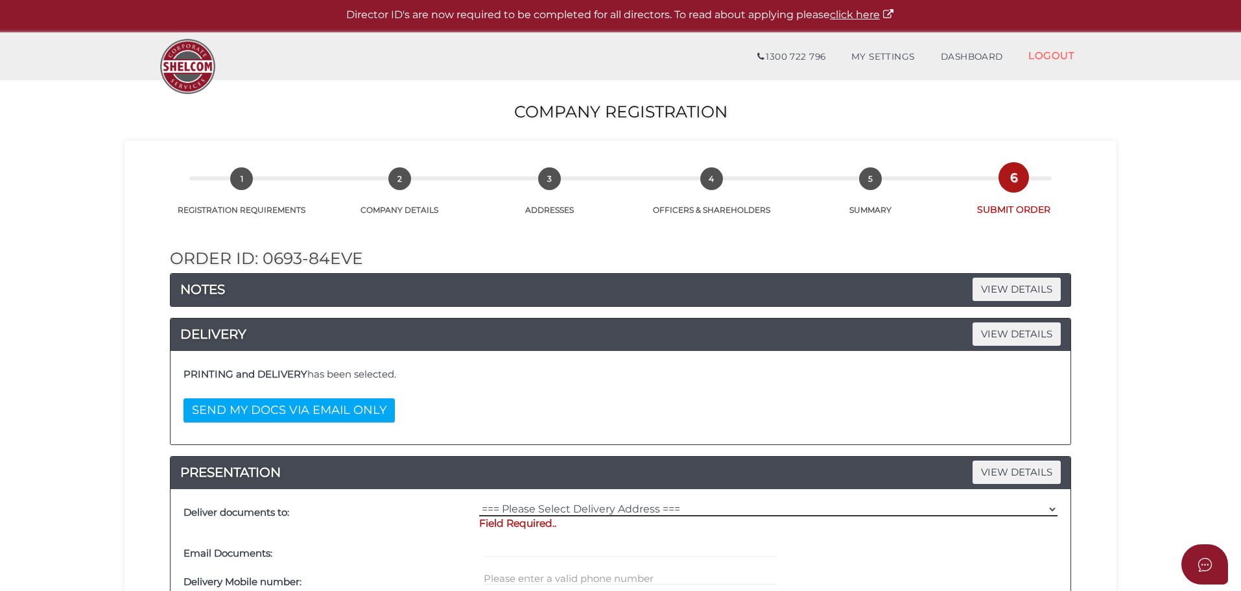
click at [562, 506] on select "=== Please Select Delivery Address === (User Address - ) Other" at bounding box center [768, 509] width 578 height 14
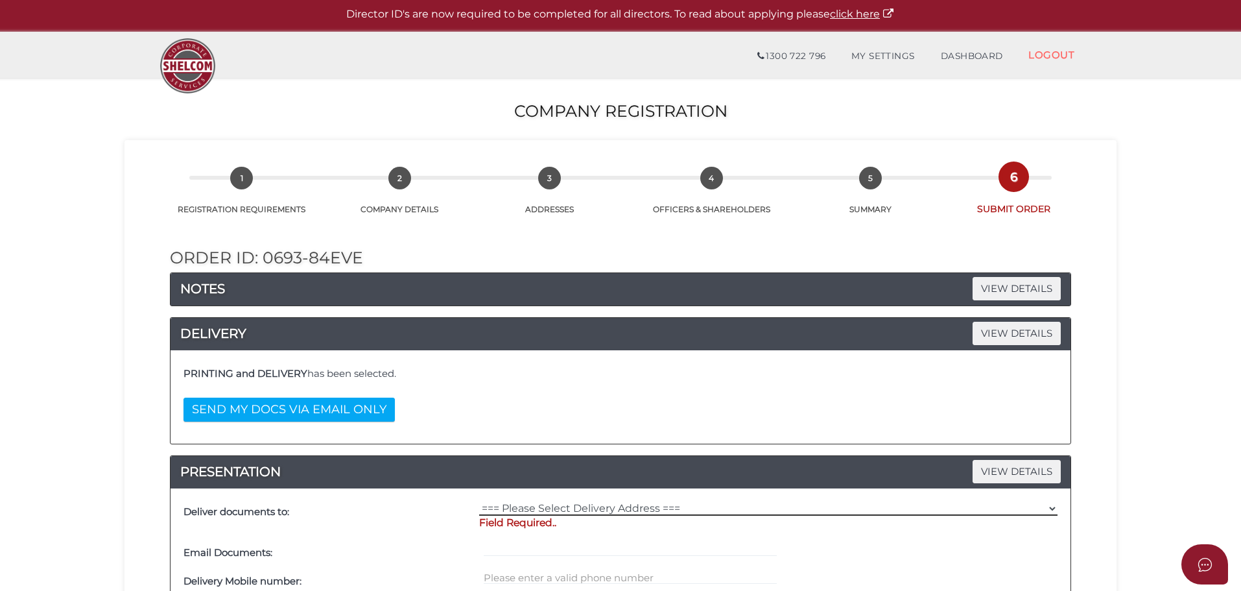
click at [562, 506] on select "=== Please Select Delivery Address === (User Address - ) Other" at bounding box center [768, 508] width 578 height 14
select select "Other"
click at [479, 501] on select "=== Please Select Delivery Address === (User Address - ) Other" at bounding box center [768, 508] width 578 height 14
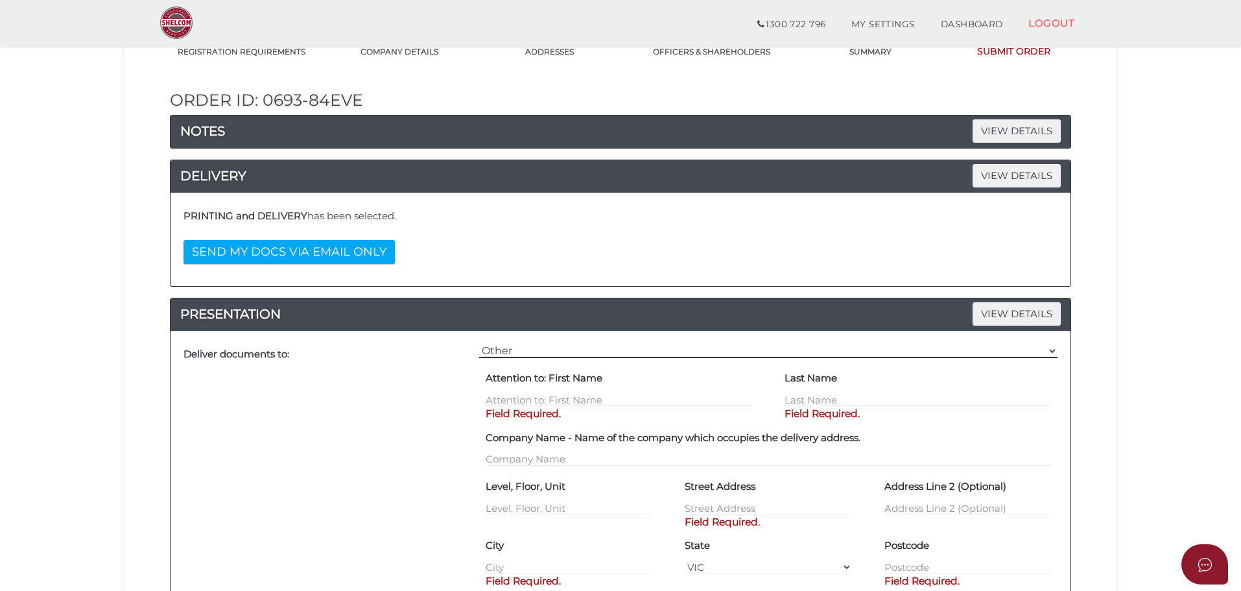
scroll to position [115, 0]
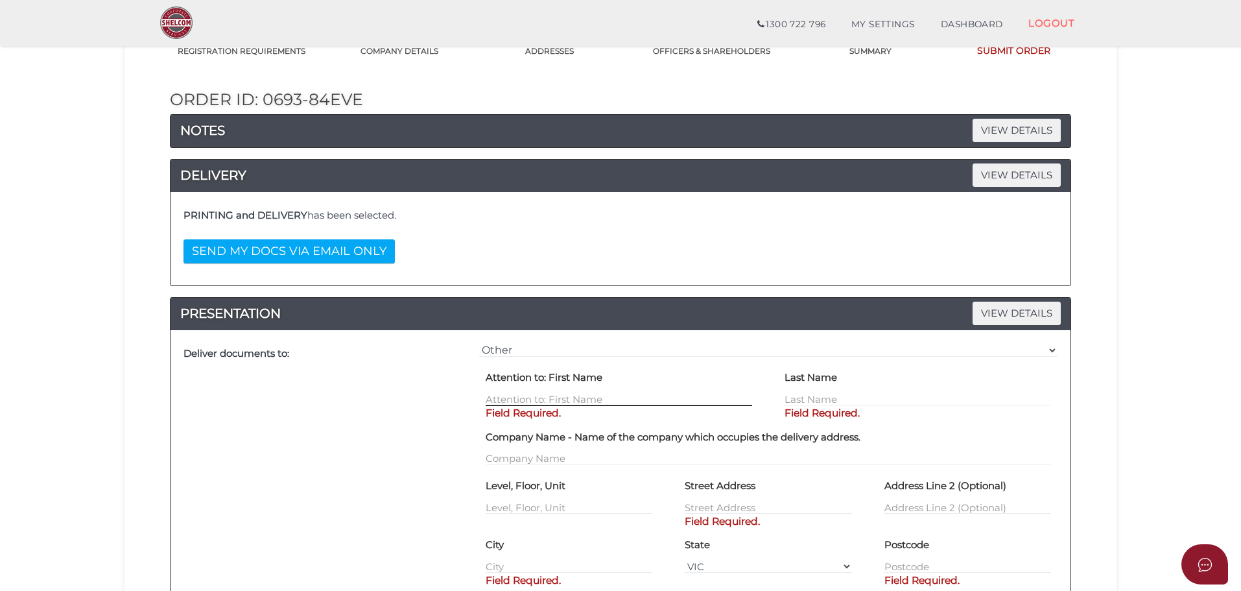
click at [539, 395] on input "text" at bounding box center [619, 399] width 267 height 14
type input "test"
click at [826, 394] on input "text" at bounding box center [918, 399] width 267 height 14
type input "person"
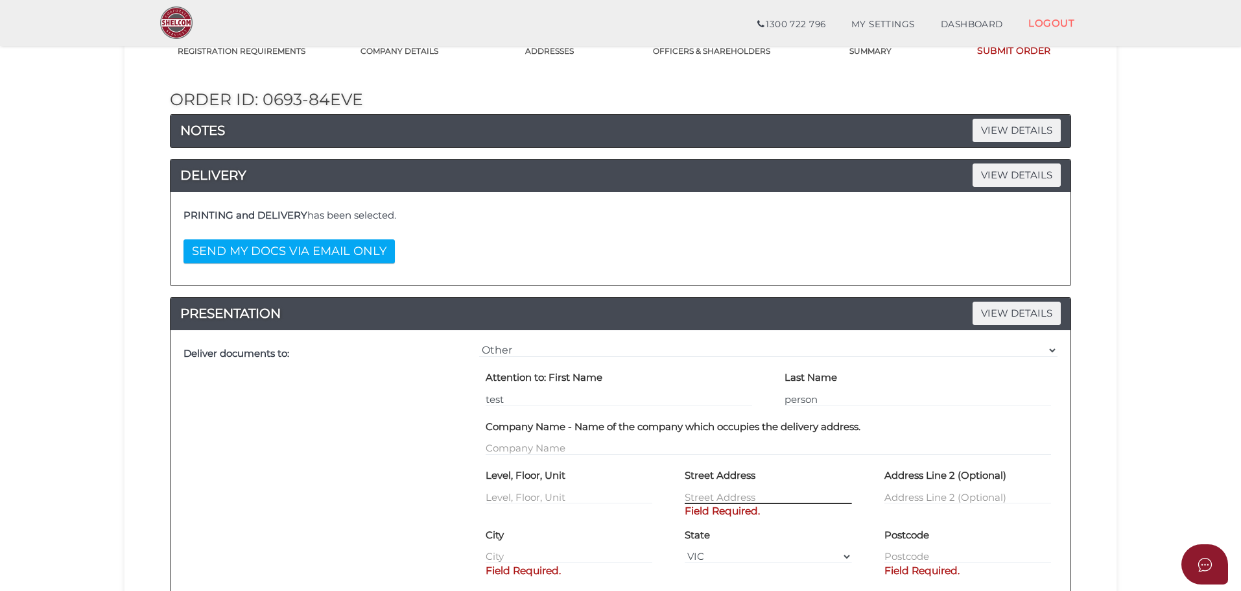
click at [711, 505] on div "Street Address Field Required." at bounding box center [768, 485] width 167 height 40
click at [706, 496] on input "text" at bounding box center [768, 497] width 167 height 14
click at [747, 497] on input "123" at bounding box center [768, 497] width 167 height 14
type input "123 test street"
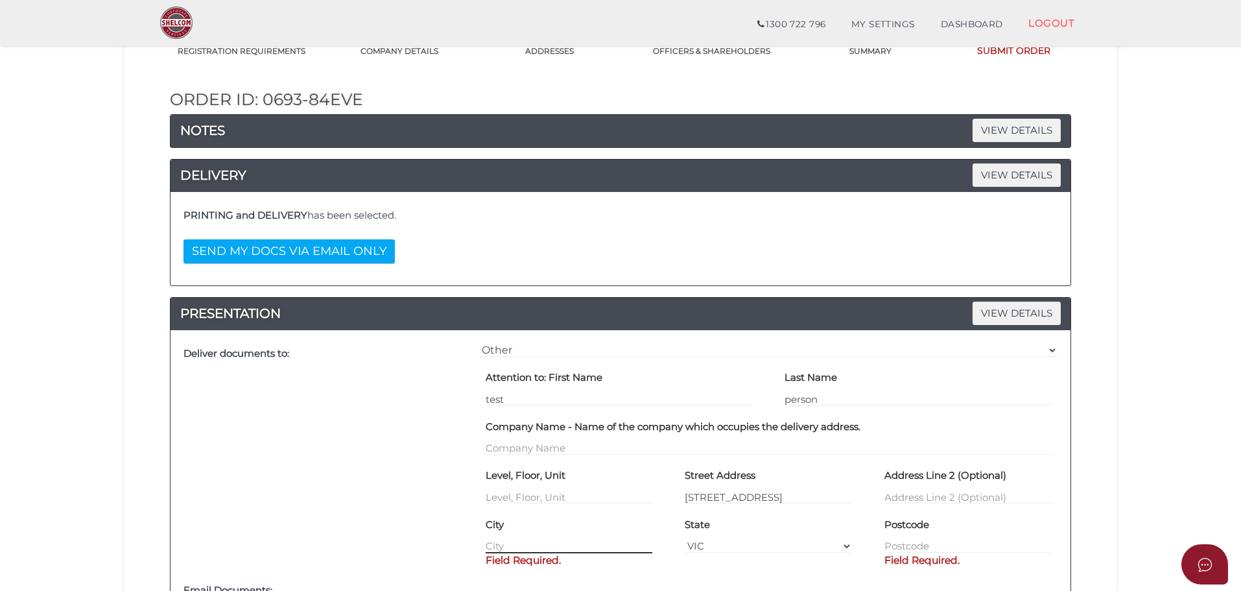
click at [530, 543] on input "text" at bounding box center [569, 546] width 167 height 14
type input "Melbourne"
click at [947, 542] on input "text" at bounding box center [968, 546] width 167 height 14
type input "3000"
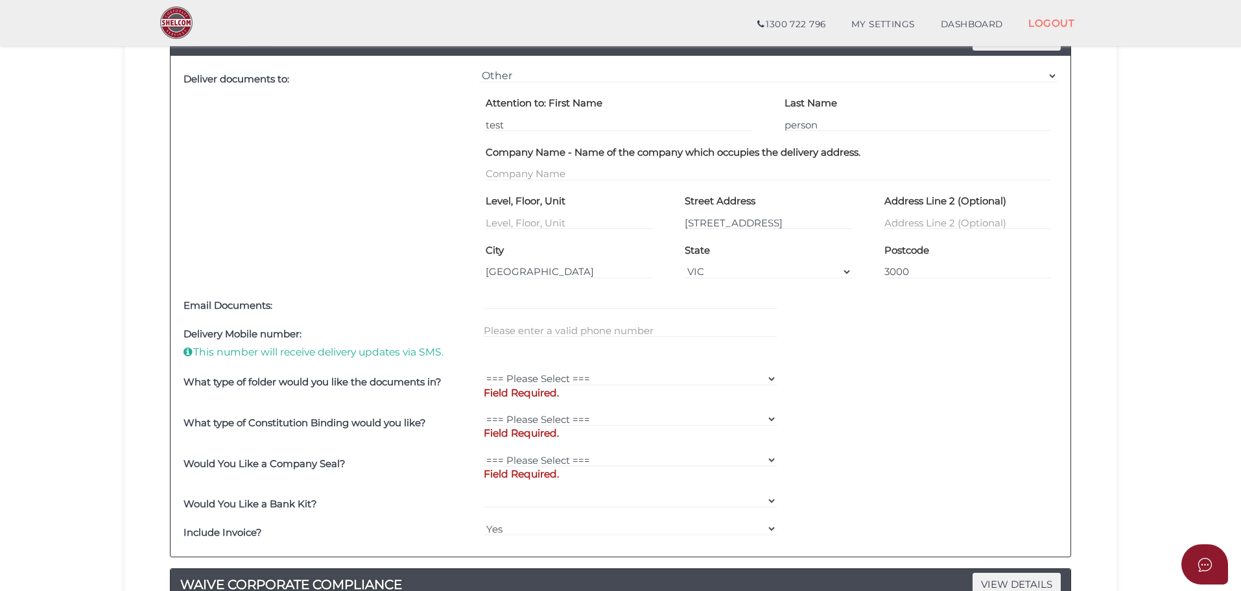
scroll to position [390, 0]
click at [601, 333] on input "text" at bounding box center [631, 329] width 294 height 14
type input "0456456456"
click at [569, 378] on select "Shelcom Folder === Please Select === Shelcom Folder Client Supplied Folder No F…" at bounding box center [631, 378] width 294 height 14
select select "Shelcom Folder"
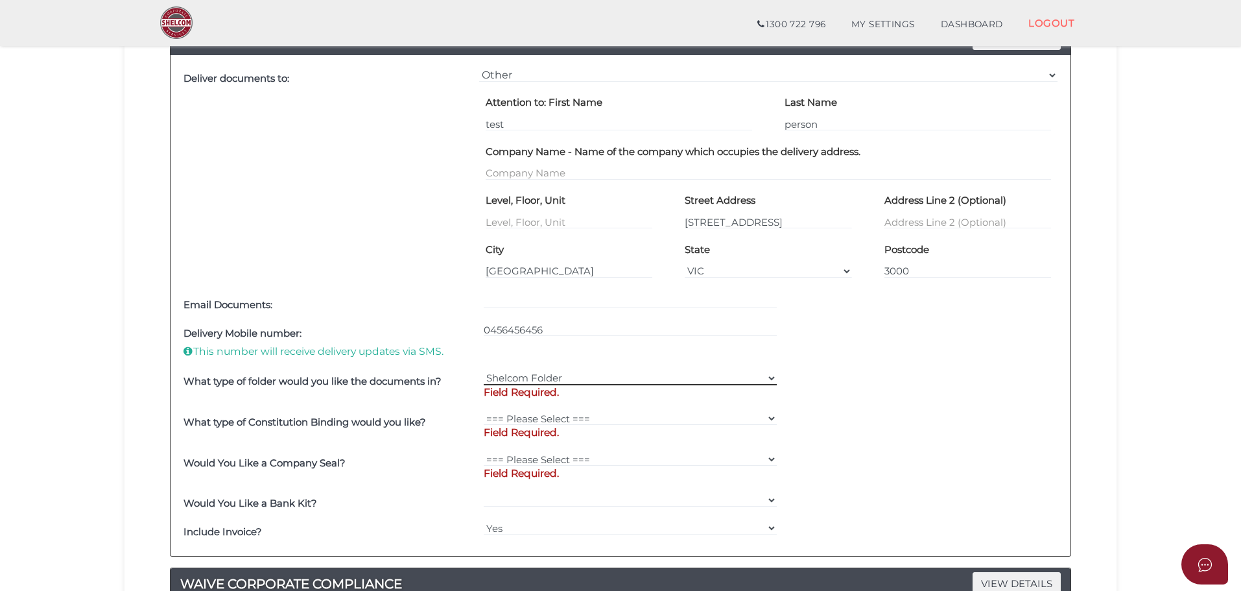
click at [484, 371] on select "Shelcom Folder === Please Select === Shelcom Folder Client Supplied Folder No F…" at bounding box center [631, 378] width 294 height 14
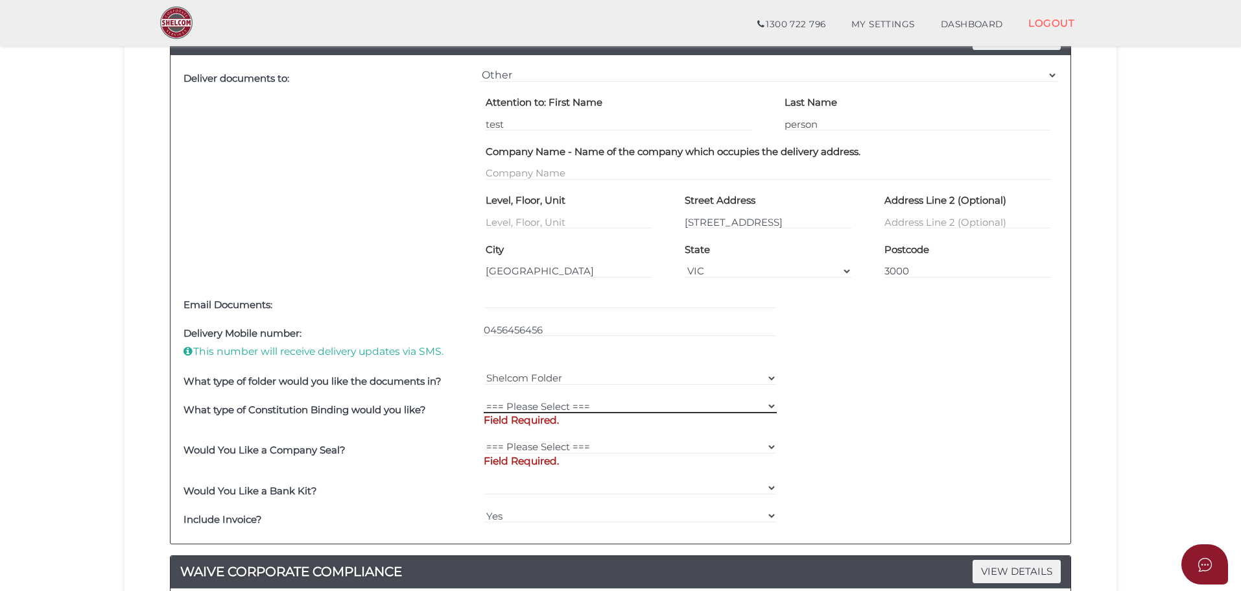
click at [545, 409] on select "=== Please Select === Comb Binding No Binding" at bounding box center [631, 406] width 294 height 14
select select "Comb Binding"
click at [484, 399] on select "=== Please Select === Comb Binding No Binding" at bounding box center [631, 406] width 294 height 14
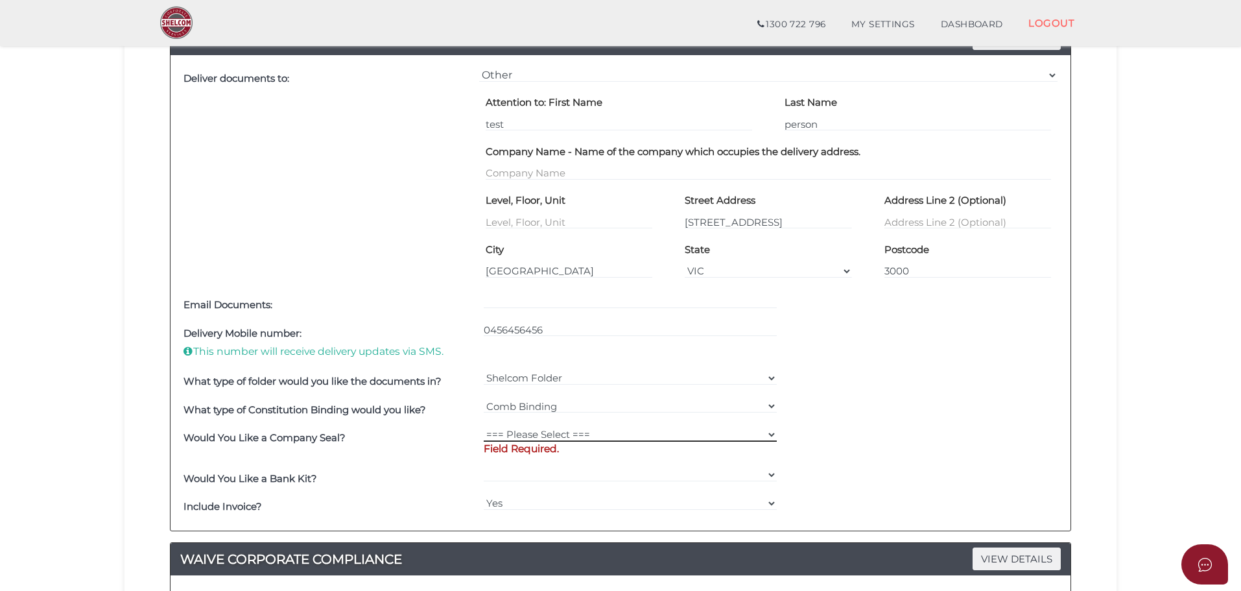
click at [540, 435] on select "=== Please Select === Fold Seal $50 No Seal" at bounding box center [631, 434] width 294 height 14
select select "50"
click at [484, 427] on select "=== Please Select === Fold Seal $50 No Seal" at bounding box center [631, 434] width 294 height 14
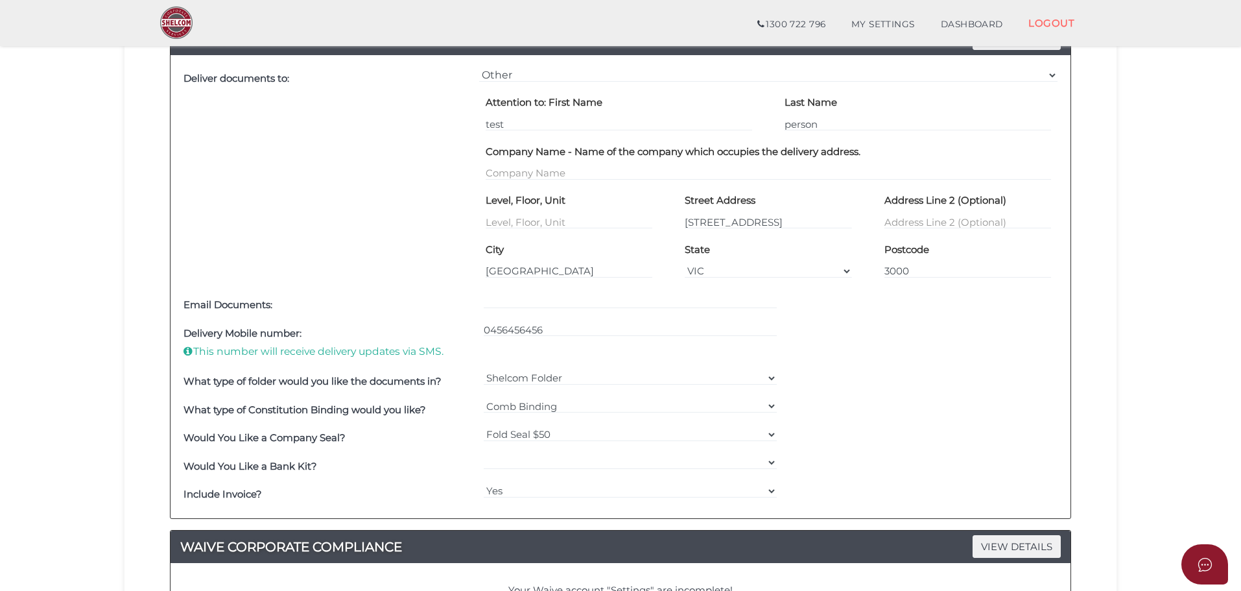
click at [529, 455] on div "Yes No" at bounding box center [631, 466] width 300 height 29
click at [532, 462] on select "Yes No" at bounding box center [631, 462] width 294 height 14
select select "Yes"
click at [484, 455] on select "Yes No" at bounding box center [631, 462] width 294 height 14
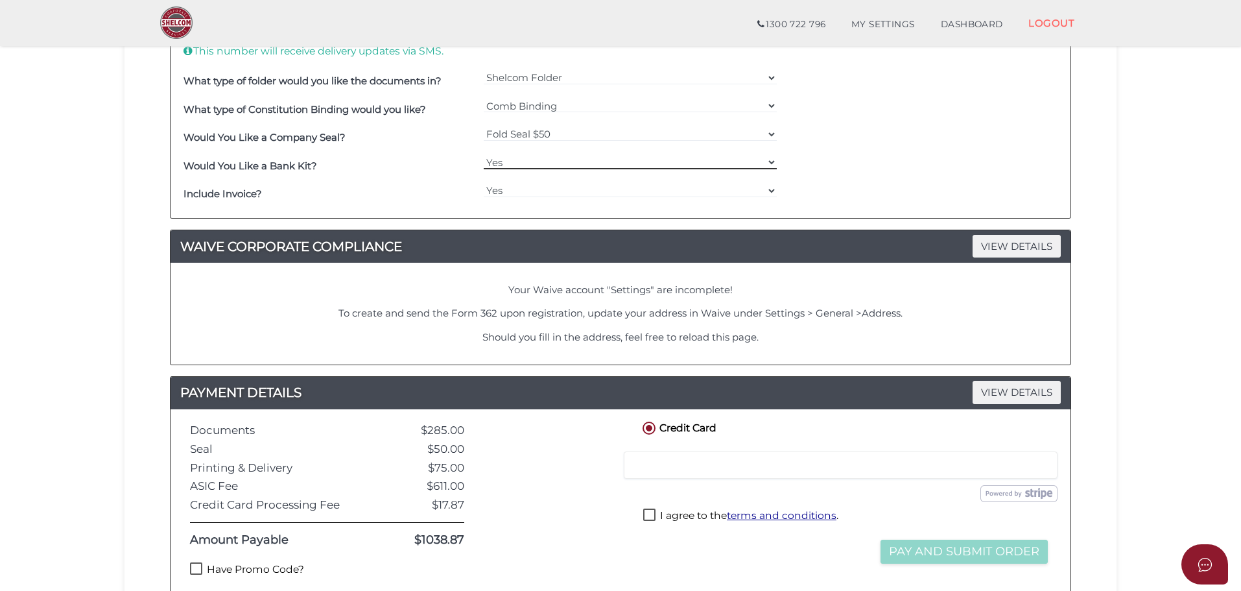
scroll to position [691, 0]
click at [272, 565] on label "Have Promo Code?" at bounding box center [247, 570] width 114 height 16
checkbox input "true"
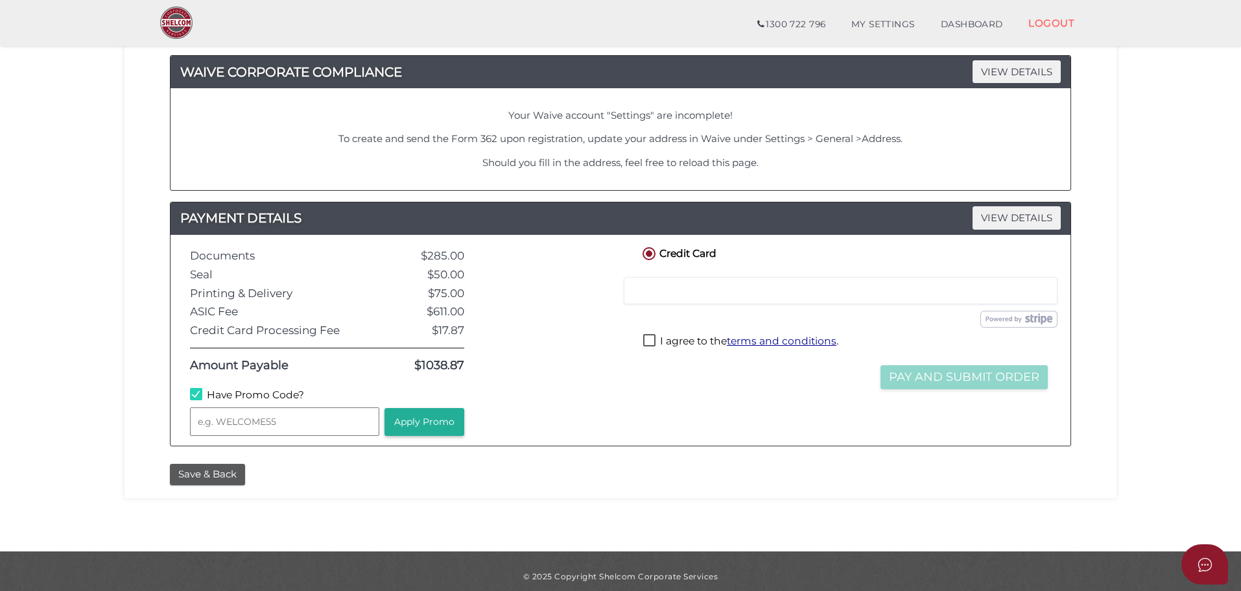
click at [282, 421] on input "text" at bounding box center [284, 421] width 189 height 29
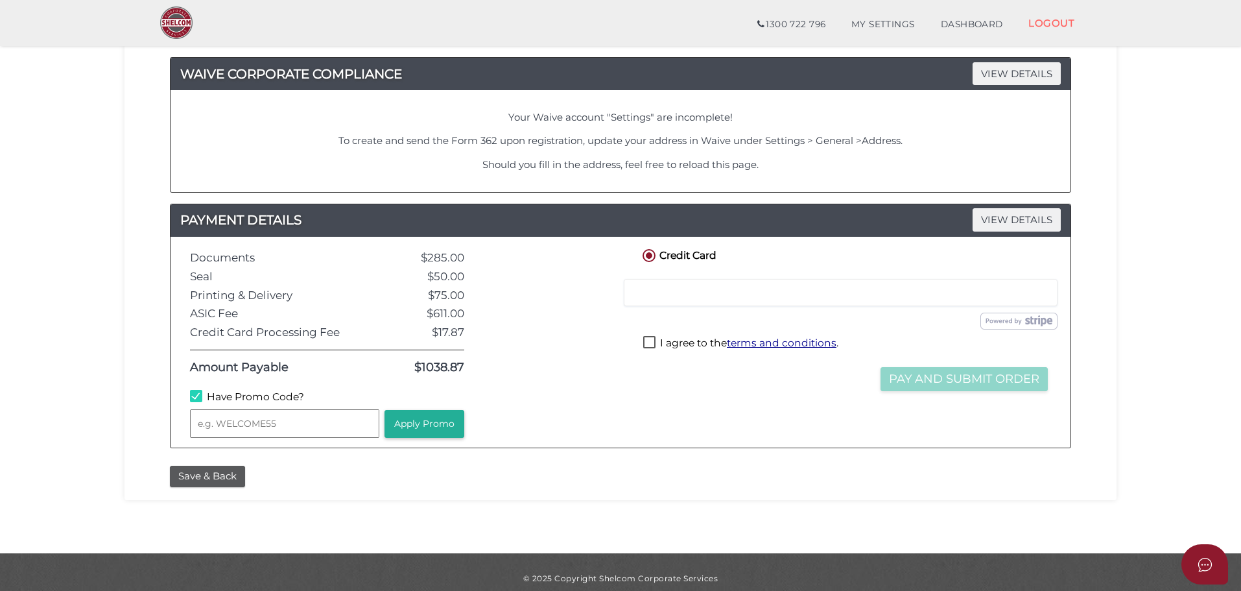
scroll to position [862, 0]
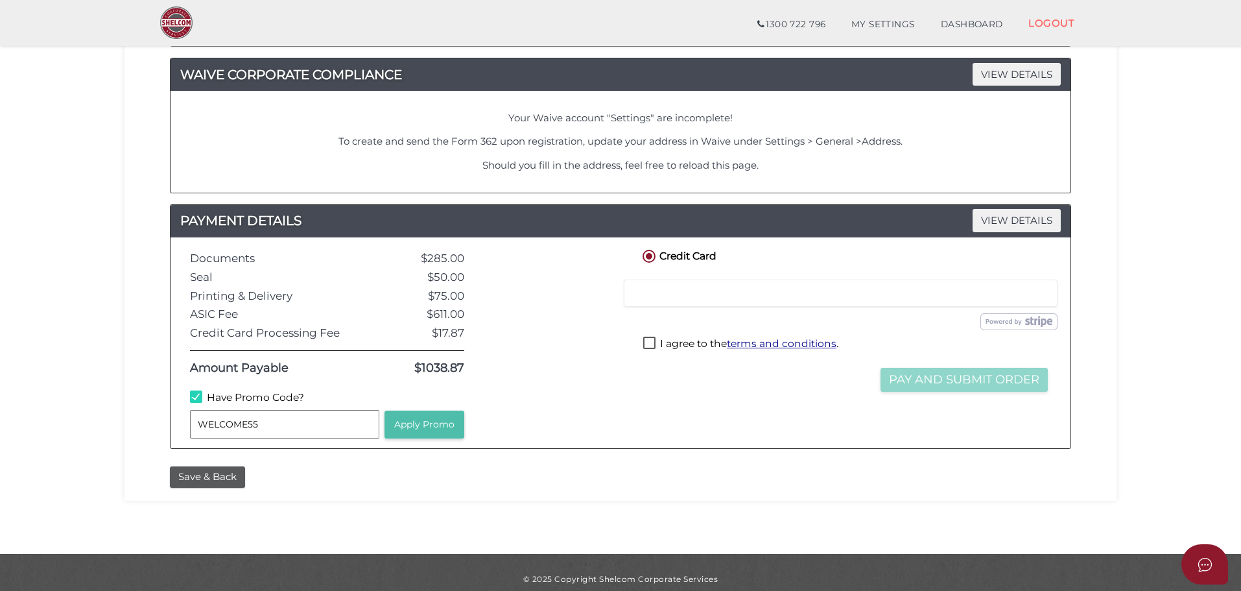
type input "WELCOME55"
click at [418, 425] on button "Apply Promo" at bounding box center [425, 424] width 80 height 28
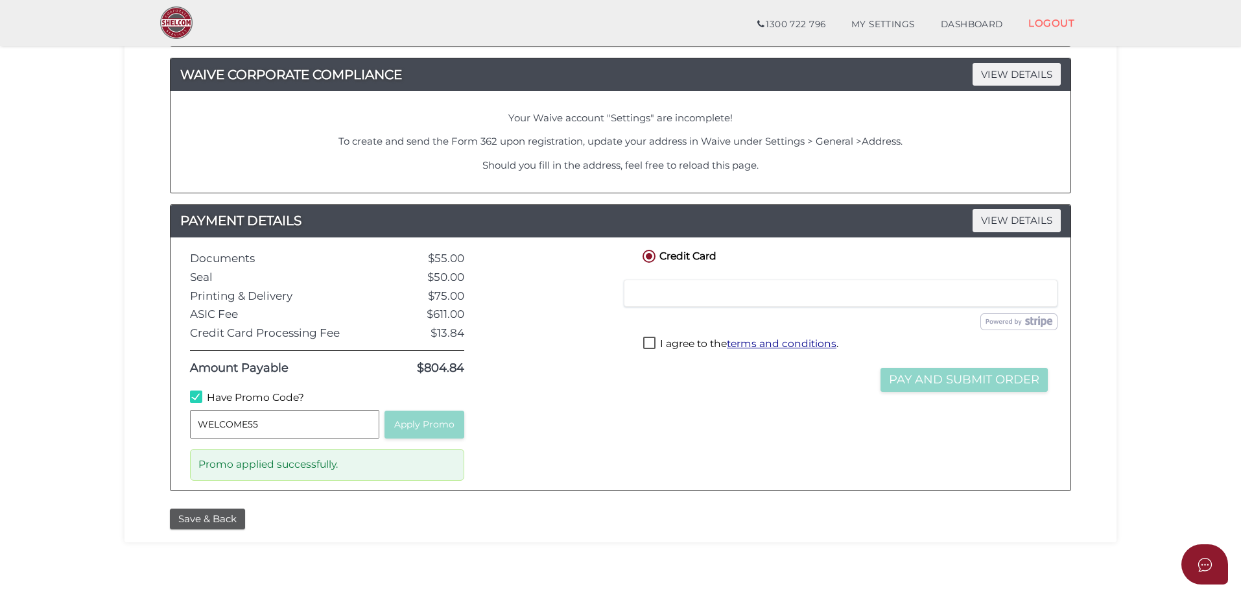
click at [686, 341] on label "I agree to the terms and conditions ." at bounding box center [740, 345] width 195 height 16
checkbox input "true"
click at [935, 386] on button "Pay and Submit Order" at bounding box center [964, 380] width 167 height 24
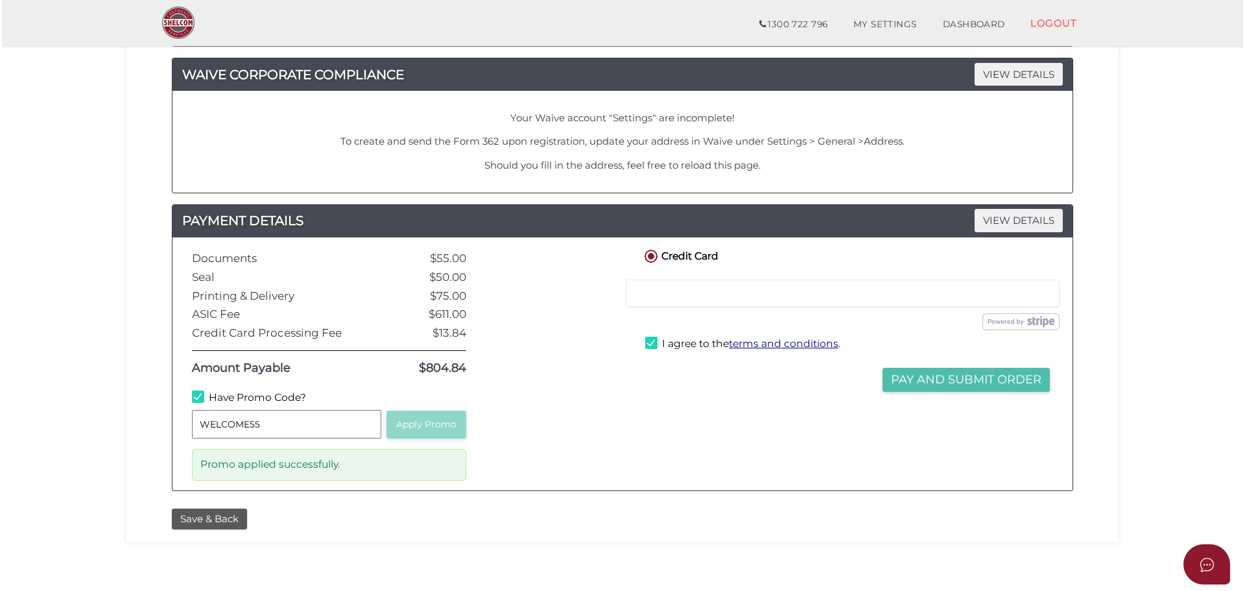
scroll to position [0, 0]
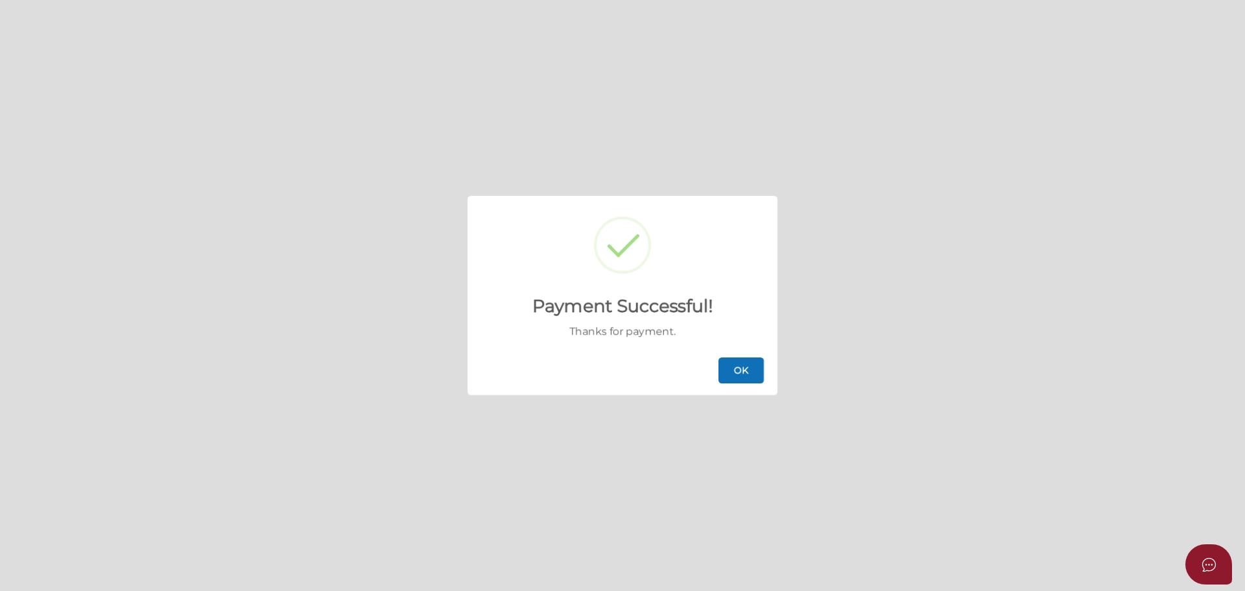
click at [740, 370] on button "OK" at bounding box center [741, 370] width 45 height 26
